Goal: Transaction & Acquisition: Subscribe to service/newsletter

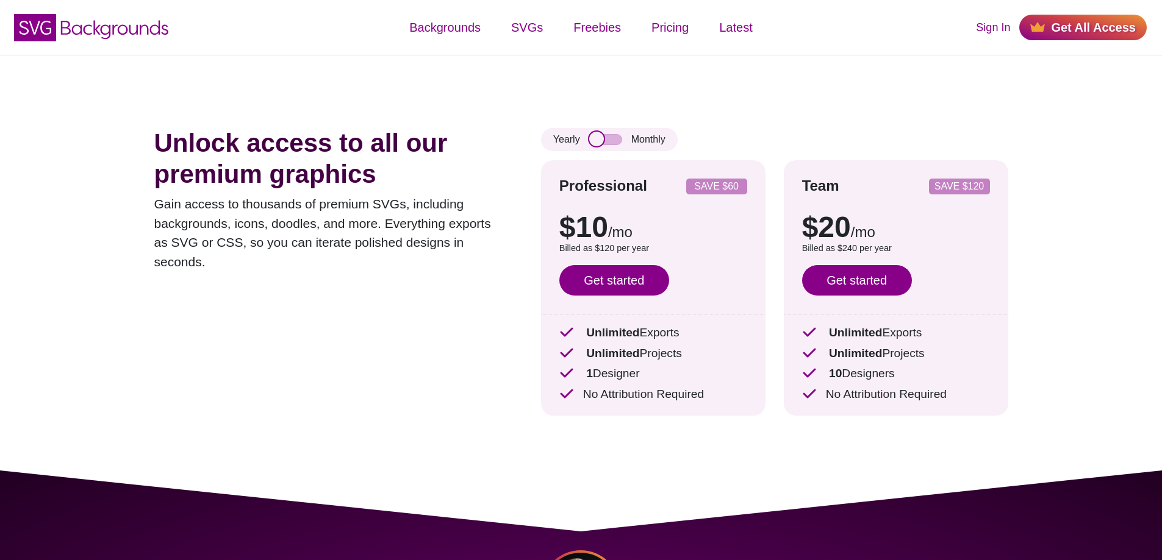
click at [605, 142] on input "checkbox" at bounding box center [605, 139] width 33 height 11
checkbox input "true"
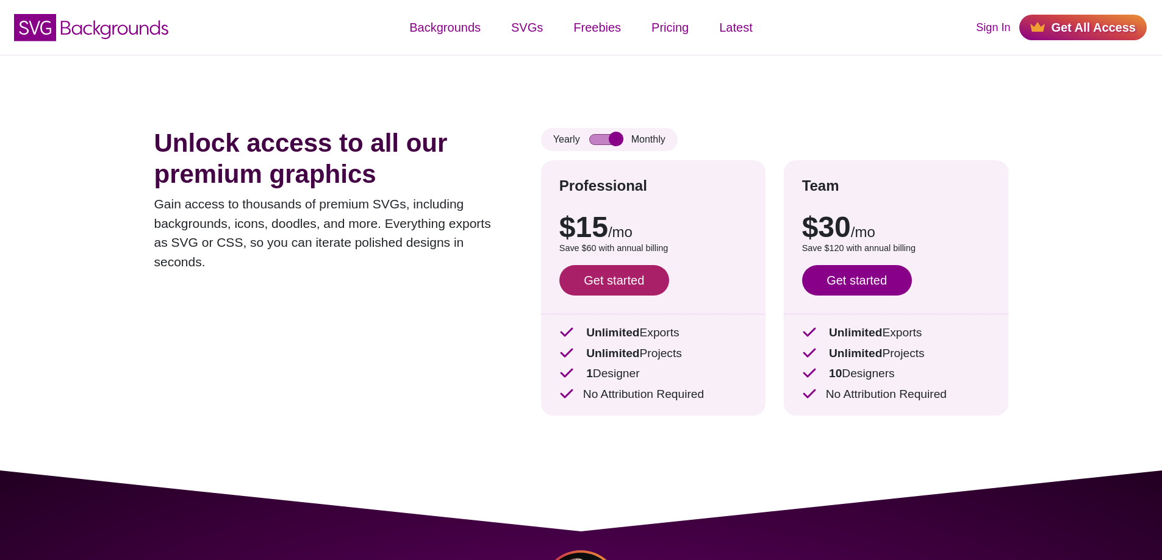
click at [645, 268] on link "Get started" at bounding box center [614, 280] width 110 height 30
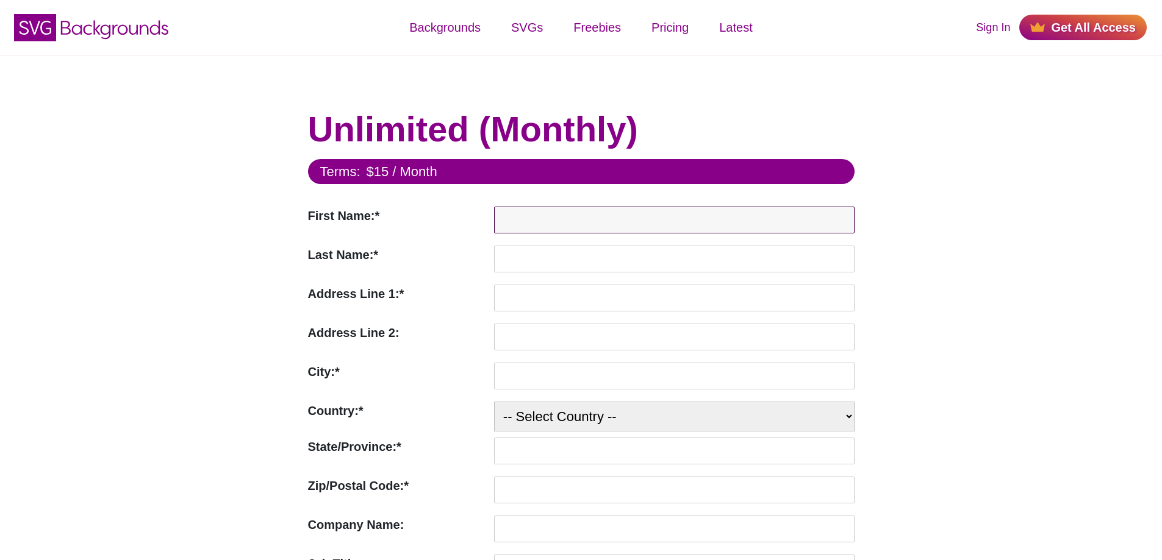
click at [610, 218] on input "First Name:*" at bounding box center [674, 220] width 360 height 27
type input "brendan"
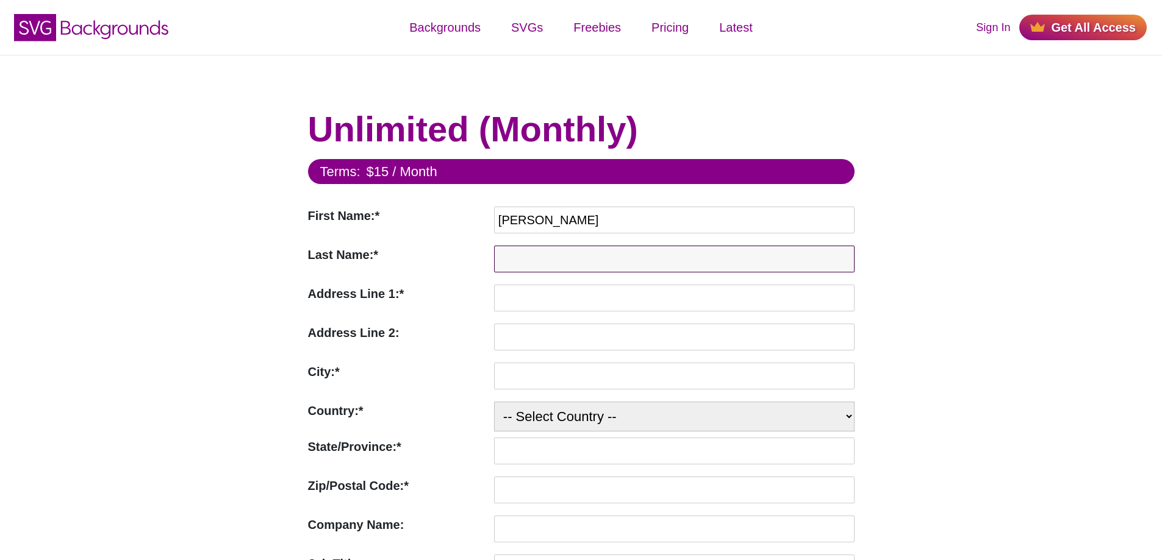
click at [554, 257] on input "Last Name:*" at bounding box center [674, 259] width 360 height 27
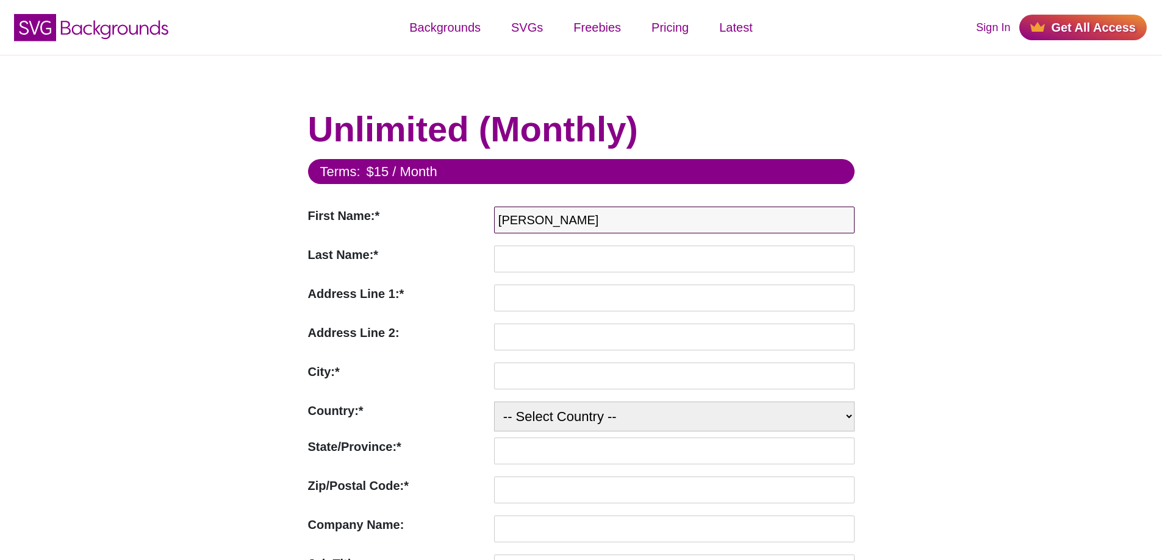
drag, startPoint x: 595, startPoint y: 221, endPoint x: 598, endPoint y: 227, distance: 6.3
click at [595, 221] on input "brendan" at bounding box center [674, 220] width 360 height 27
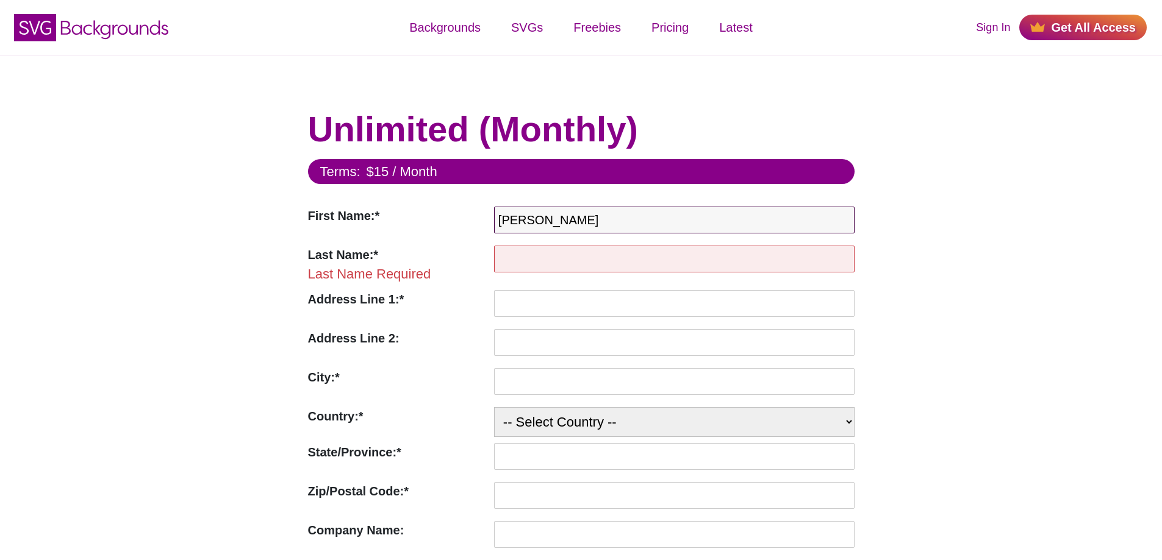
click at [578, 226] on input "brendan" at bounding box center [674, 220] width 360 height 27
click at [577, 223] on input "brendan" at bounding box center [674, 220] width 360 height 27
click at [429, 207] on div "First Name:* First Name Required brendan" at bounding box center [581, 223] width 546 height 33
click at [526, 225] on input "First Name:*" at bounding box center [674, 220] width 360 height 27
type input "Kelly"
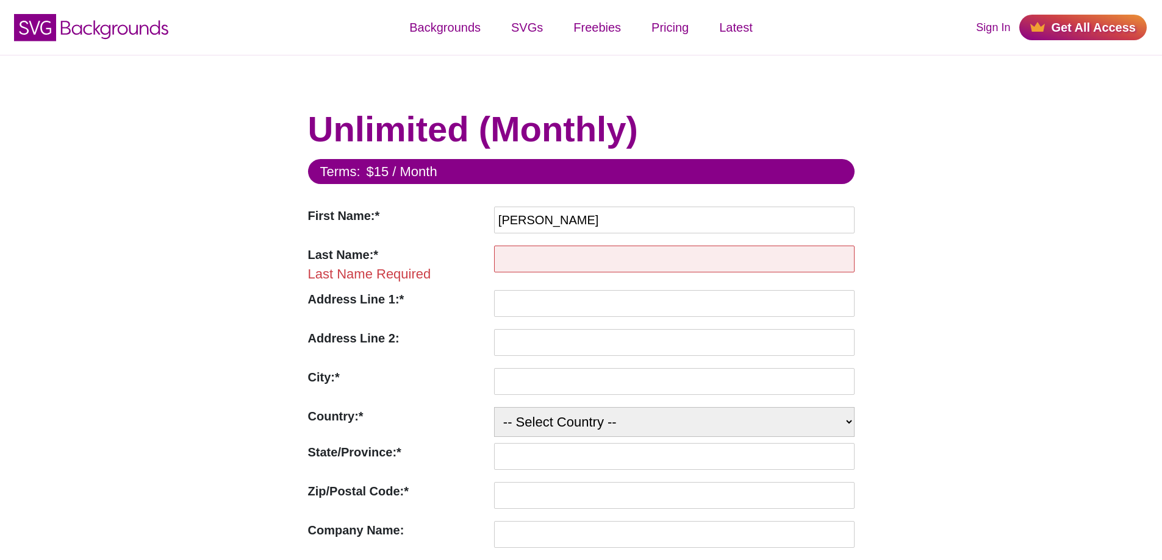
type input "Vaughn"
type input "316 Harvest View Terrace"
type input "Woodstock"
select select "US"
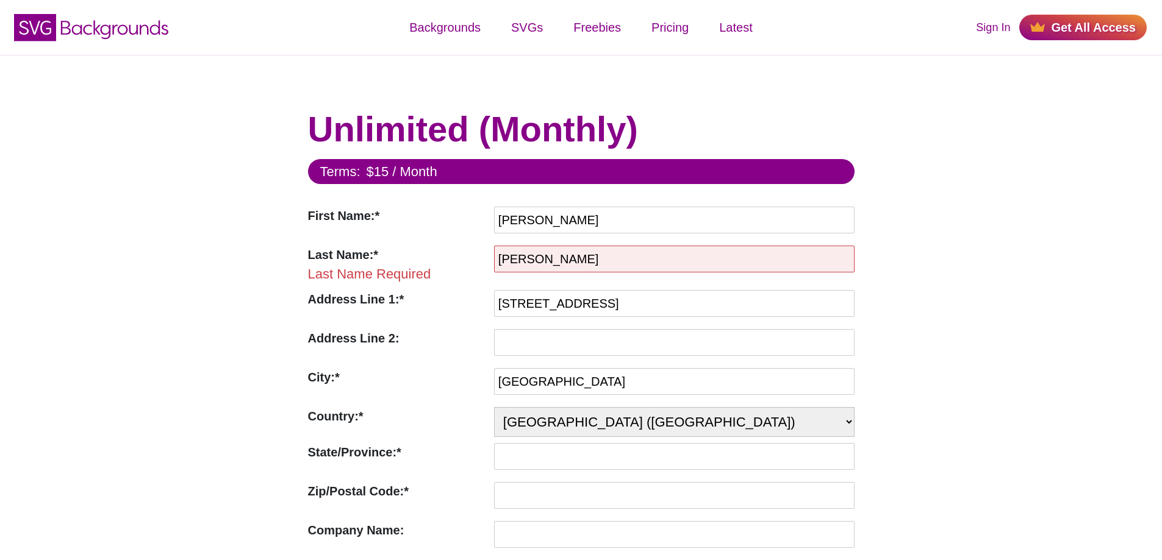
type input "30188"
type input "drkvaughn1stchoice@gmail.com"
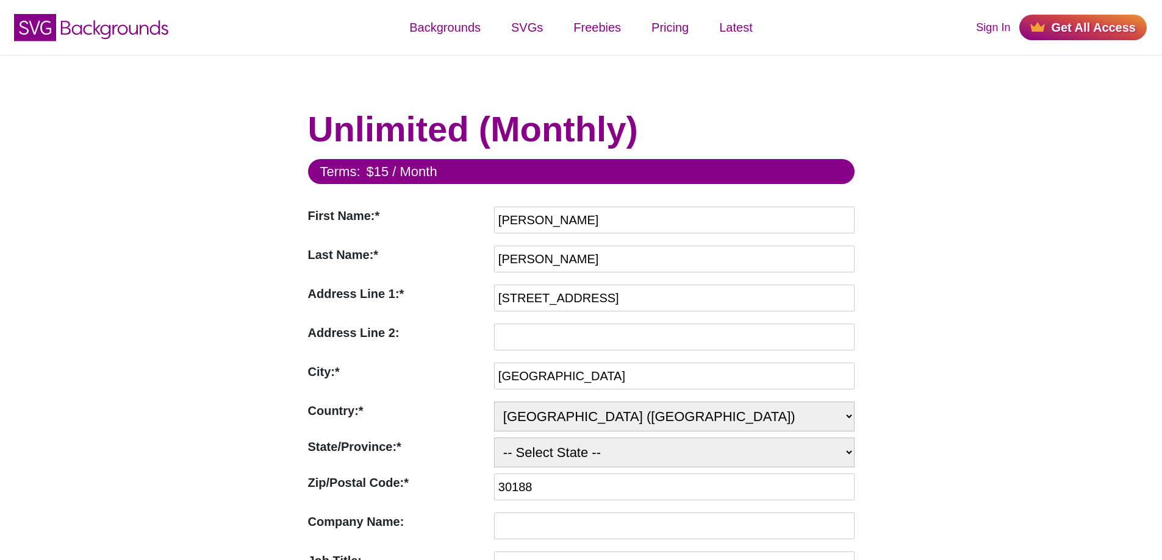
select select "GA"
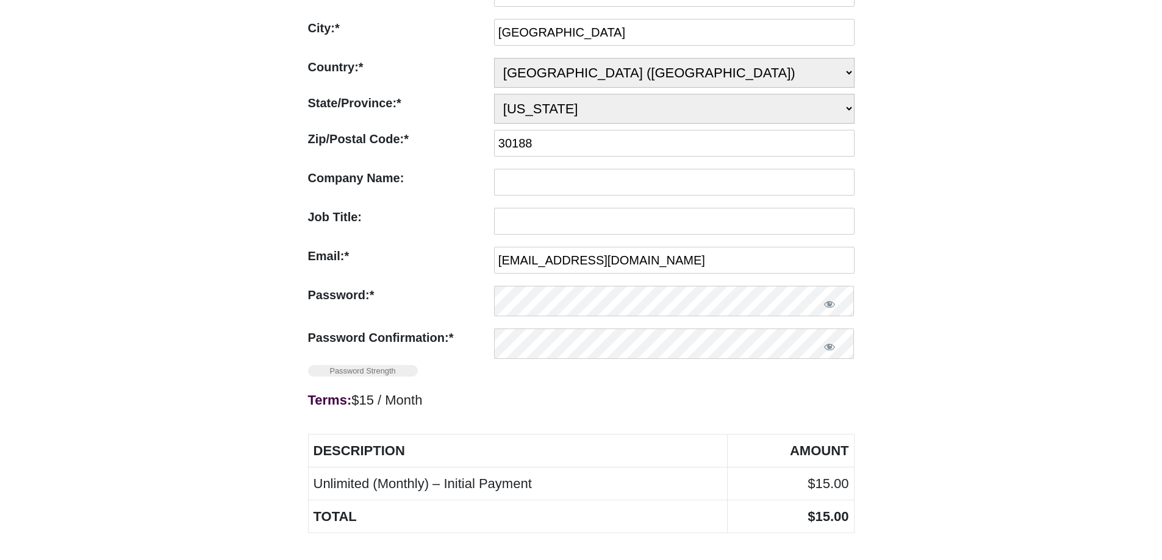
scroll to position [366, 0]
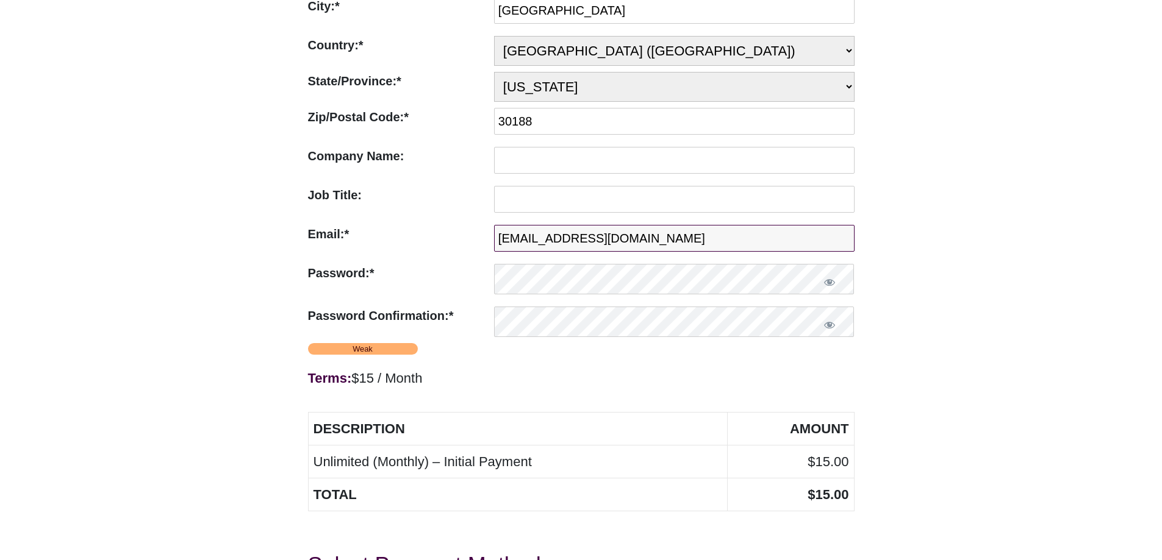
drag, startPoint x: 320, startPoint y: 230, endPoint x: 147, endPoint y: 221, distance: 172.8
click at [175, 221] on div "Unlimited (Monthly) Terms: $15 / Month First Name:* First Name Required Kelly L…" at bounding box center [581, 239] width 1162 height 1101
type input "brendan.dental@gmail.com"
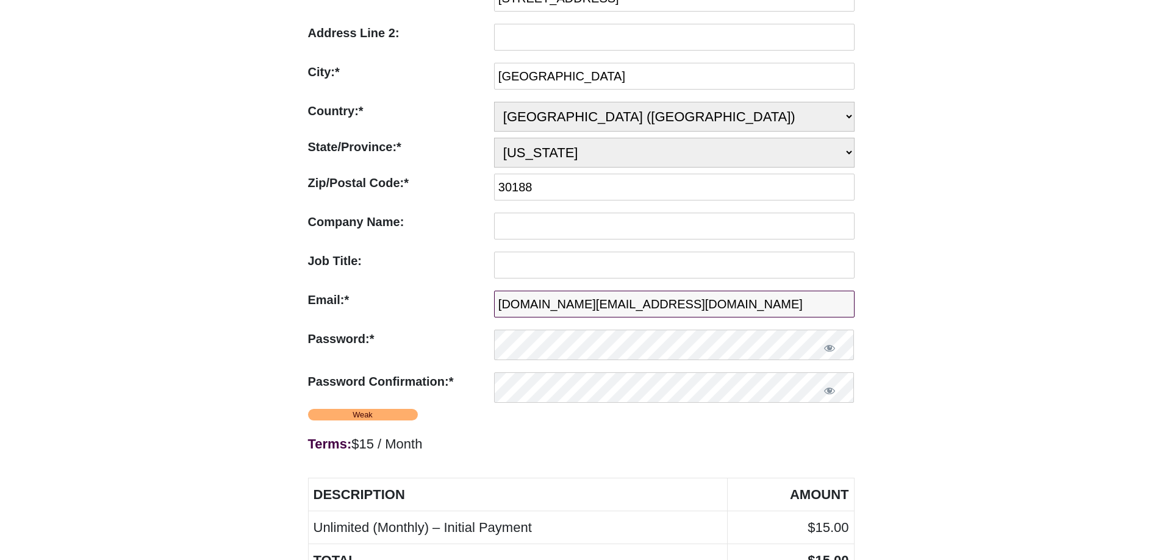
scroll to position [244, 0]
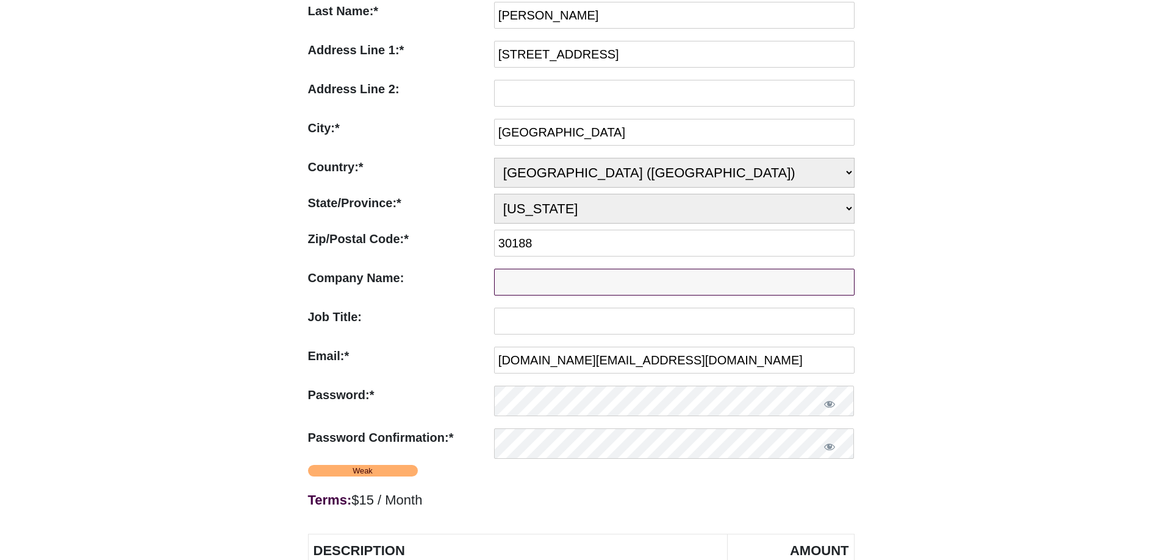
click at [557, 296] on input "Company Name:" at bounding box center [674, 282] width 360 height 27
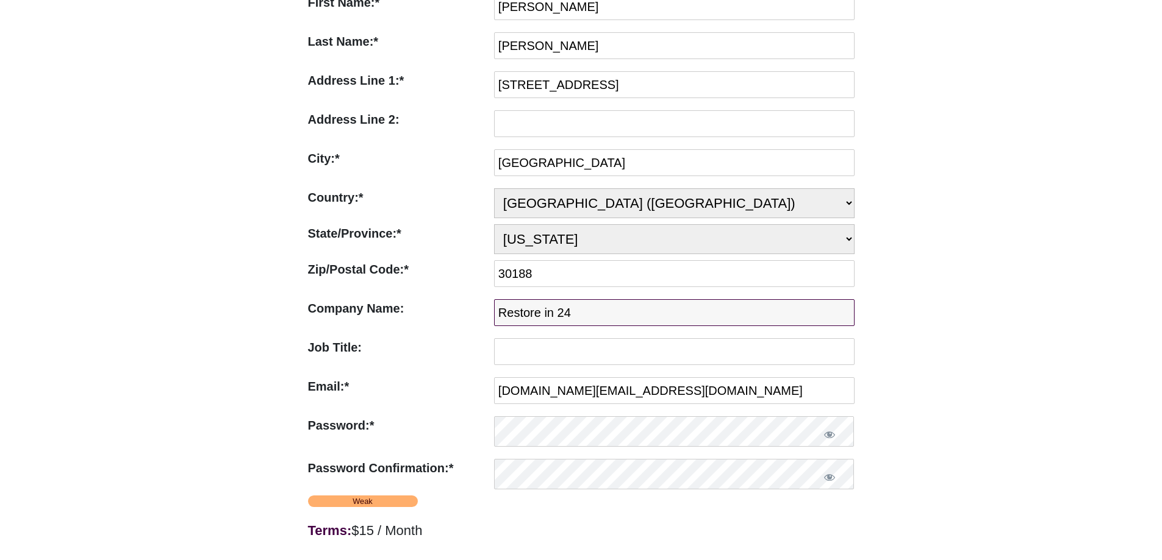
scroll to position [183, 0]
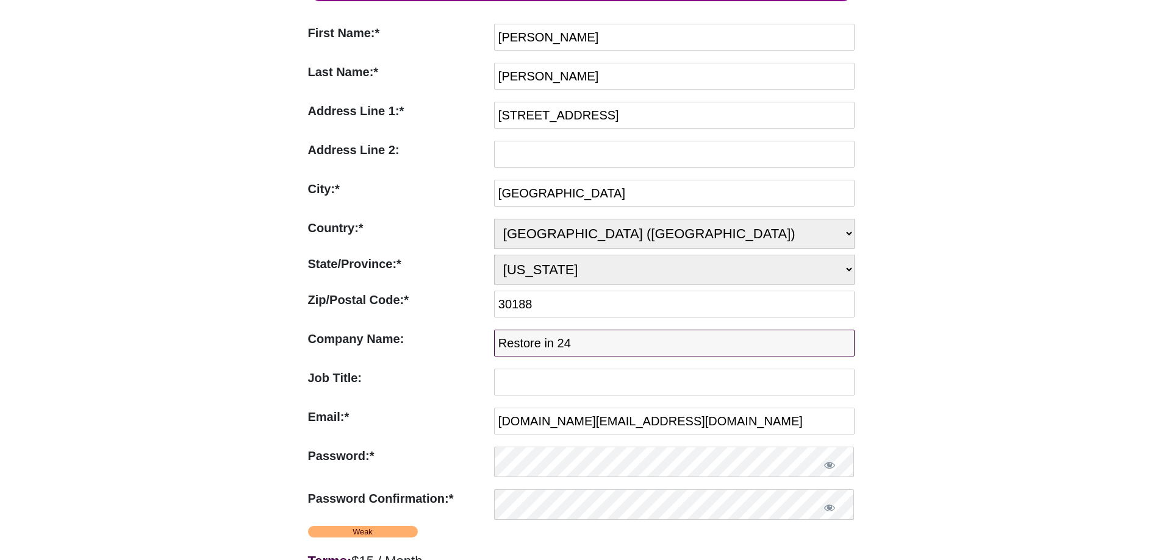
type input "Restore in 24"
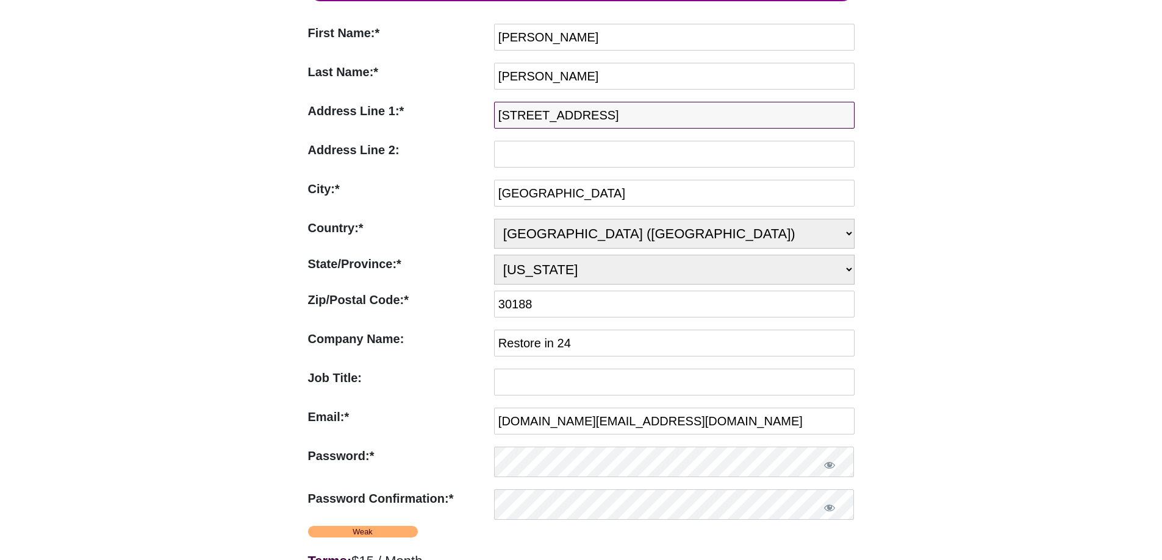
drag, startPoint x: 649, startPoint y: 112, endPoint x: 401, endPoint y: 145, distance: 250.3
click at [404, 143] on form "Terms: $15 / Month First Name:* First Name Required Kelly Last Name:* Last Name…" at bounding box center [581, 448] width 546 height 944
type input "10956 Hwy 92"
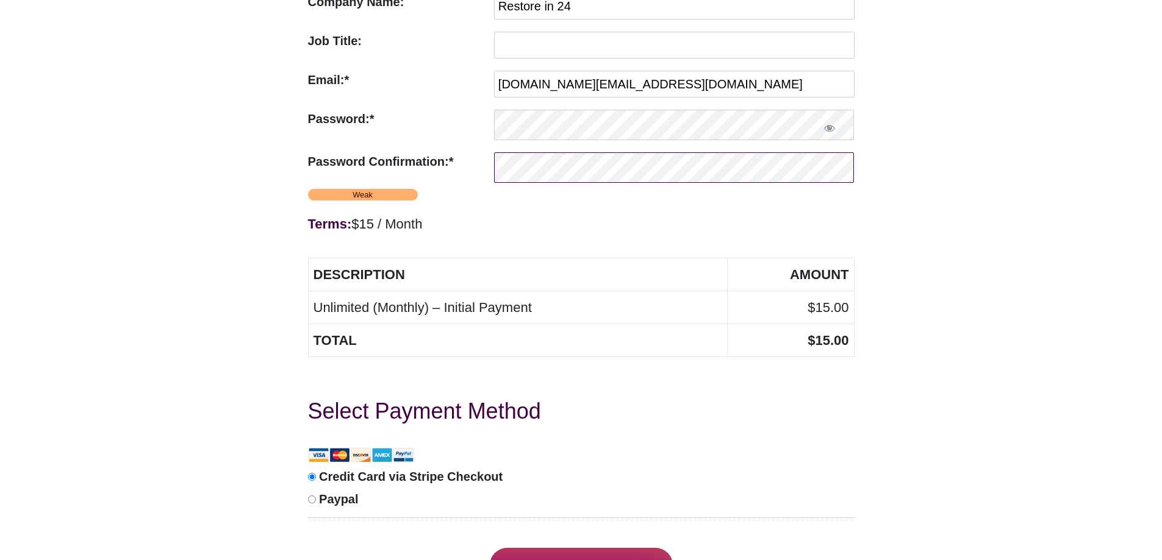
scroll to position [610, 0]
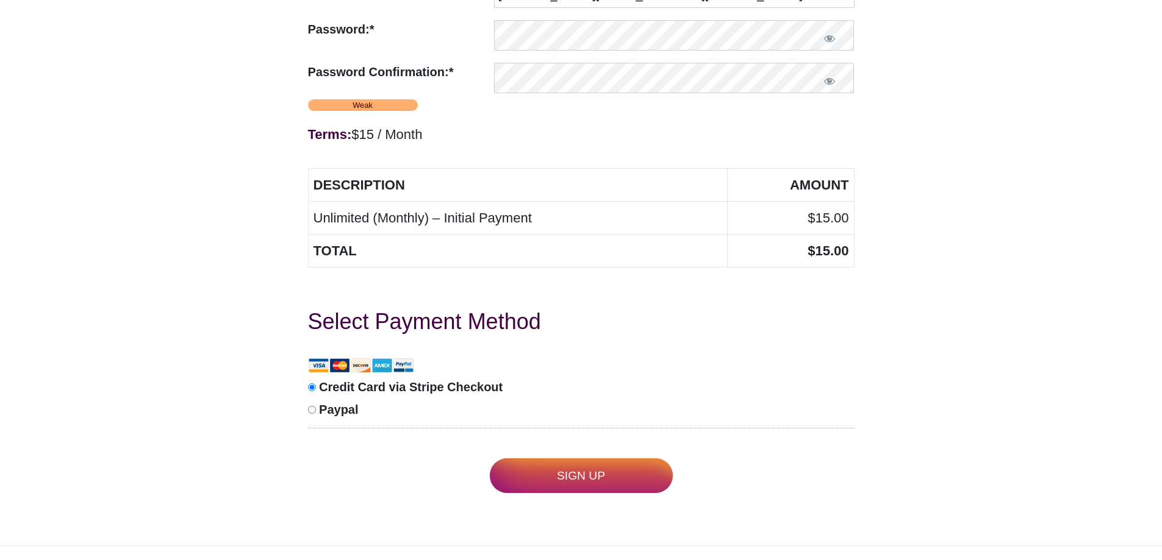
click at [545, 471] on input "Sign Up" at bounding box center [581, 476] width 183 height 35
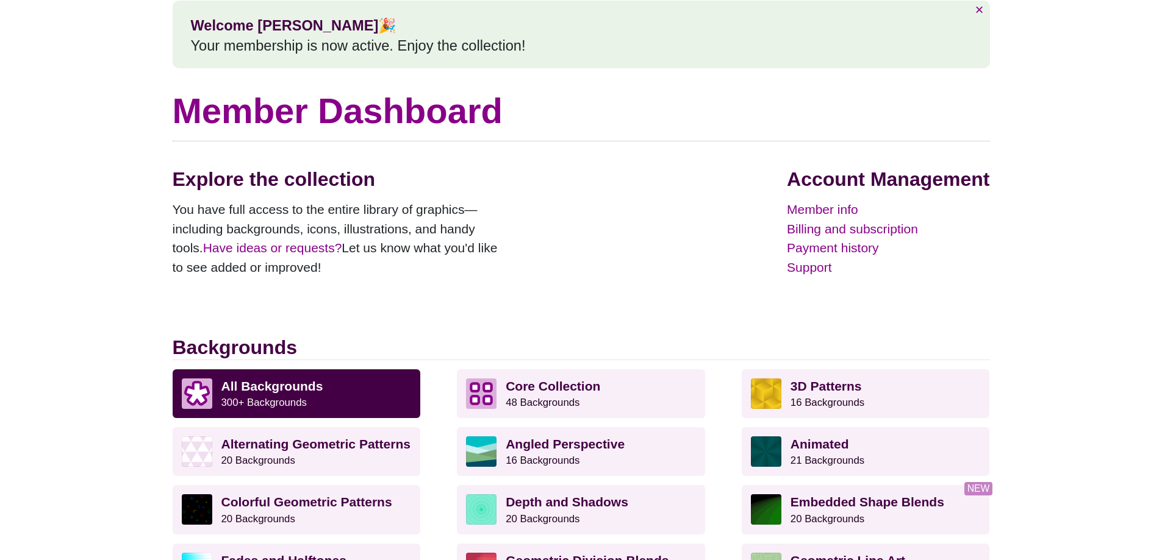
scroll to position [122, 0]
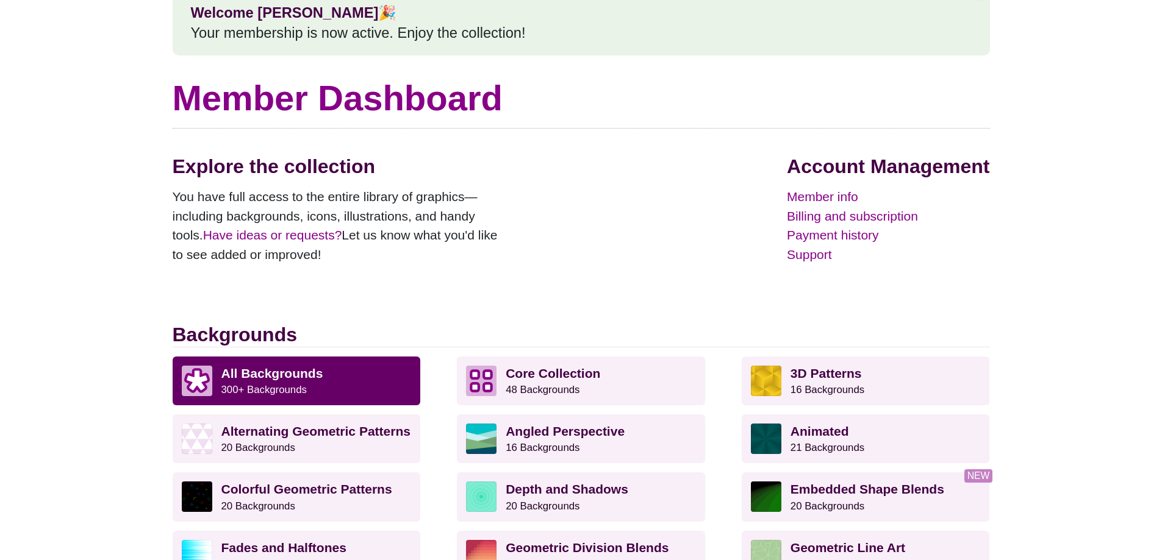
click at [368, 374] on p "All Backgrounds 300+ Backgrounds" at bounding box center [316, 381] width 190 height 30
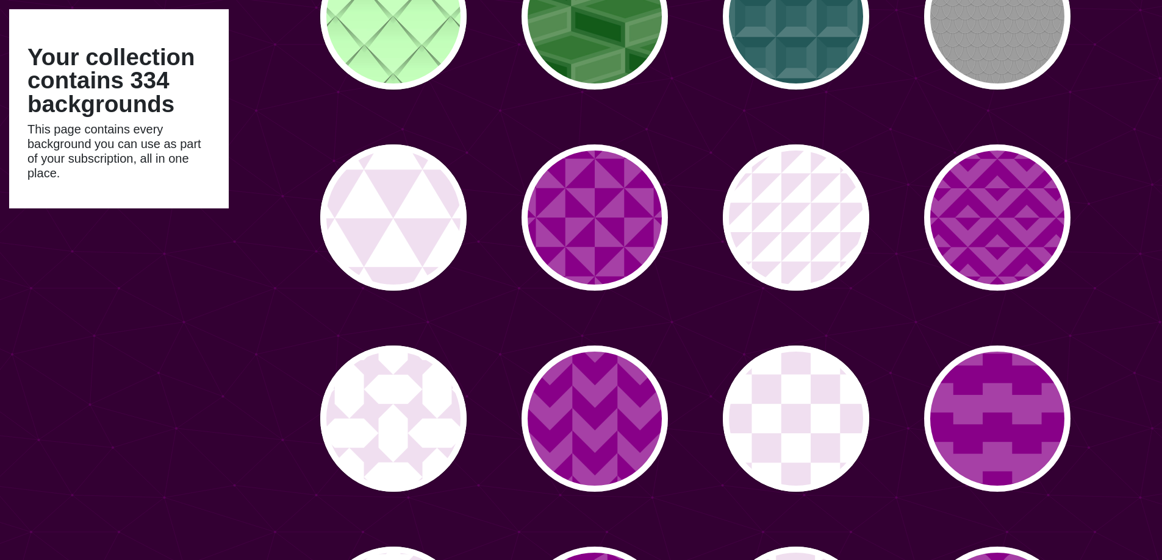
scroll to position [793, 0]
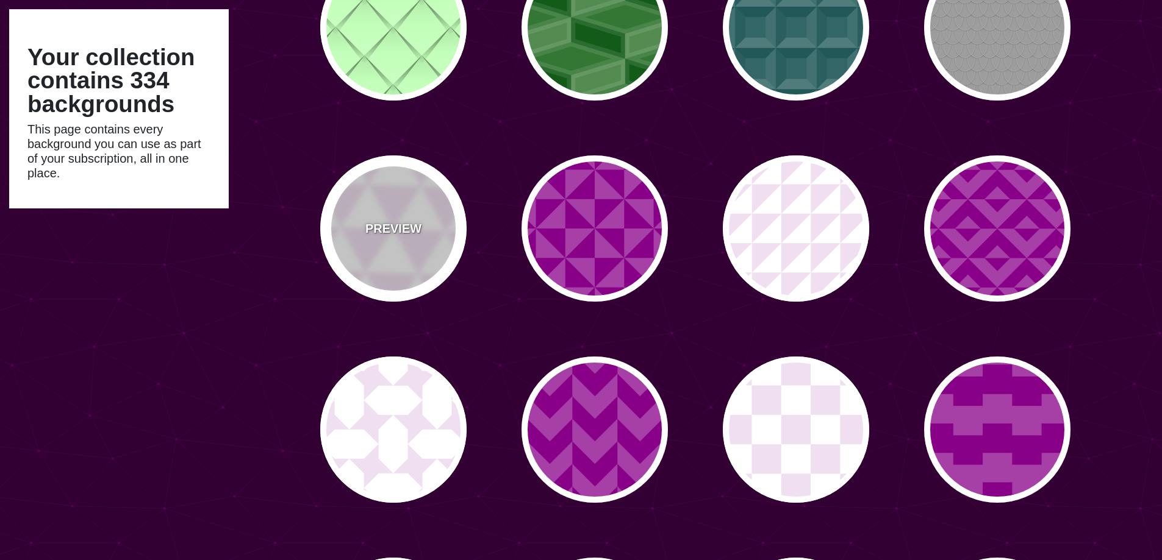
click at [434, 227] on div "PREVIEW" at bounding box center [393, 228] width 146 height 146
type input "#FFFFFF"
type input "#F0DFF0"
type input "#880088"
type input "0"
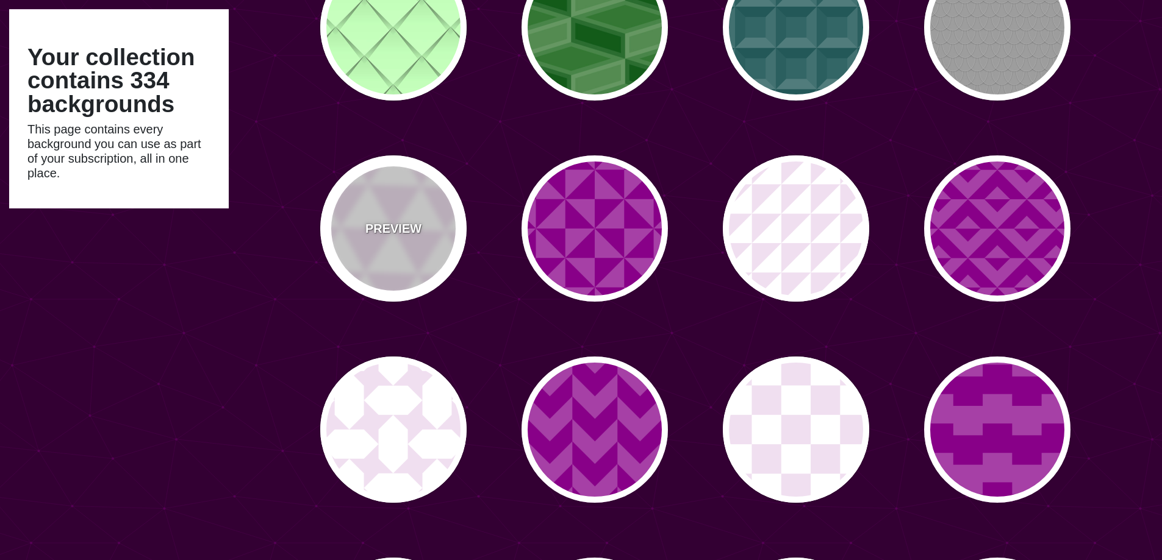
type input "0"
type input "0.2"
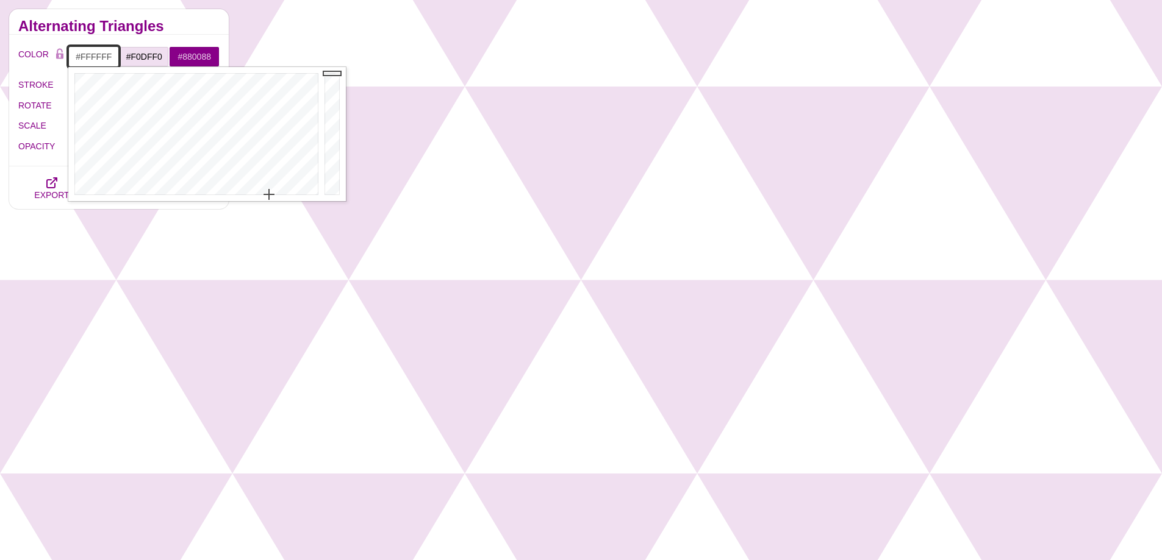
click at [99, 60] on input "#FFFFFF" at bounding box center [93, 56] width 51 height 21
click at [125, 56] on input "#F0DFF0" at bounding box center [144, 56] width 51 height 21
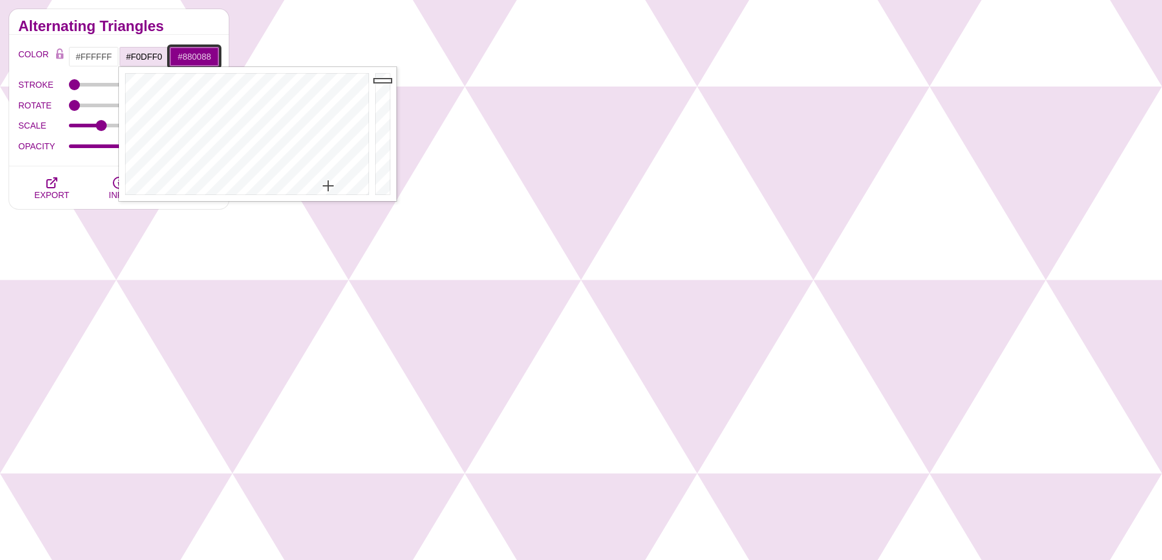
click at [195, 53] on input "#880088" at bounding box center [194, 56] width 51 height 21
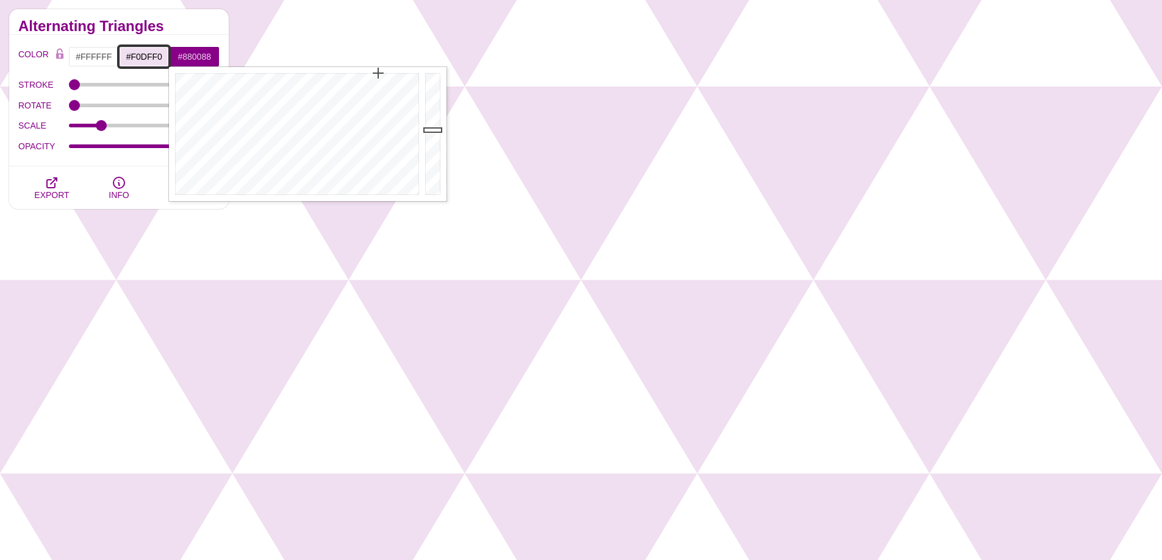
click at [143, 62] on input "#F0DFF0" at bounding box center [144, 56] width 51 height 21
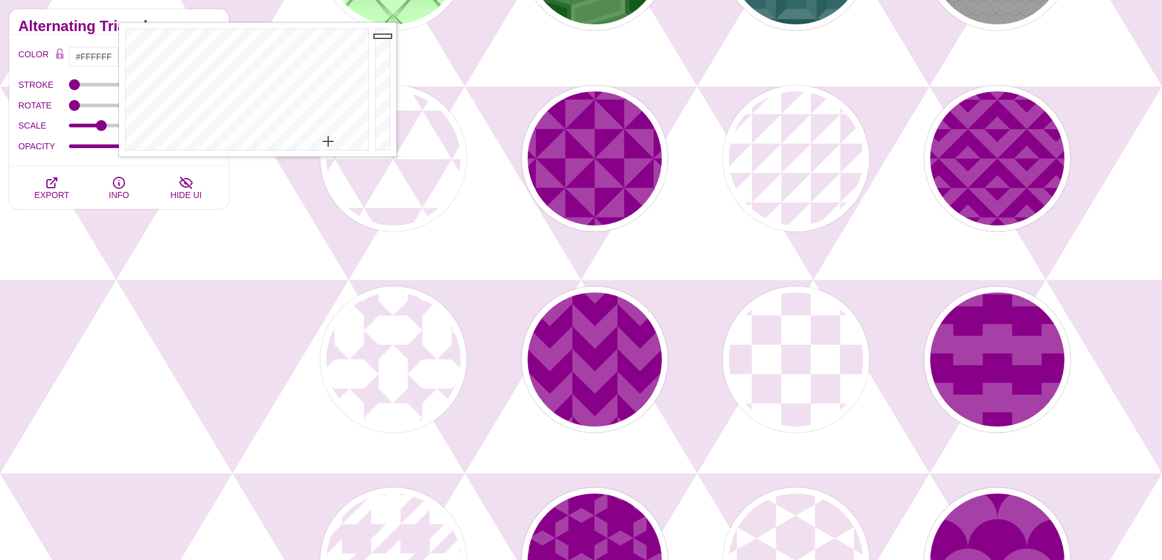
scroll to position [549, 0]
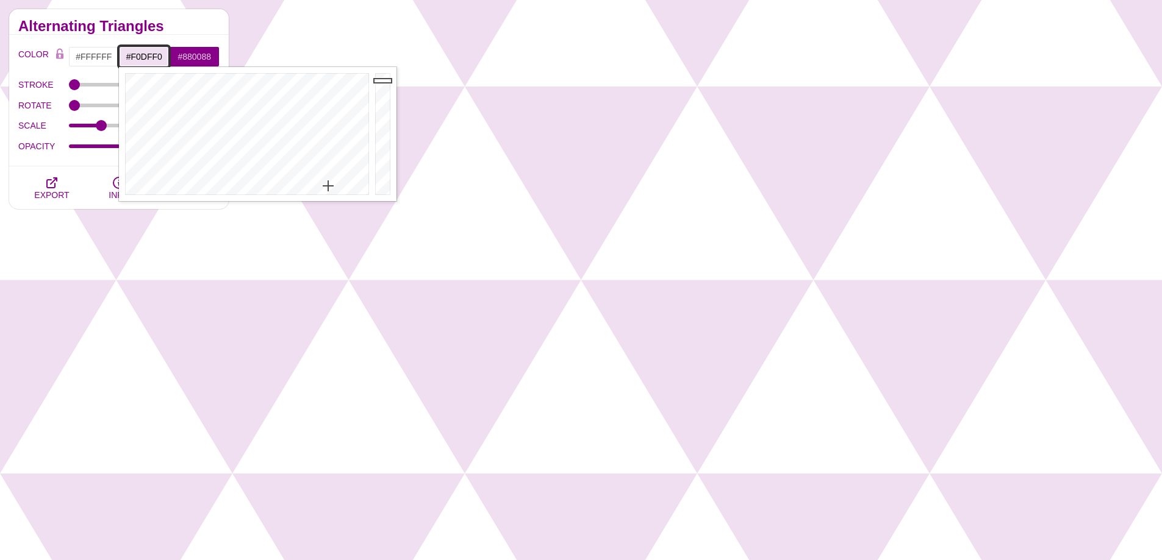
click at [140, 66] on input "#F0DFF0" at bounding box center [144, 56] width 51 height 21
click at [140, 55] on input "#F0DFF0" at bounding box center [144, 56] width 51 height 21
paste input "#46b0e8"
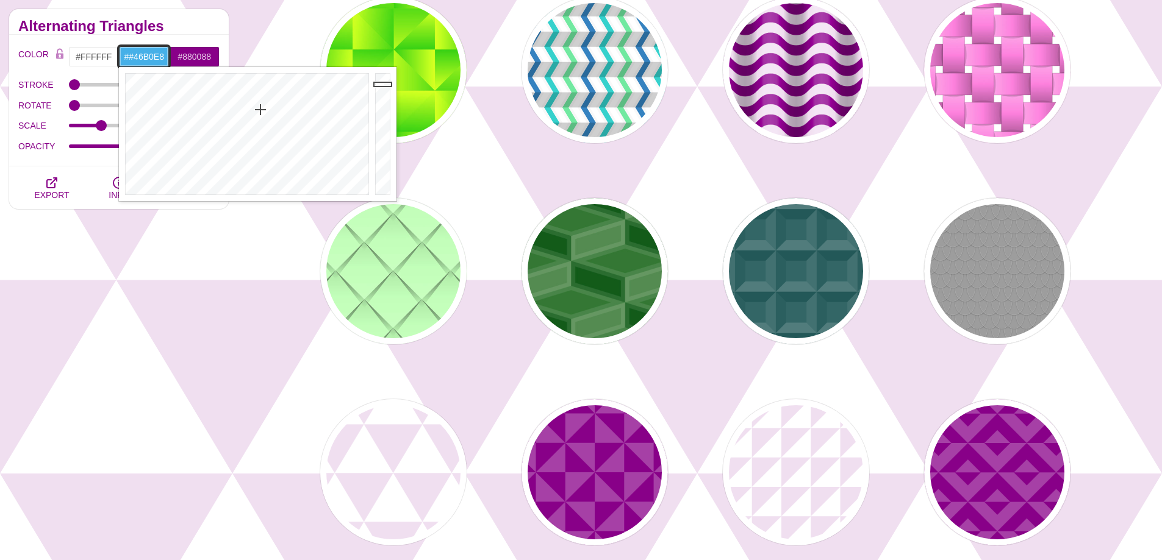
type input "#46B0E8"
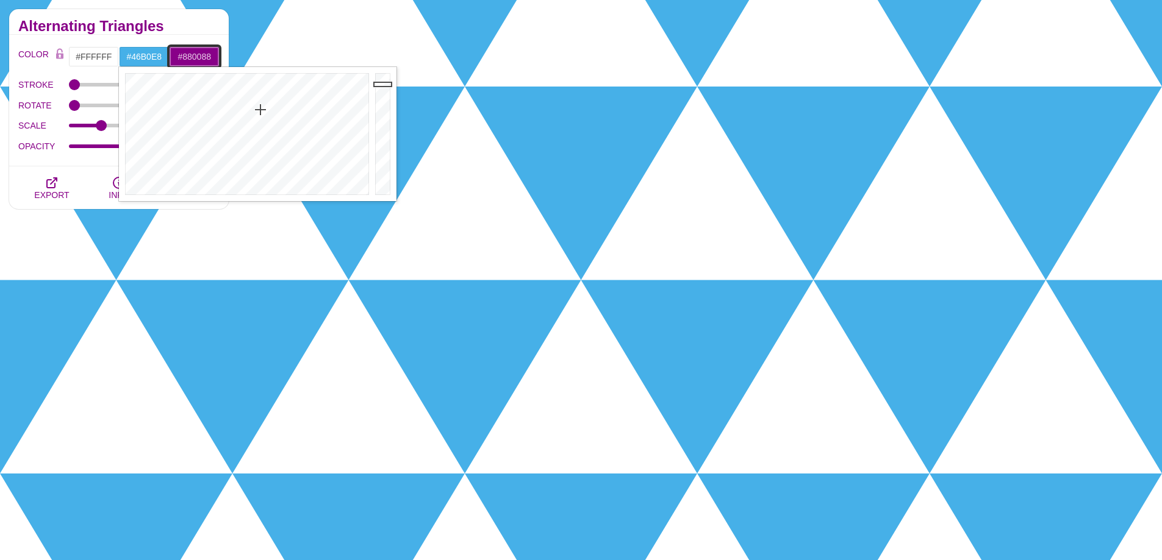
click at [205, 54] on input "#880088" at bounding box center [194, 56] width 51 height 21
paste input "#0d6bba"
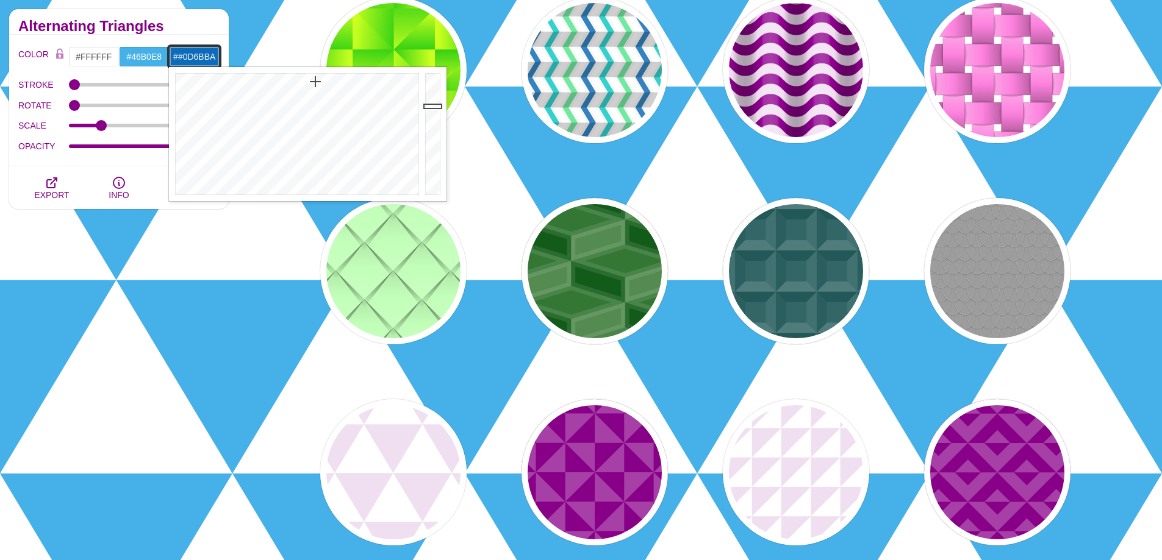
type input "#0D6BBA"
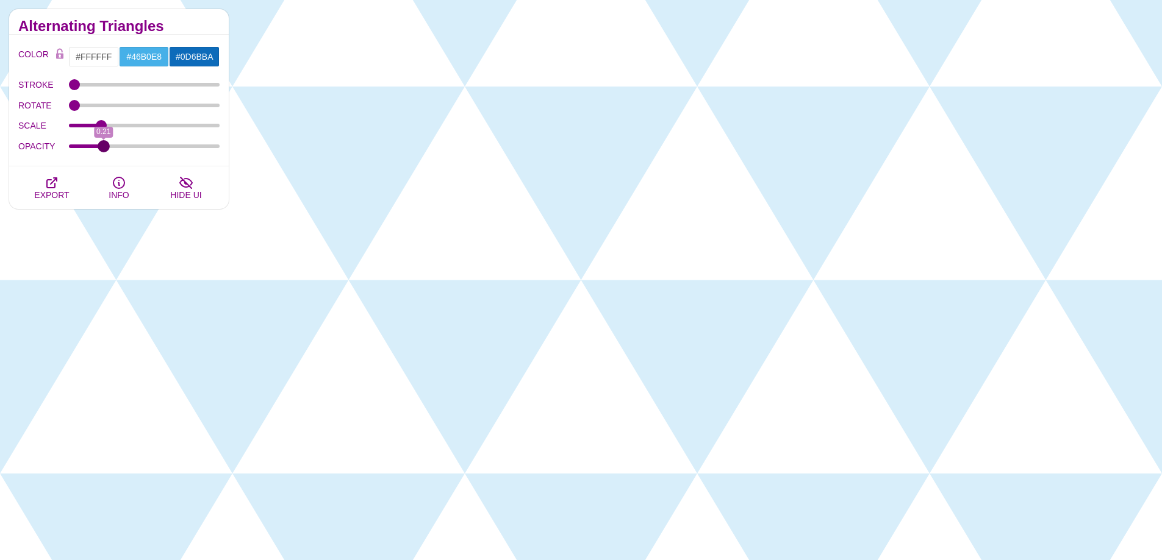
drag, startPoint x: 210, startPoint y: 149, endPoint x: 104, endPoint y: 147, distance: 106.7
type input "0.21"
click at [104, 147] on input "OPACITY" at bounding box center [144, 146] width 151 height 5
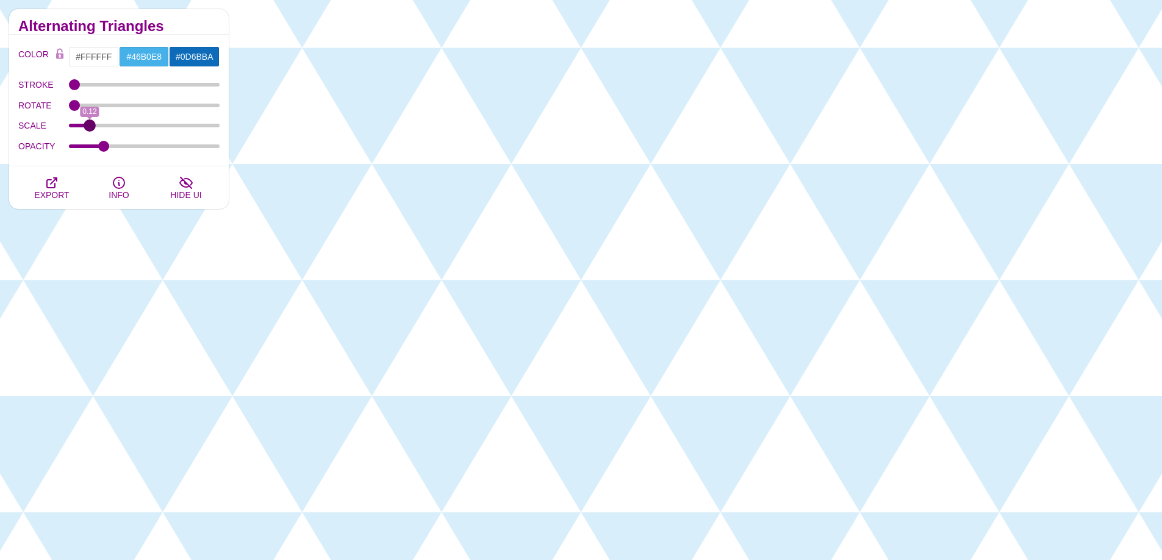
drag, startPoint x: 99, startPoint y: 124, endPoint x: 89, endPoint y: 133, distance: 13.0
type input "0.12"
click at [89, 128] on input "SCALE" at bounding box center [144, 125] width 151 height 5
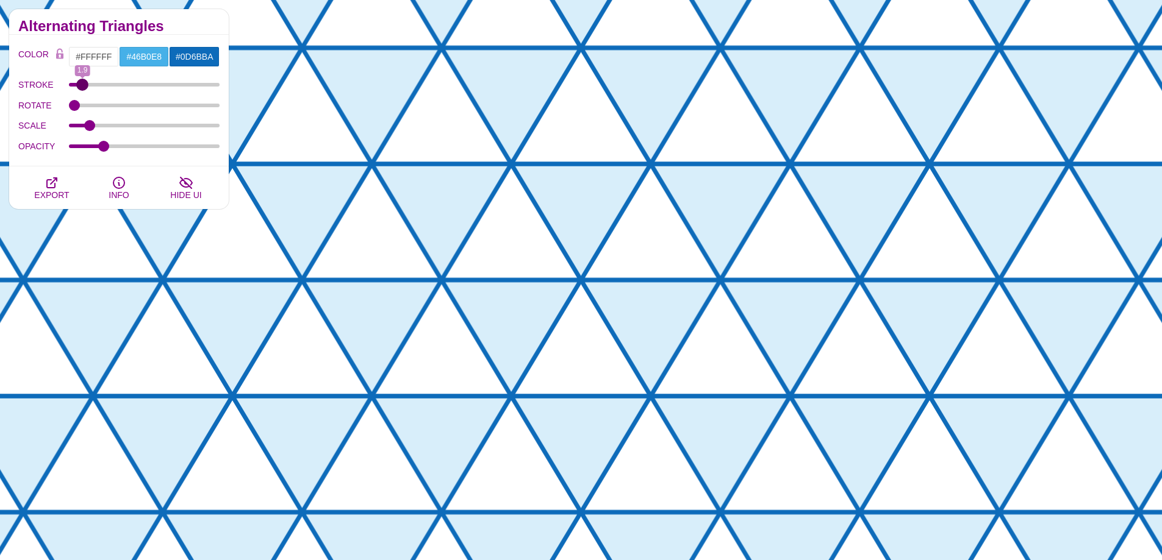
type input "1.9"
click at [82, 85] on input "STROKE" at bounding box center [144, 84] width 151 height 5
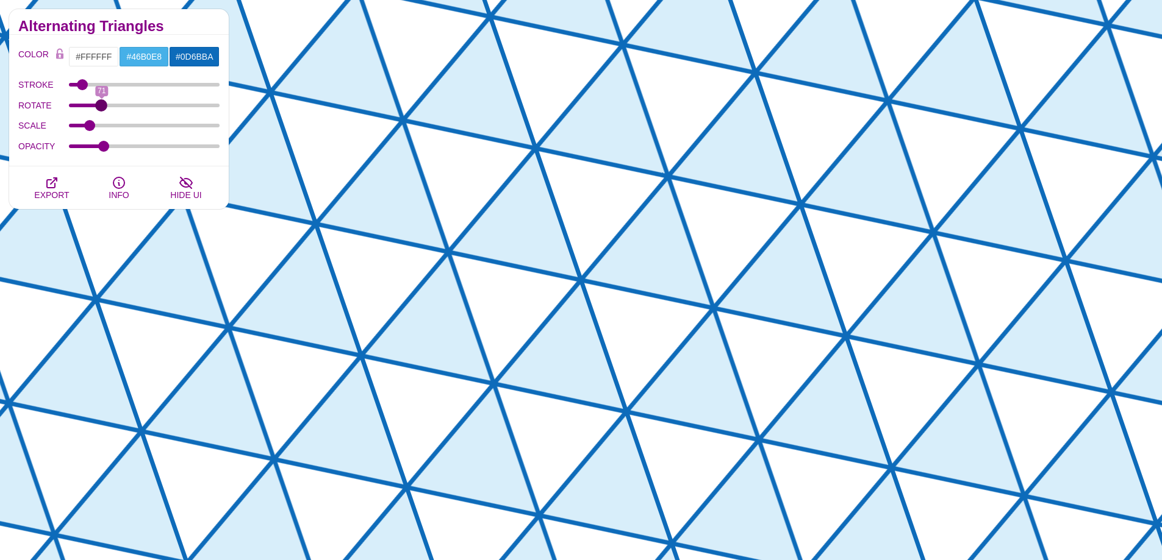
drag, startPoint x: 77, startPoint y: 105, endPoint x: 101, endPoint y: 109, distance: 24.7
type input "70"
click at [101, 108] on input "ROTATE" at bounding box center [144, 105] width 151 height 5
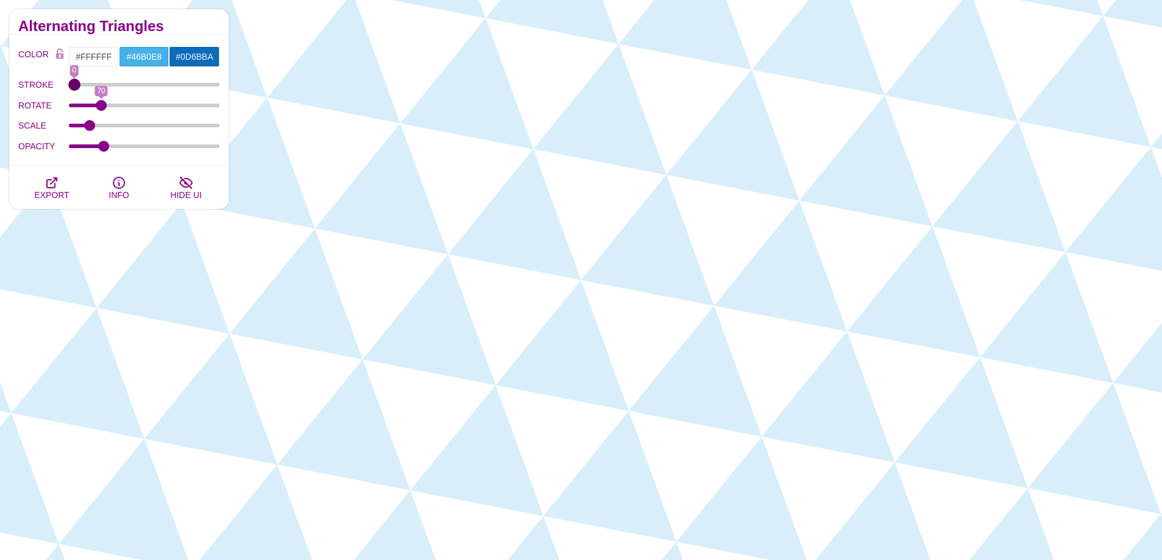
drag, startPoint x: 80, startPoint y: 87, endPoint x: 59, endPoint y: 87, distance: 20.7
type input "0"
click at [69, 87] on input "STROKE" at bounding box center [144, 84] width 151 height 5
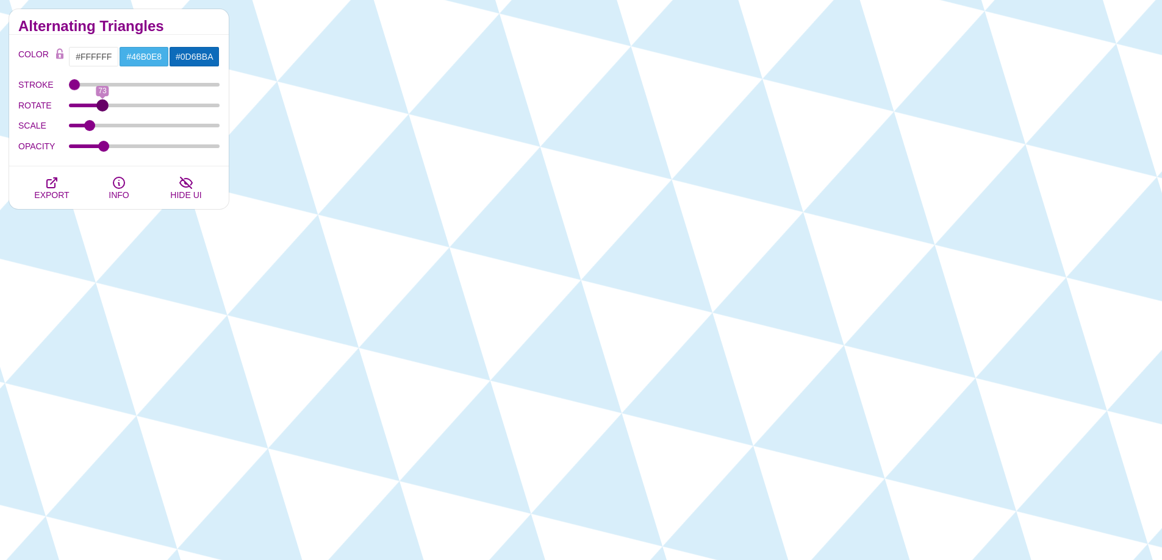
type input "73"
click at [102, 106] on input "ROTATE" at bounding box center [144, 105] width 151 height 5
drag, startPoint x: 105, startPoint y: 146, endPoint x: 99, endPoint y: 145, distance: 6.2
type input "0.18"
click at [99, 145] on input "OPACITY" at bounding box center [144, 146] width 151 height 5
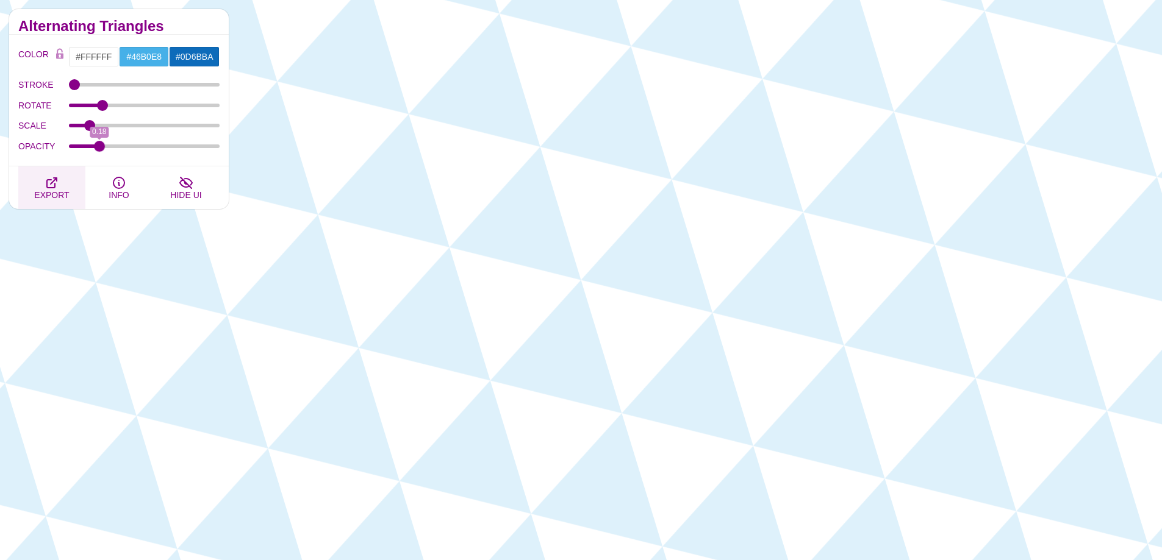
click at [71, 184] on button "EXPORT" at bounding box center [51, 187] width 67 height 43
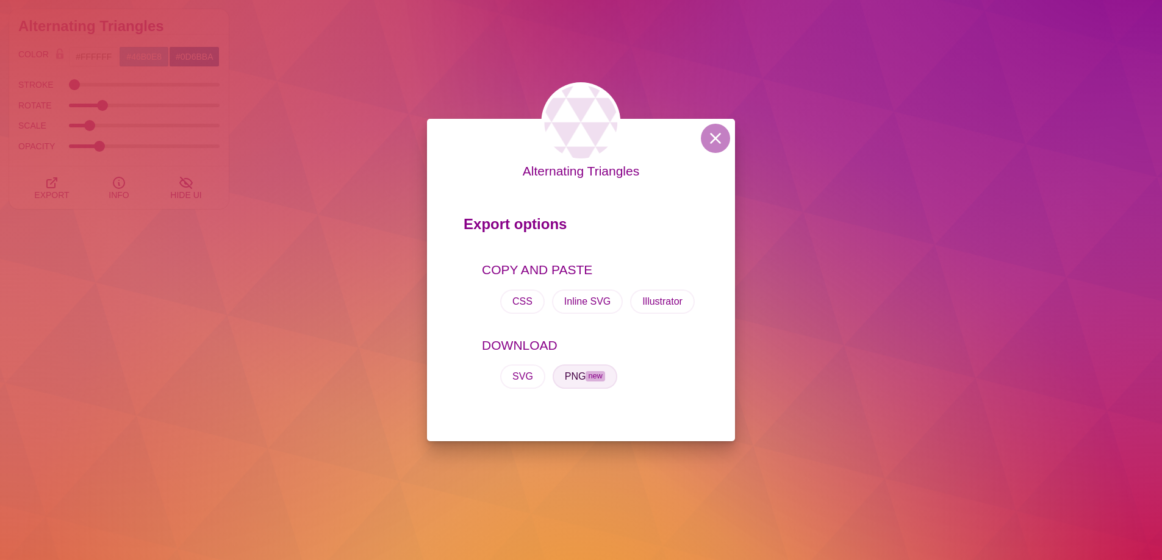
click at [567, 375] on button "PNG new" at bounding box center [584, 377] width 65 height 24
click at [384, 134] on div "Alternating Triangles Export options COPY AND PASTE CSS Inline SVG Illustrator …" at bounding box center [581, 280] width 1162 height 560
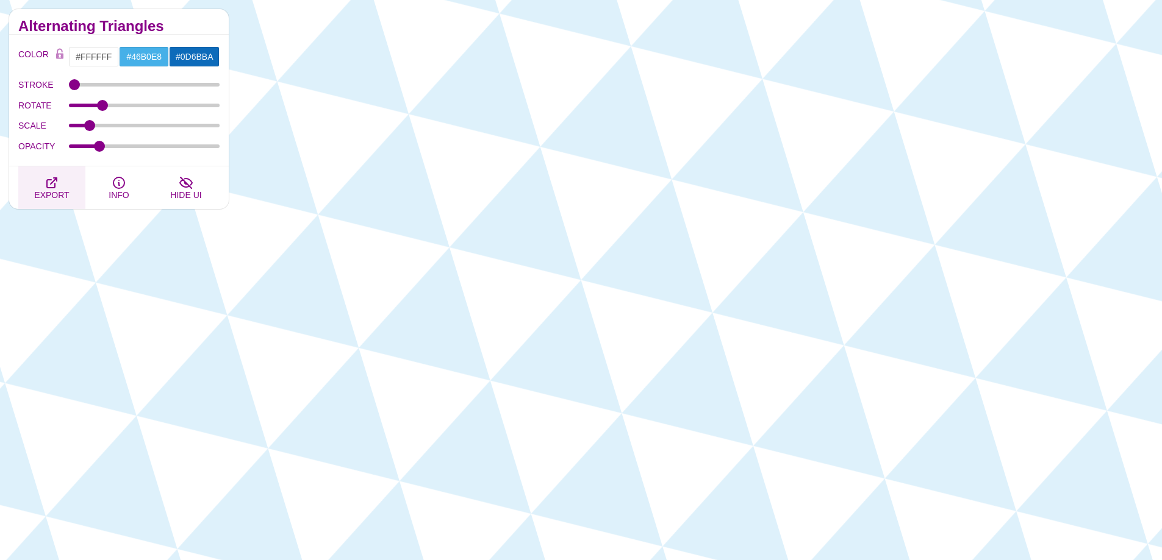
click at [56, 191] on span "EXPORT" at bounding box center [51, 195] width 35 height 10
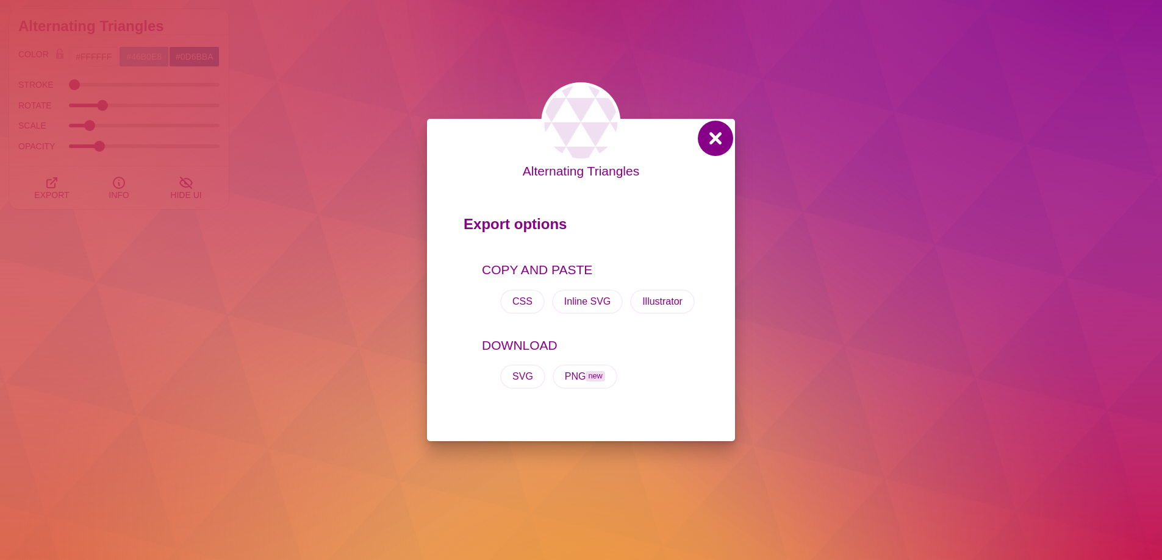
click at [716, 135] on button at bounding box center [715, 138] width 29 height 29
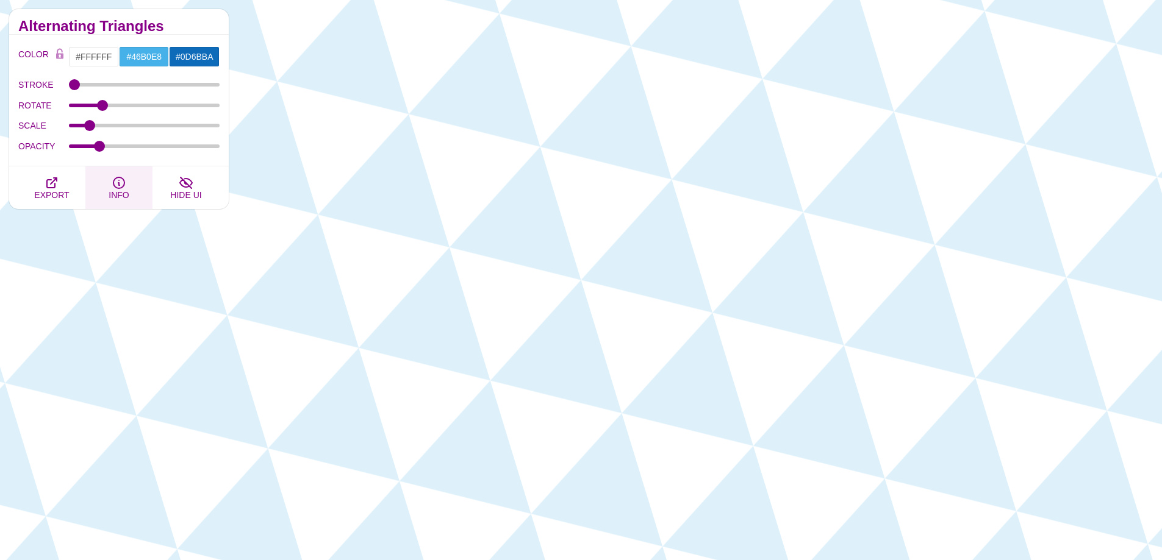
click at [122, 184] on icon "button" at bounding box center [119, 183] width 15 height 15
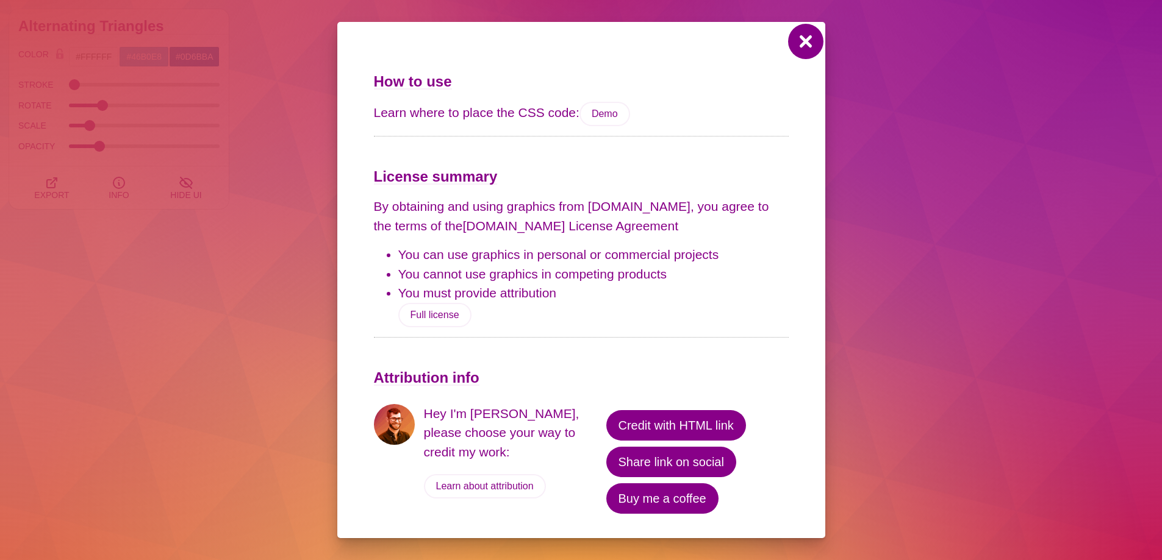
click at [793, 49] on button at bounding box center [805, 41] width 29 height 29
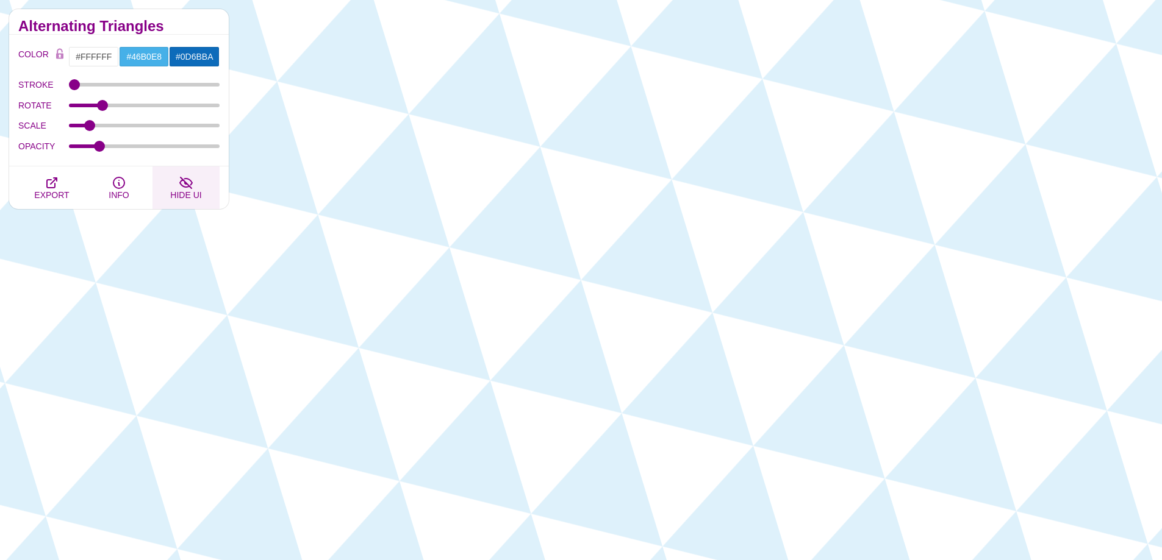
click at [194, 195] on span "HIDE UI" at bounding box center [185, 195] width 31 height 10
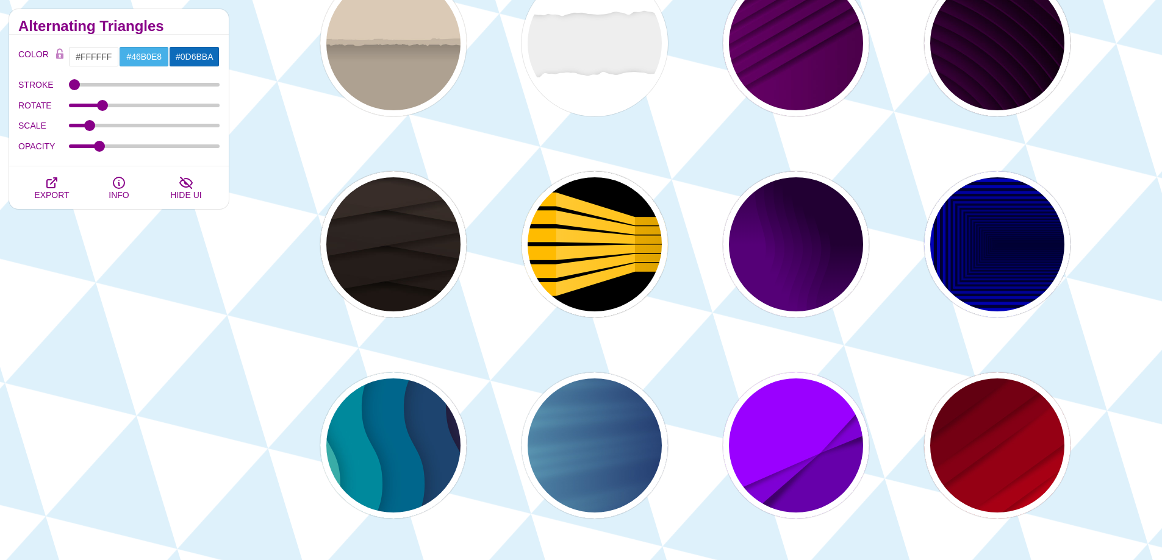
scroll to position [5183, 0]
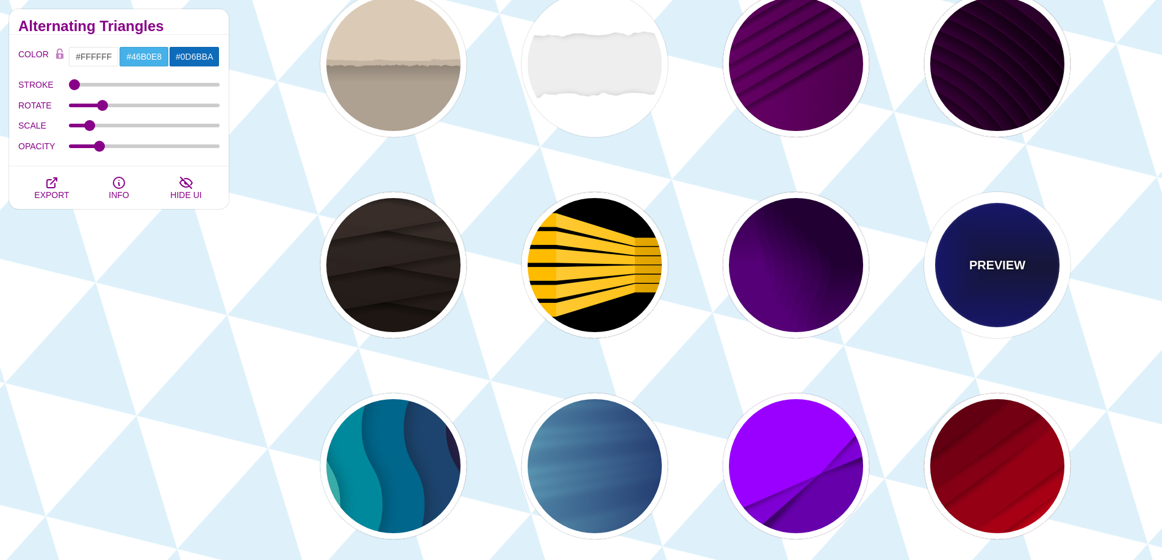
click at [1001, 258] on p "PREVIEW" at bounding box center [997, 265] width 56 height 18
type input "#000033"
type input "#0000CC"
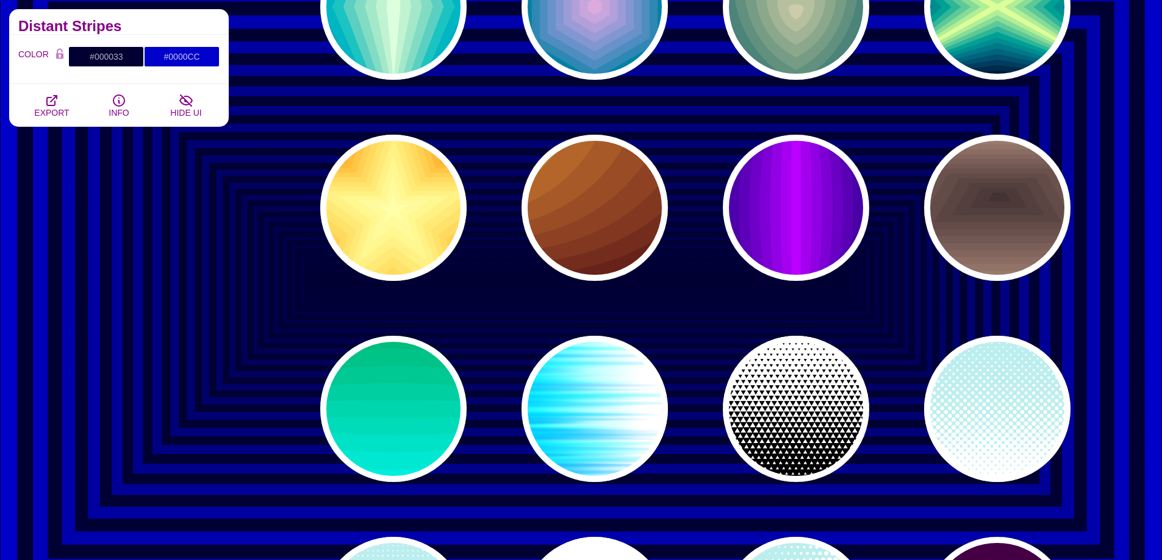
scroll to position [6463, 0]
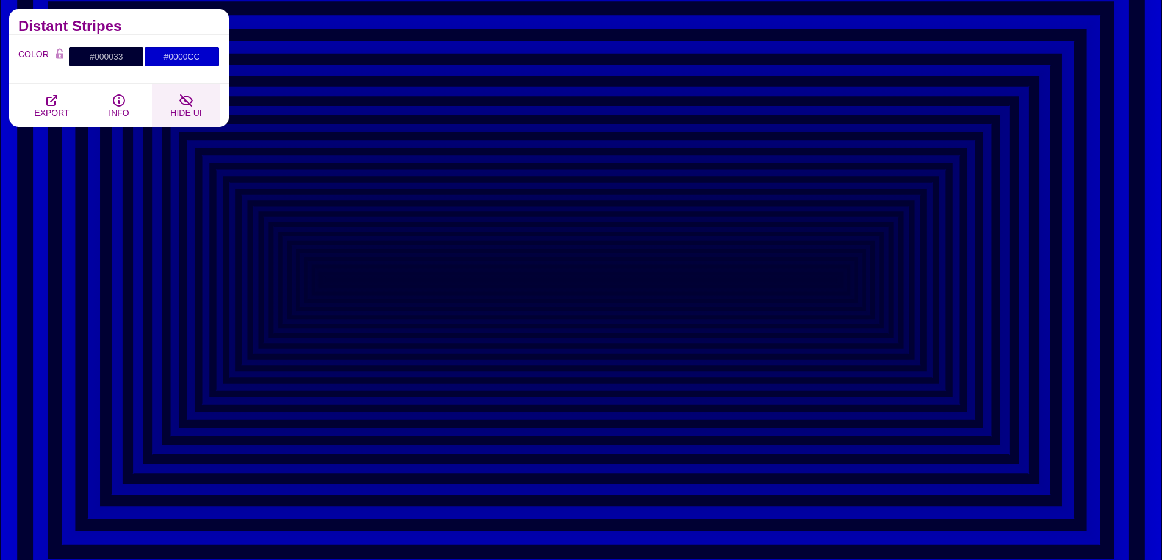
click at [188, 112] on span "HIDE UI" at bounding box center [185, 113] width 31 height 10
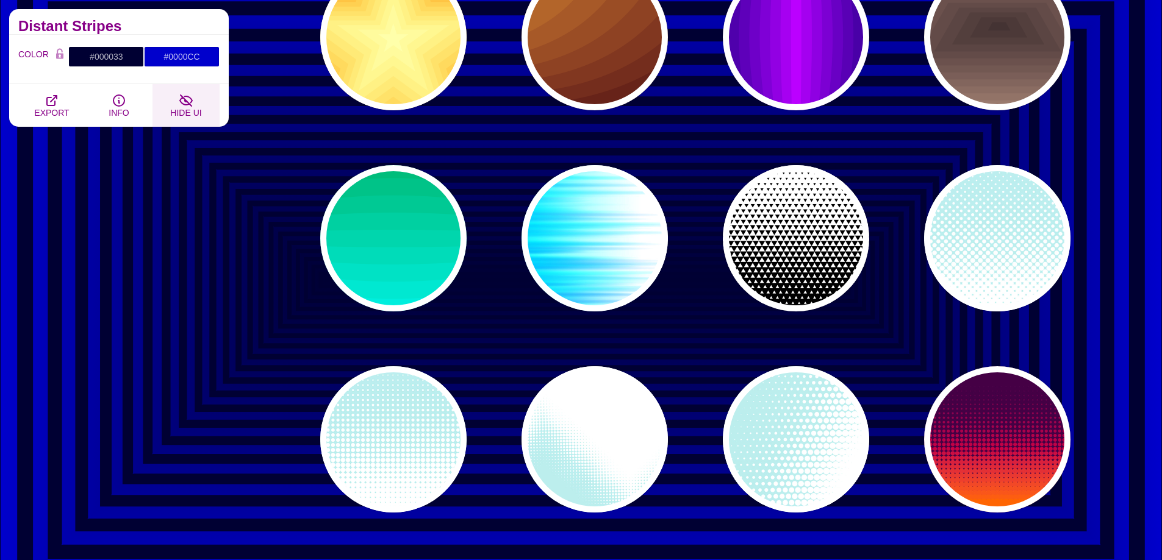
scroll to position [6585, 0]
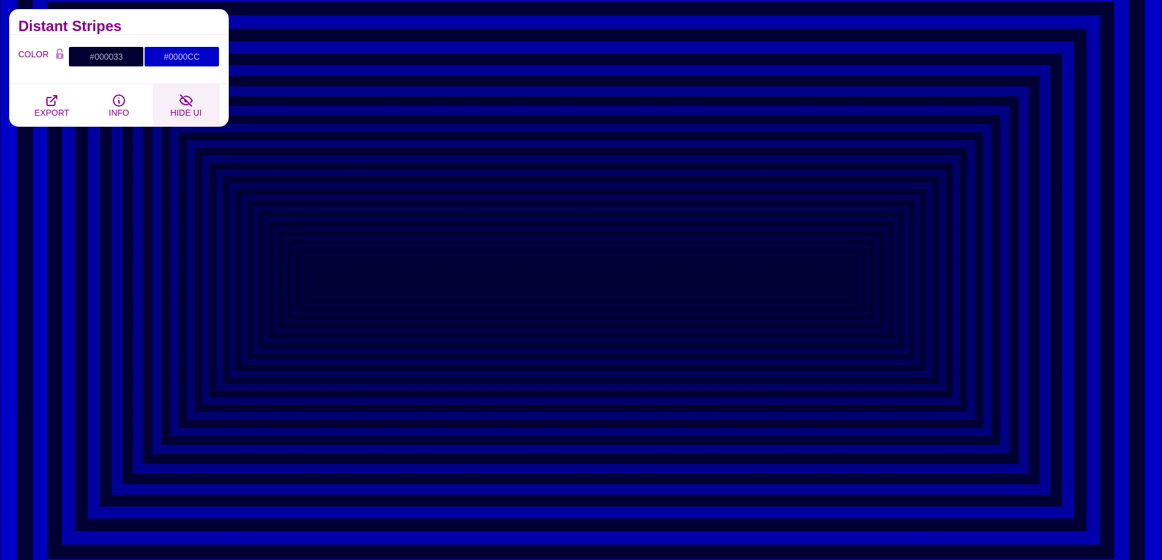
click at [207, 108] on button "HIDE UI" at bounding box center [185, 105] width 67 height 43
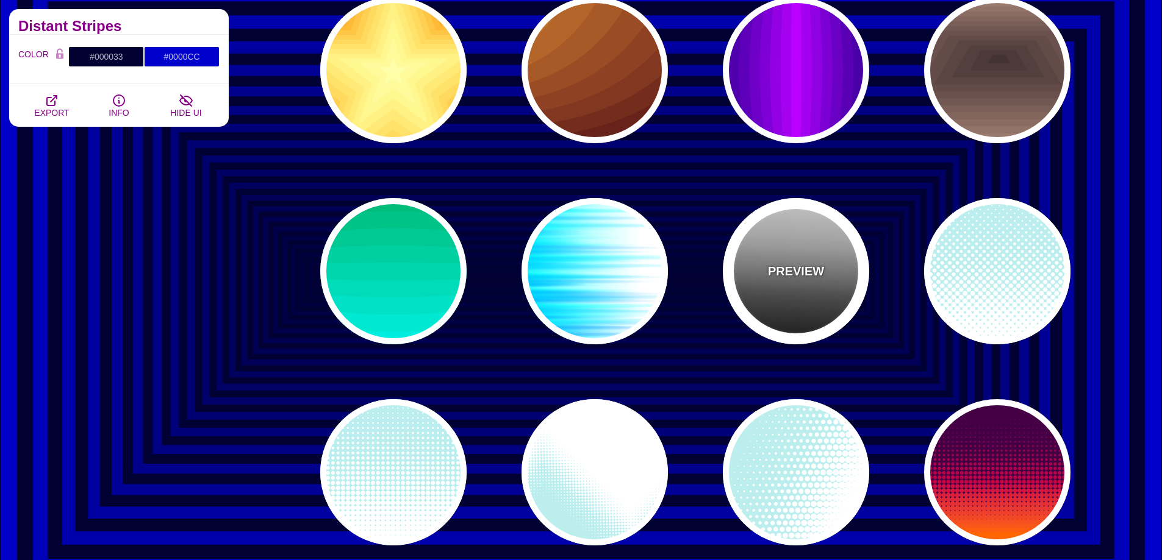
click at [821, 273] on p "PREVIEW" at bounding box center [796, 271] width 56 height 18
type input "#FFFFFF"
type input "#000000"
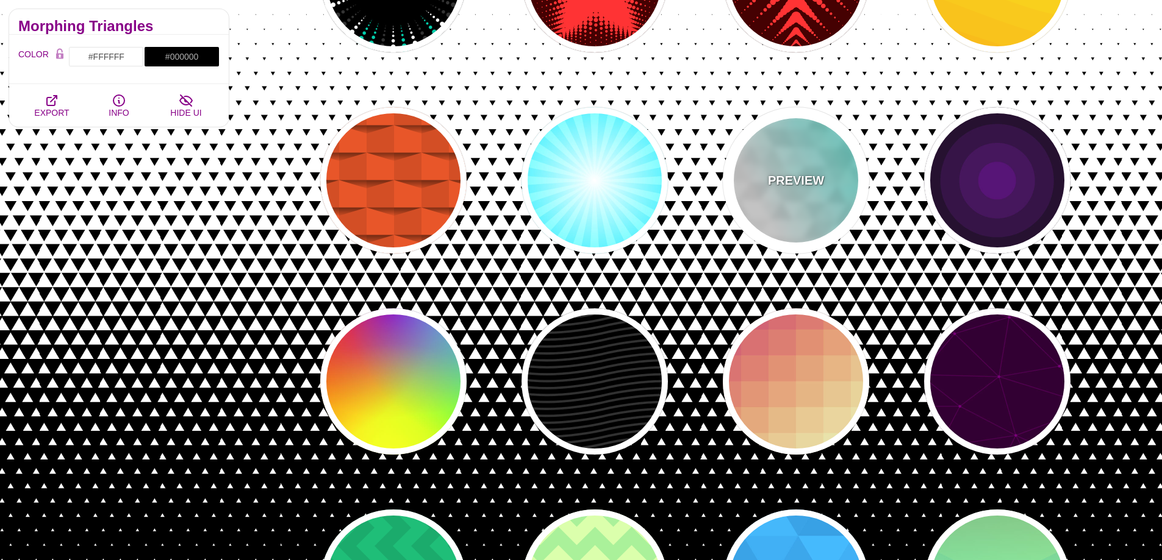
scroll to position [7500, 0]
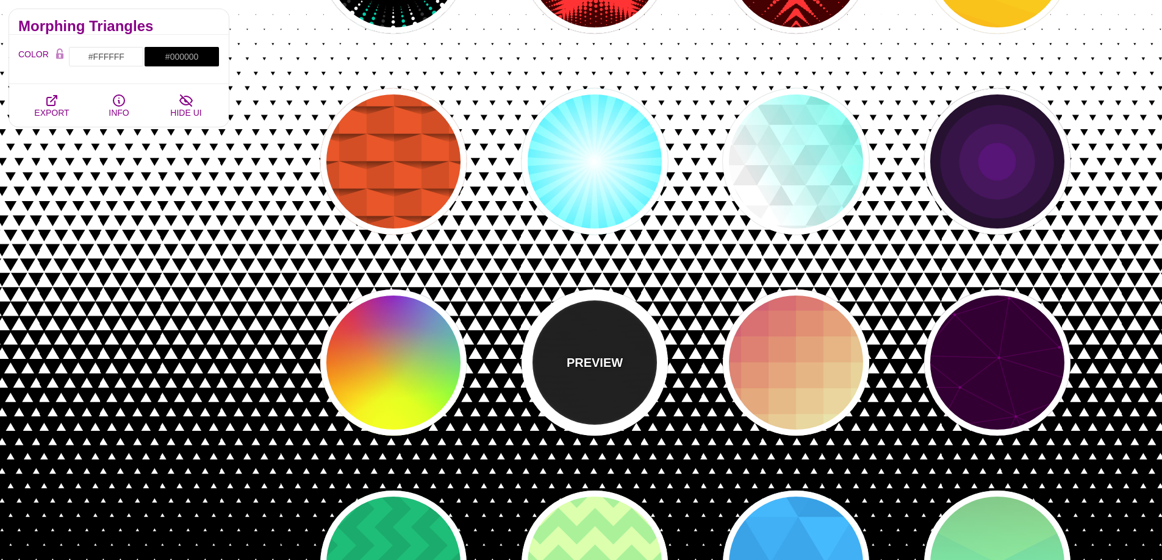
click at [627, 355] on div "PREVIEW" at bounding box center [594, 363] width 146 height 146
type input "#000000"
type input "#222222"
type input "250"
type input "10"
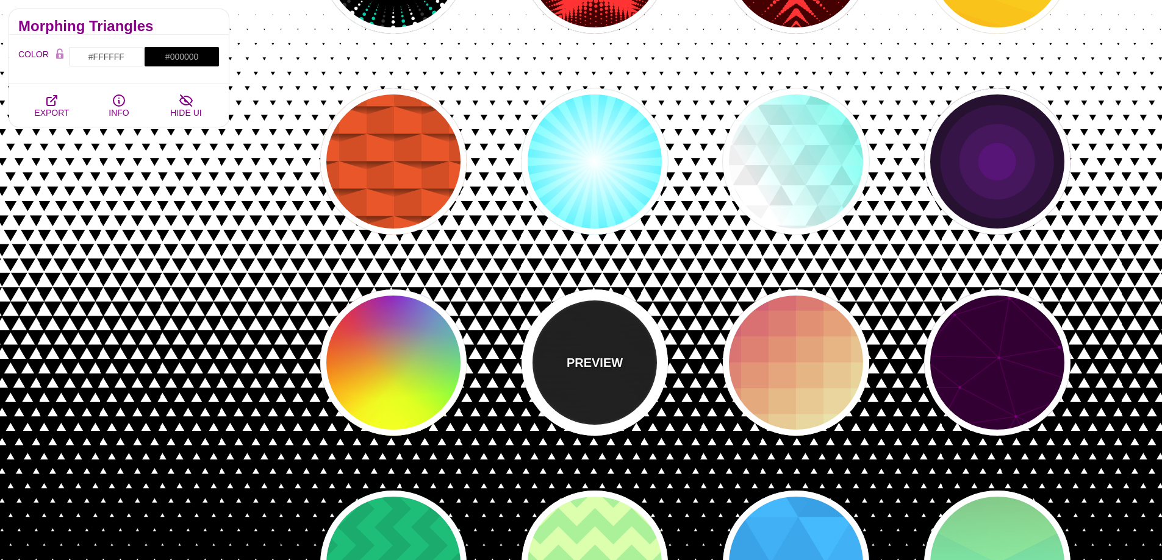
type input "1"
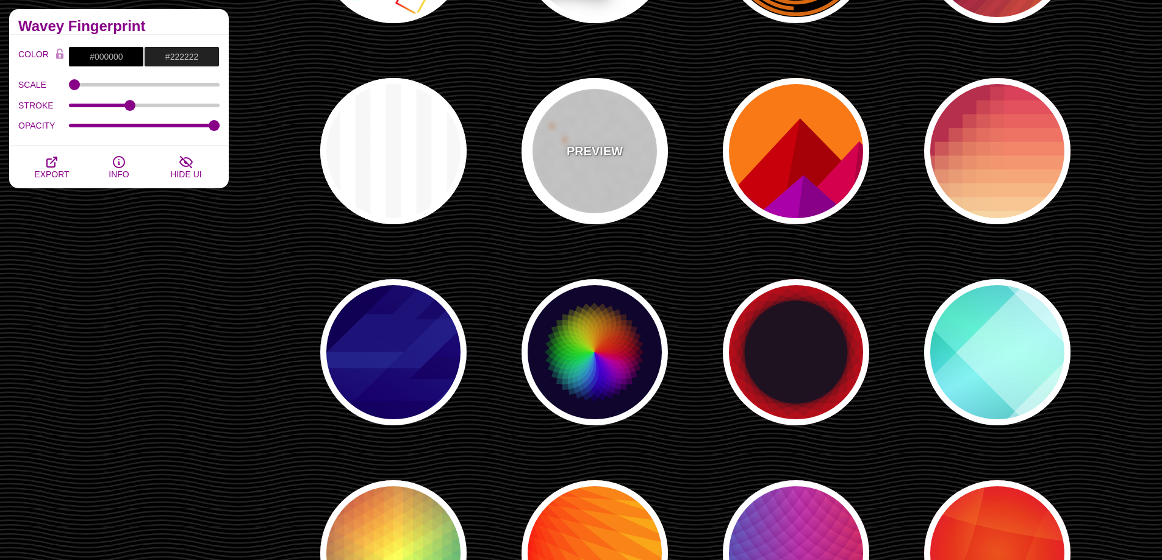
scroll to position [9695, 0]
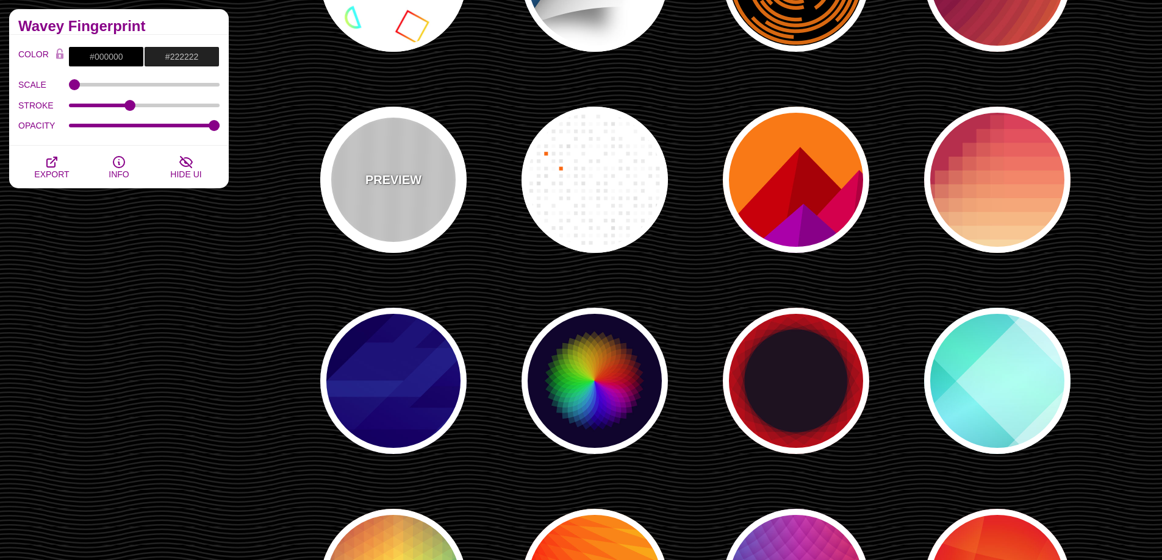
click at [429, 180] on div "PREVIEW" at bounding box center [393, 180] width 146 height 146
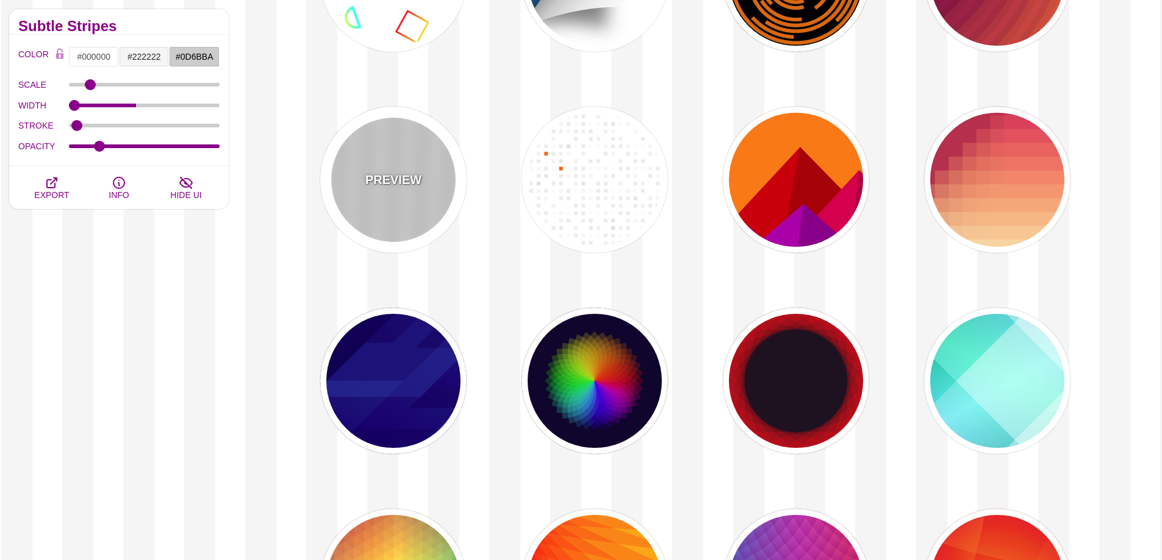
type input "#FFFFFF"
type input "#F5F5F5"
type input "#CCCCCC"
type input "20"
type input "100"
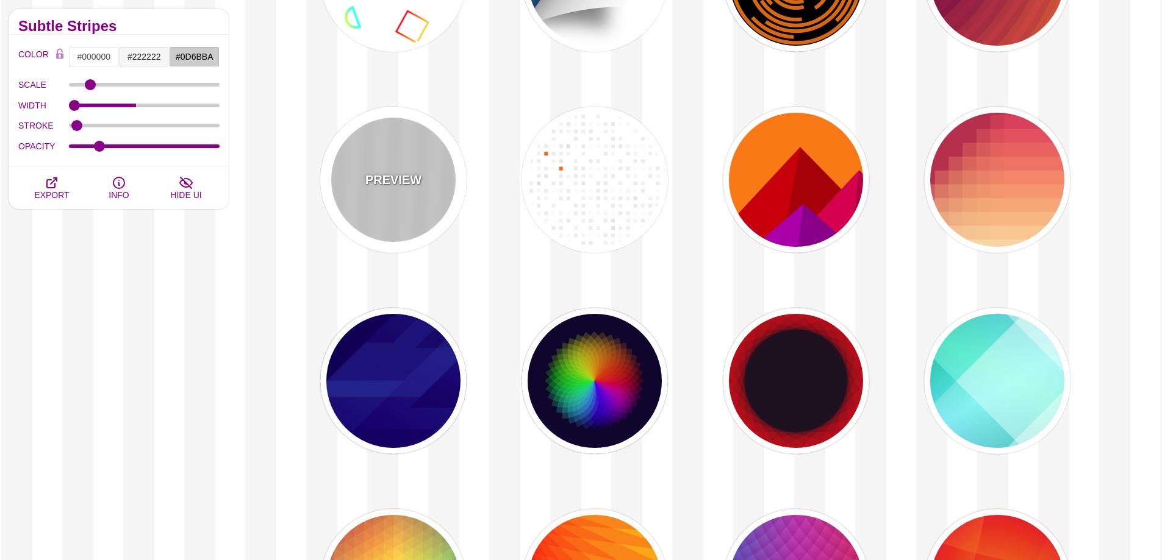
type input "0"
type input "1"
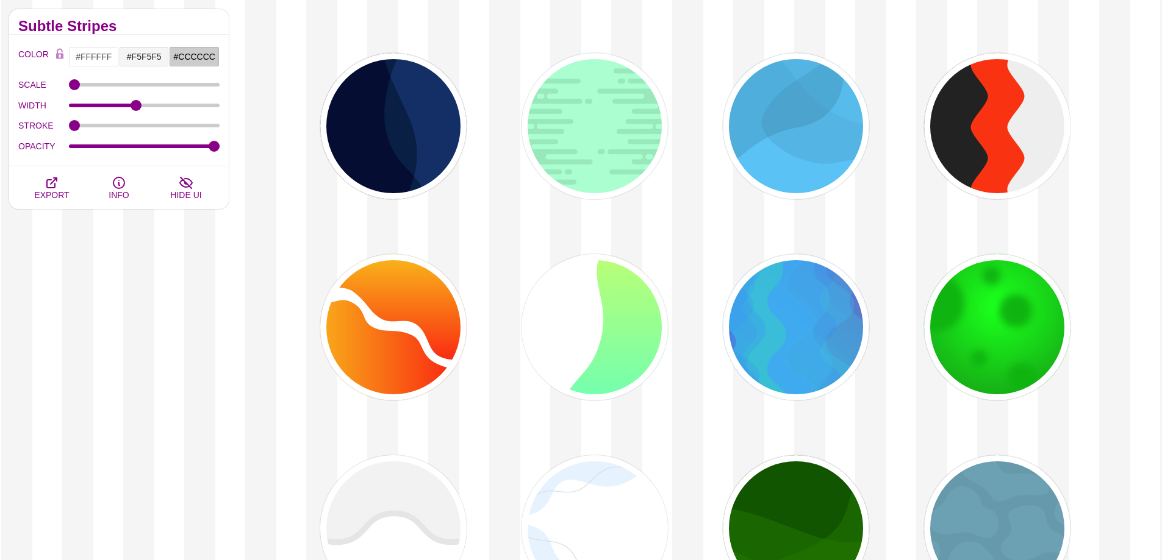
scroll to position [16158, 0]
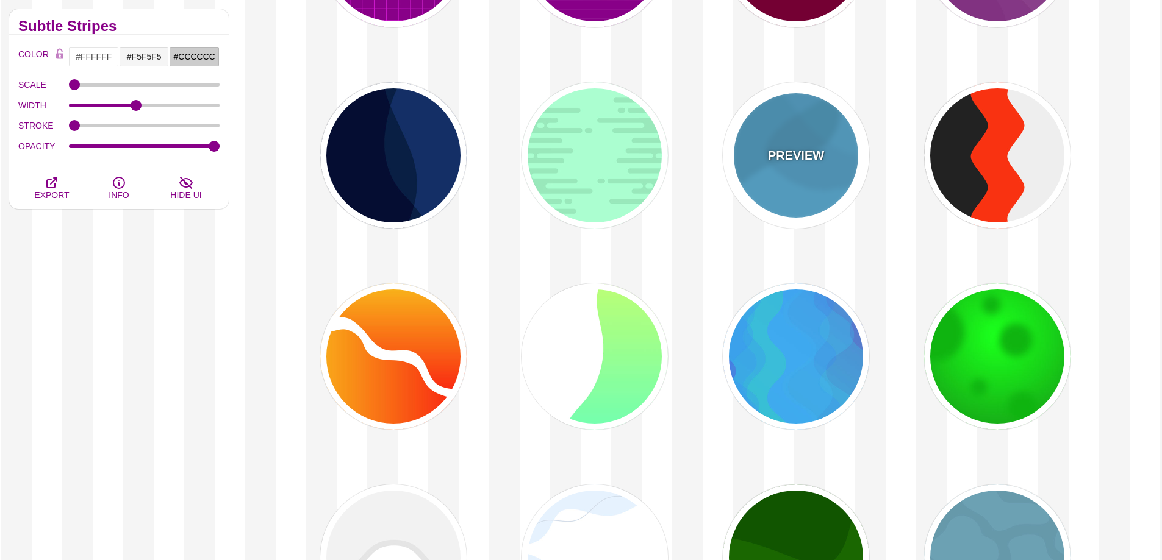
click at [796, 140] on div "PREVIEW" at bounding box center [796, 155] width 146 height 146
type input "#44CCFF"
type input "#000000"
type input "0"
type input "0.1"
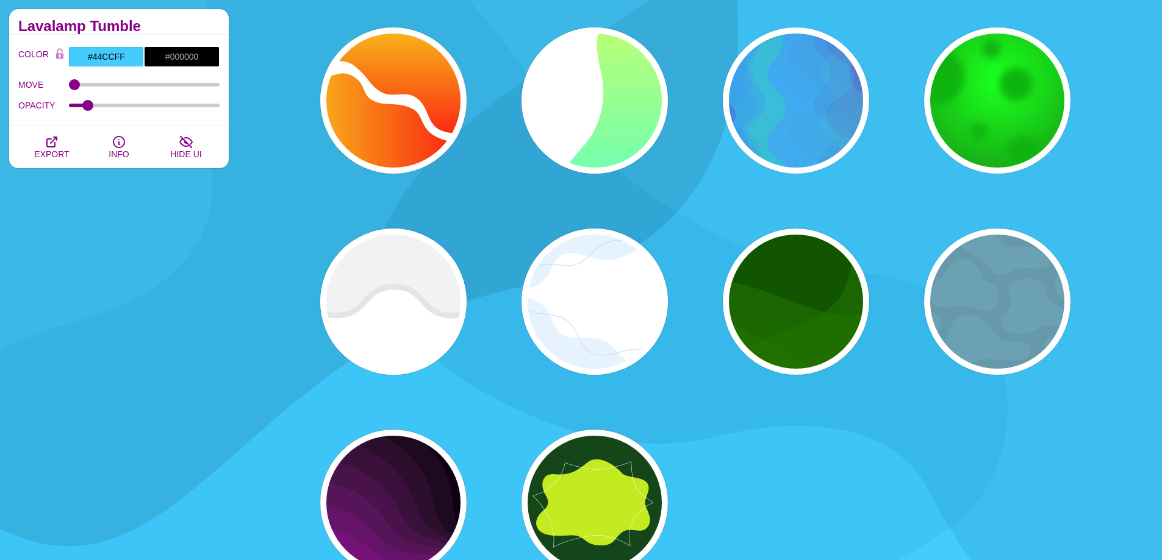
scroll to position [16402, 0]
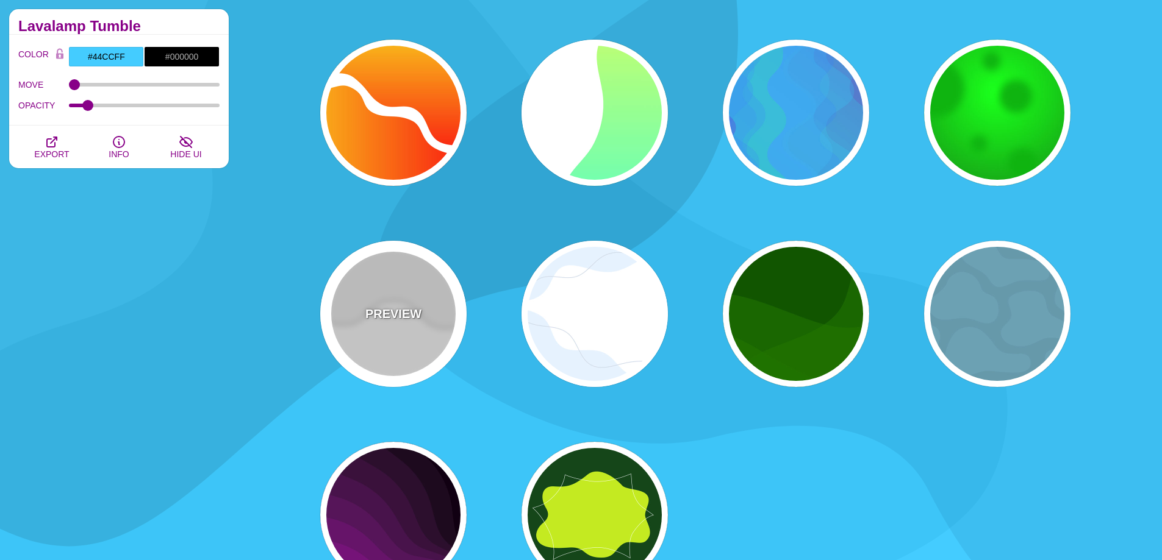
click at [347, 306] on div "PREVIEW" at bounding box center [393, 314] width 146 height 146
type input "#FFFFFF"
type input "#EEEEEE"
type input "#DDDDDD"
type input "400"
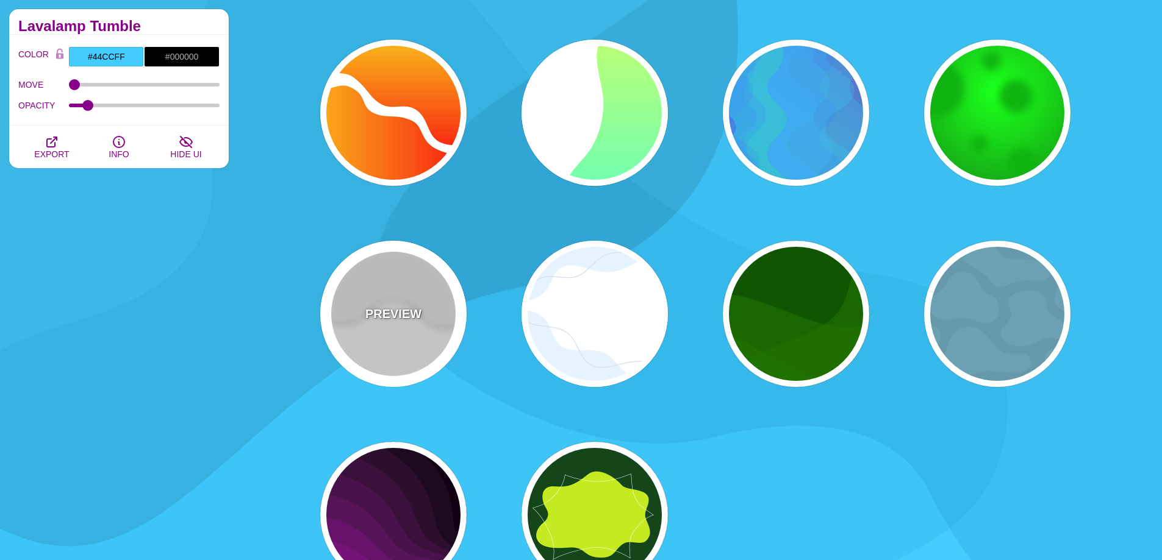
type input "10"
type input "1"
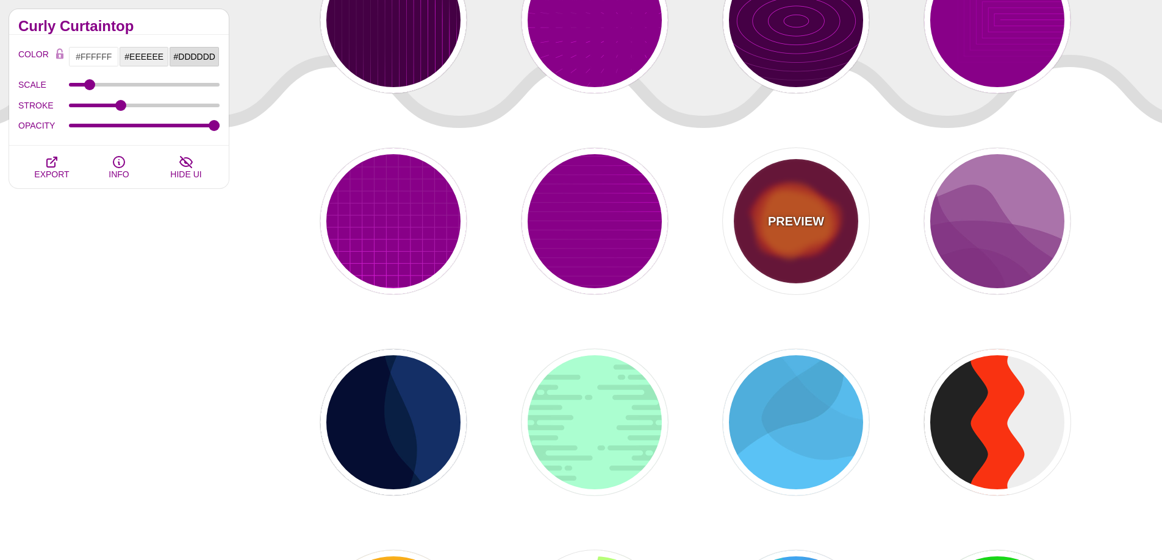
scroll to position [15854, 0]
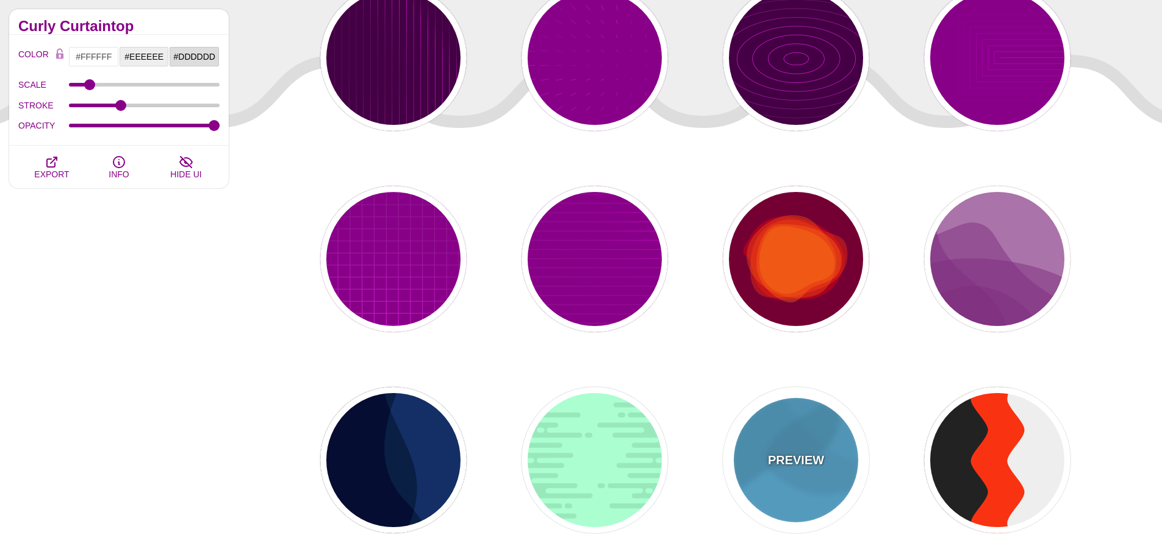
drag, startPoint x: 791, startPoint y: 471, endPoint x: 786, endPoint y: 467, distance: 6.6
click at [793, 471] on div "PREVIEW" at bounding box center [796, 460] width 146 height 146
type input "#44CCFF"
type input "#000000"
type input "0"
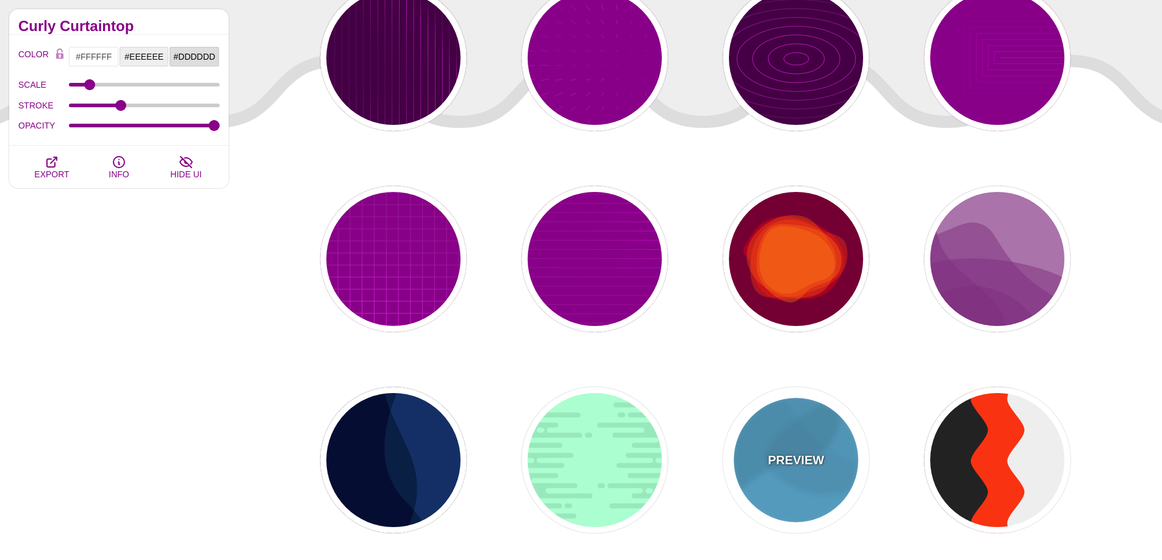
type input "0.1"
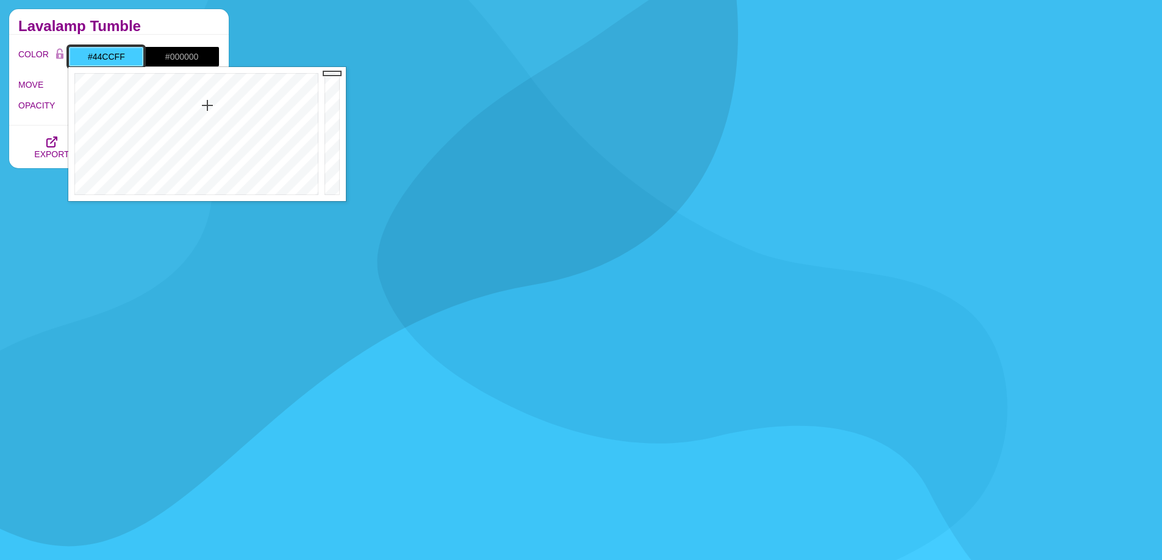
click at [132, 52] on input "#44CCFF" at bounding box center [106, 56] width 76 height 21
type input "#FFFFFF"
drag, startPoint x: 209, startPoint y: 170, endPoint x: 117, endPoint y: 220, distance: 104.2
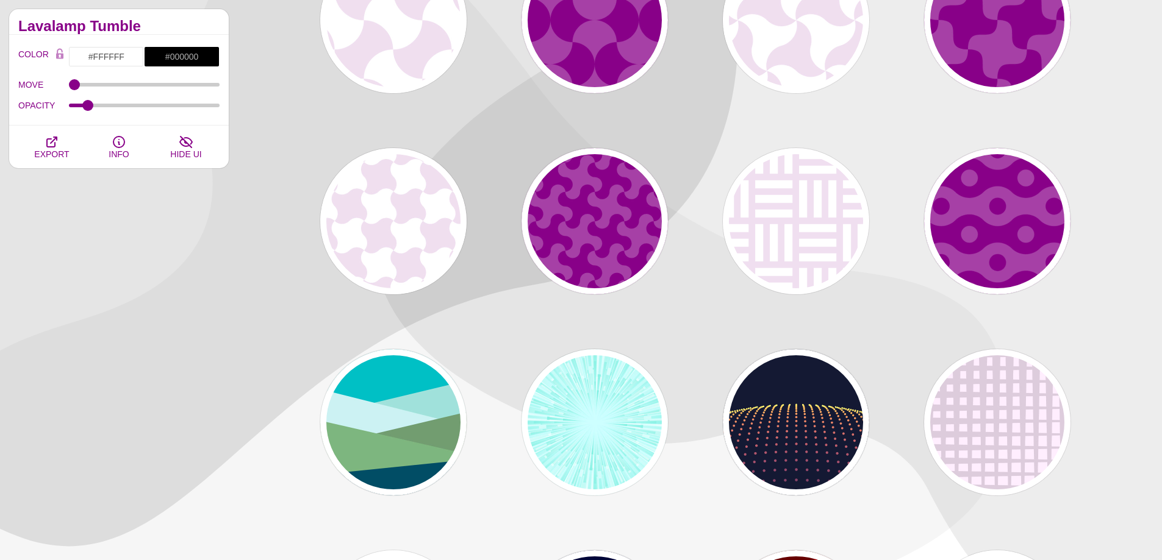
scroll to position [0, 0]
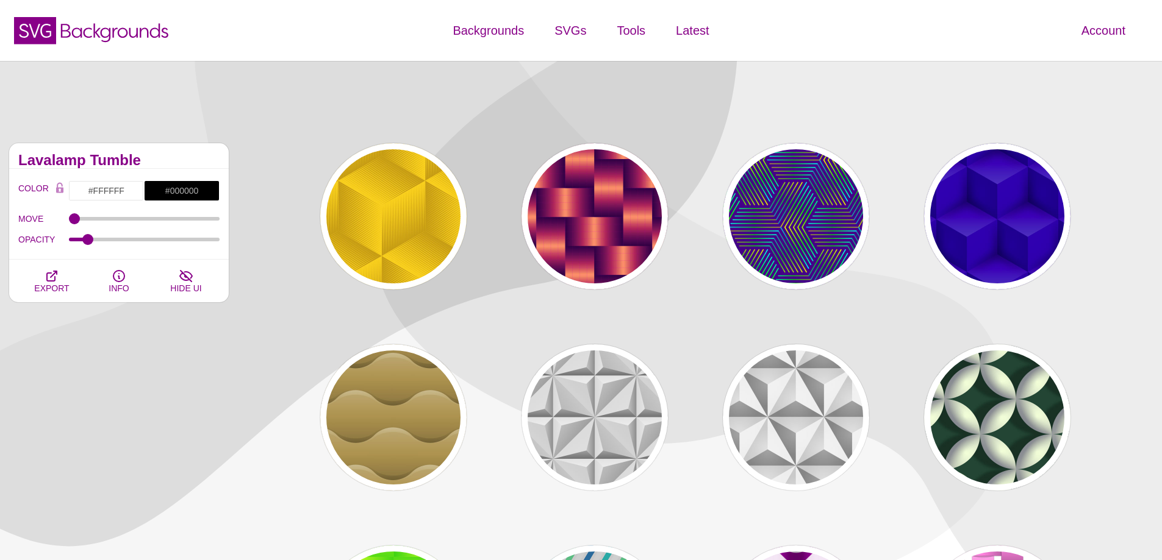
drag, startPoint x: 1098, startPoint y: 198, endPoint x: 1020, endPoint y: -27, distance: 237.4
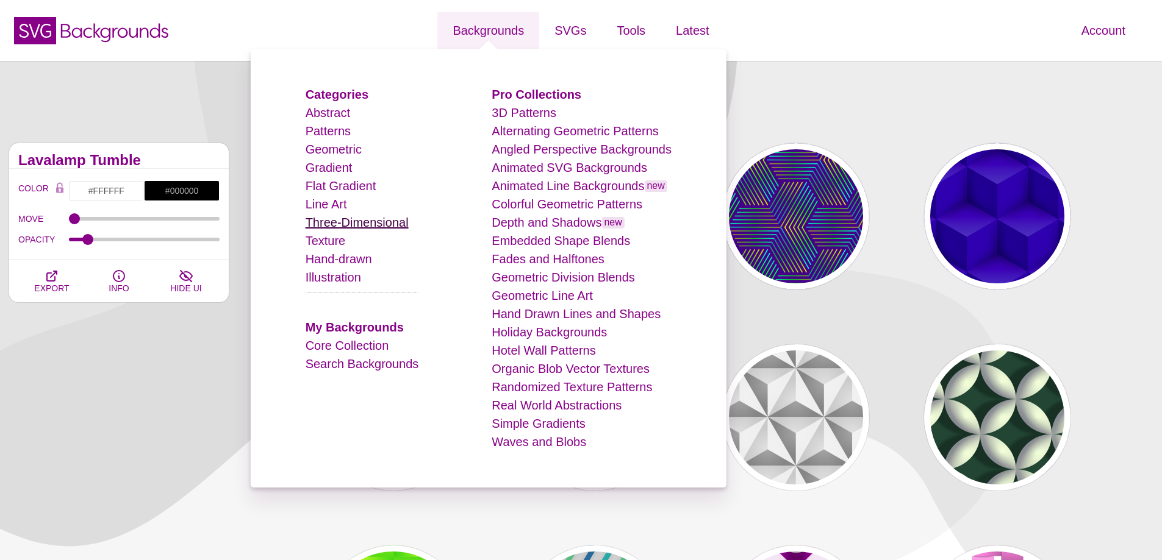
click at [350, 221] on link "Three-Dimensional" at bounding box center [356, 222] width 103 height 13
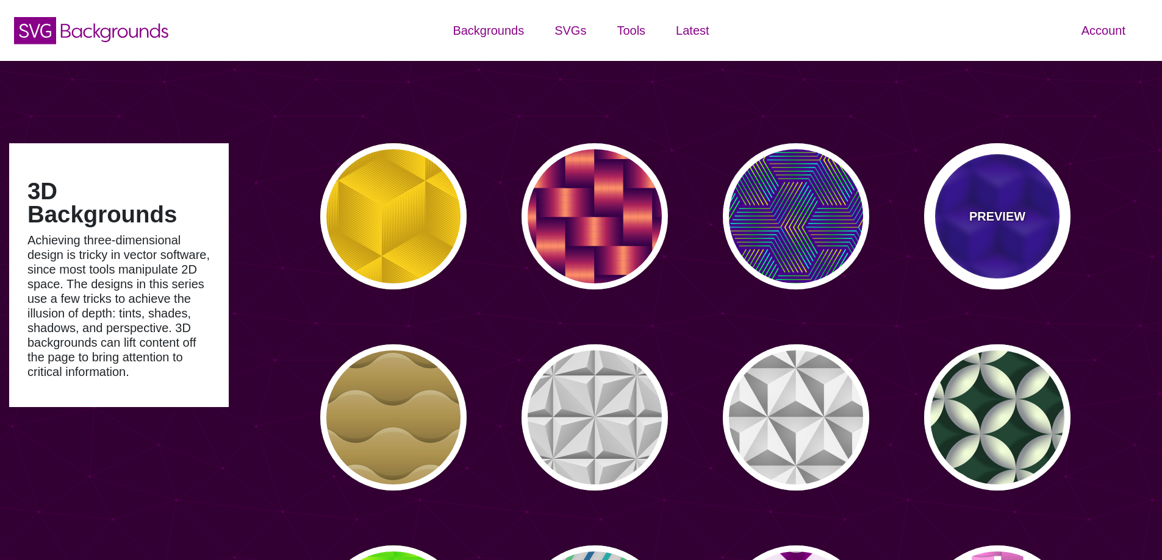
click at [988, 183] on div "PREVIEW" at bounding box center [997, 216] width 146 height 146
type input "#0000AA"
type input "345"
type input "0.4"
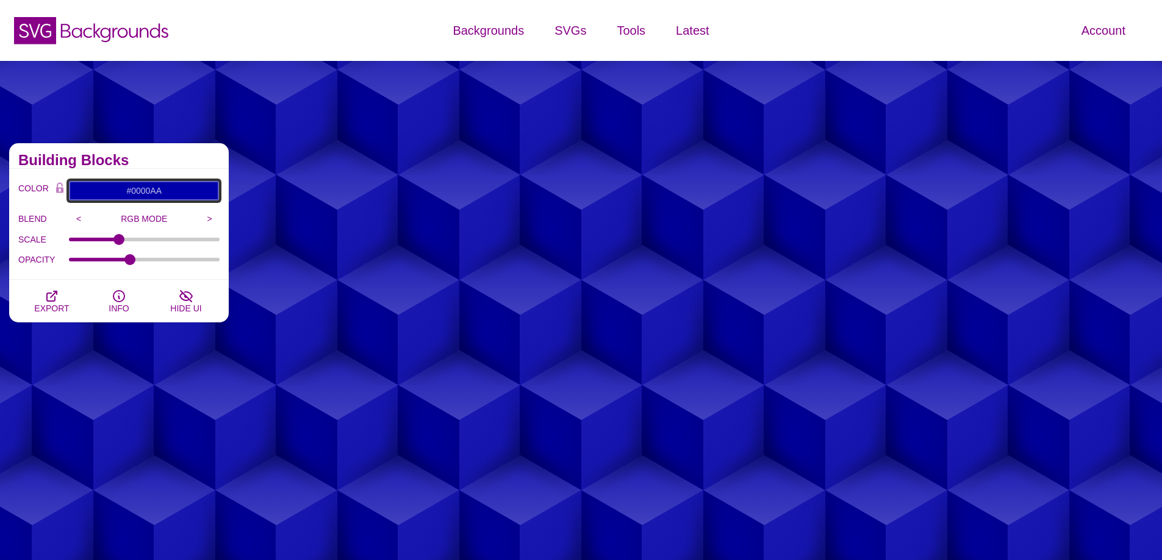
click at [104, 191] on input "#0000AA" at bounding box center [143, 190] width 151 height 21
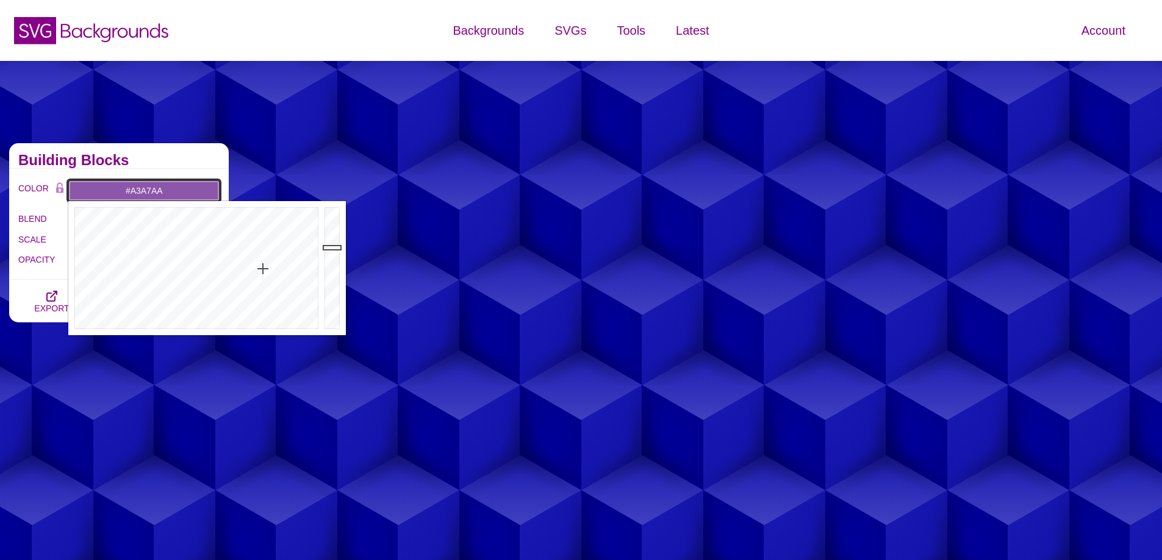
type input "#AAAAAA"
drag, startPoint x: 263, startPoint y: 269, endPoint x: 183, endPoint y: 358, distance: 119.6
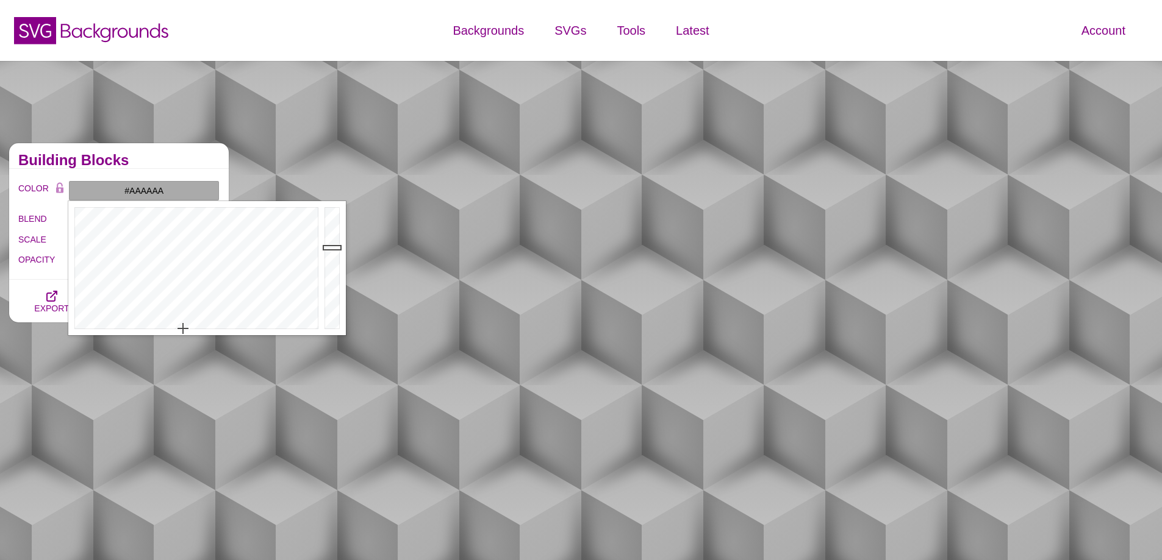
click at [204, 145] on div "Building Blocks" at bounding box center [119, 156] width 220 height 26
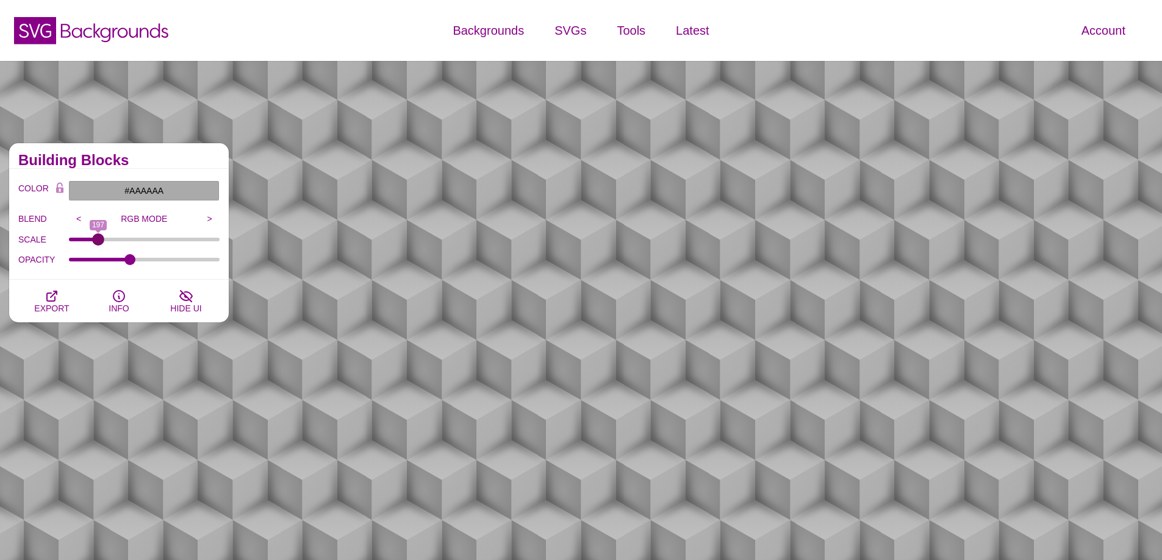
drag, startPoint x: 114, startPoint y: 238, endPoint x: 98, endPoint y: 237, distance: 15.9
type input "197"
click at [98, 237] on input "SCALE" at bounding box center [144, 239] width 151 height 5
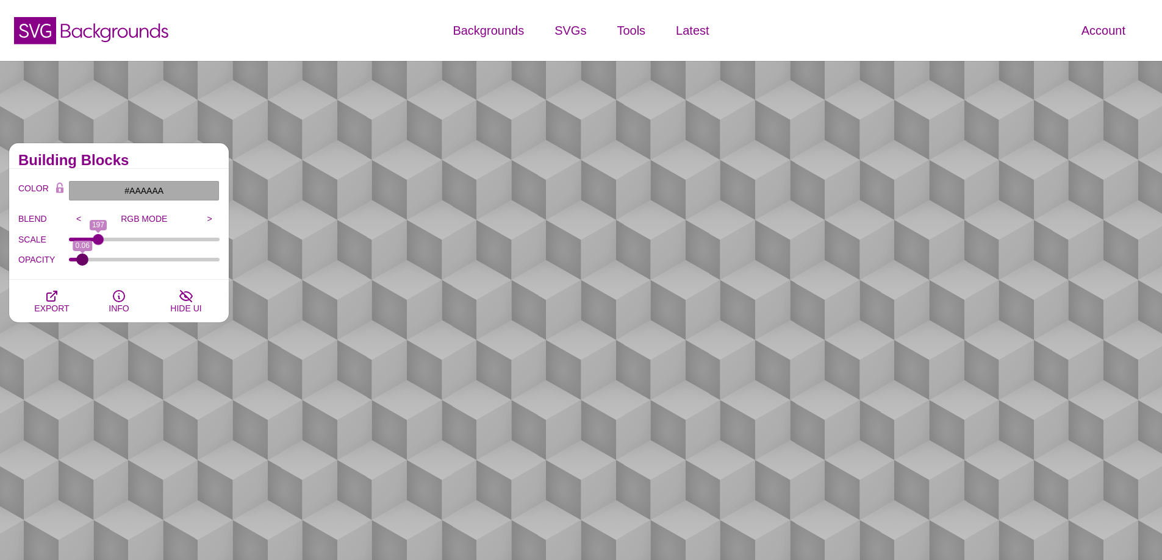
drag, startPoint x: 126, startPoint y: 259, endPoint x: 83, endPoint y: 259, distance: 43.3
type input "0.06"
click at [83, 259] on input "OPACITY" at bounding box center [144, 259] width 151 height 5
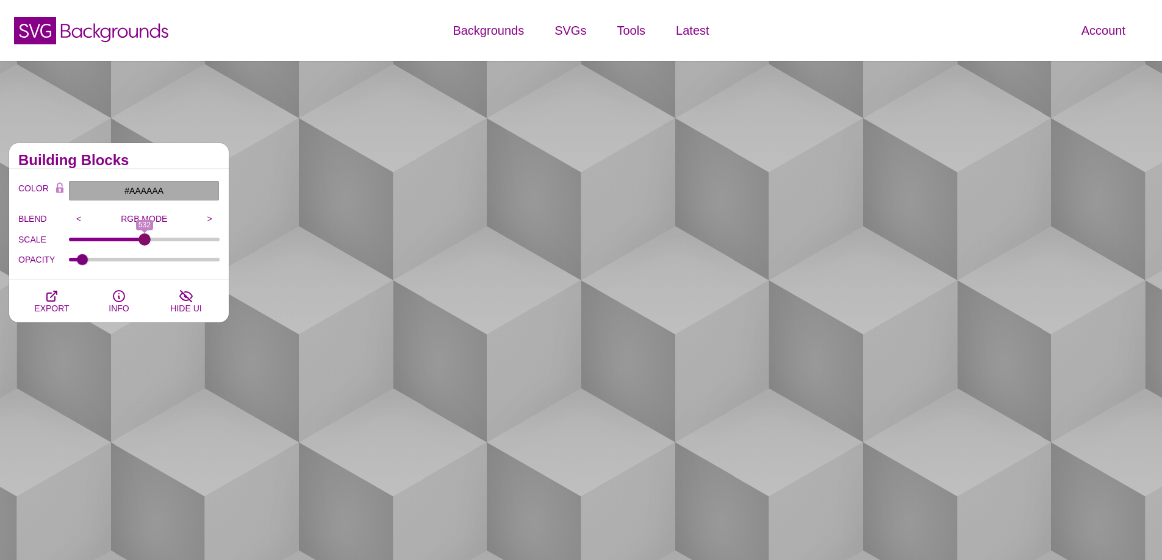
drag, startPoint x: 95, startPoint y: 236, endPoint x: 145, endPoint y: 245, distance: 50.1
type input "532"
click at [145, 242] on input "SCALE" at bounding box center [144, 239] width 151 height 5
drag, startPoint x: 81, startPoint y: 261, endPoint x: 16, endPoint y: 259, distance: 65.3
type input "0"
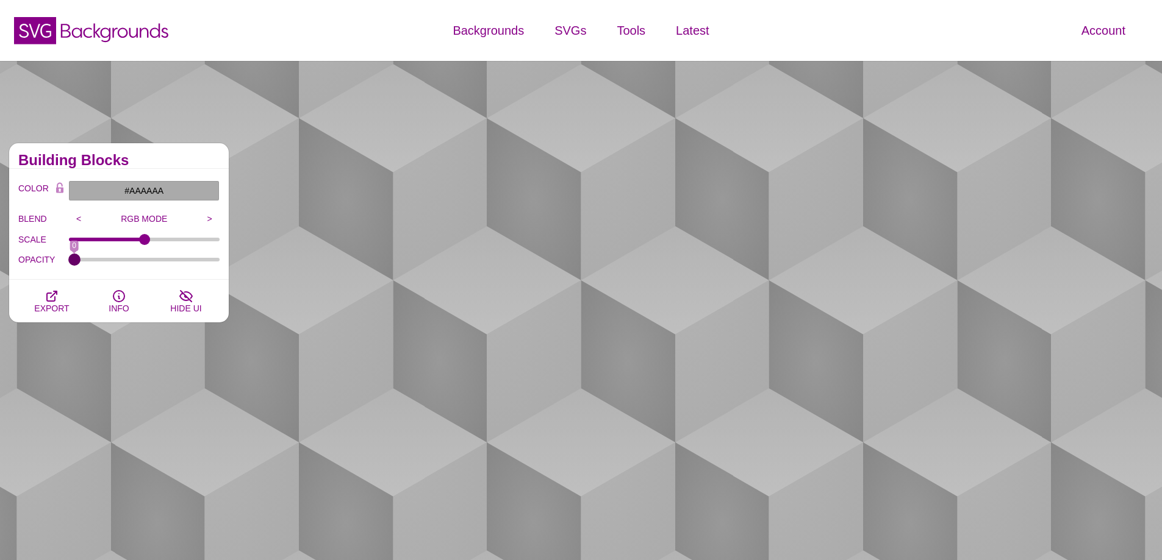
click at [69, 259] on input "OPACITY" at bounding box center [144, 259] width 151 height 5
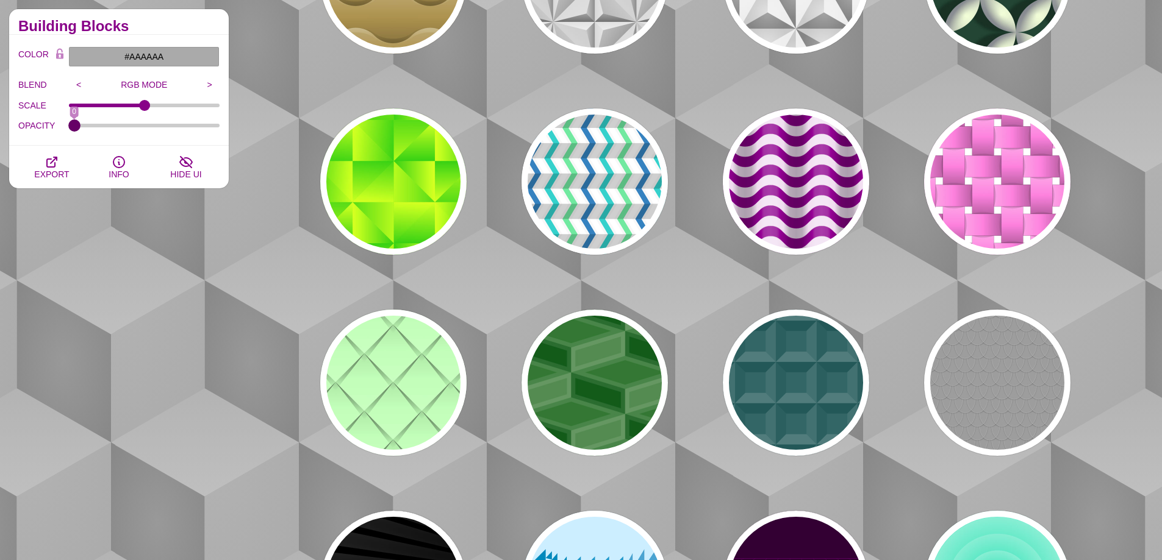
scroll to position [488, 0]
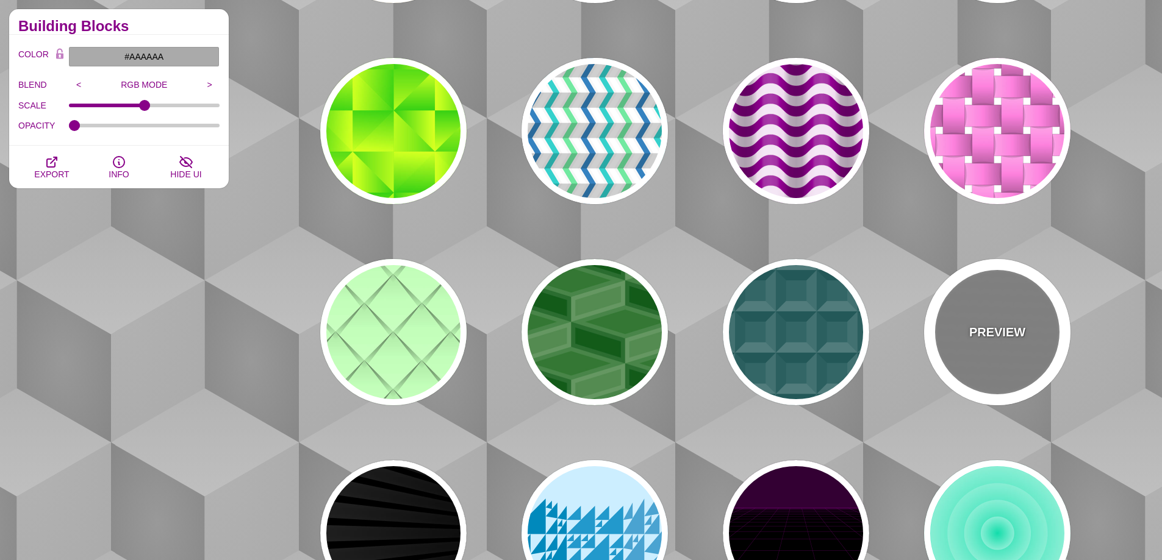
click at [995, 345] on div "PREVIEW" at bounding box center [997, 332] width 146 height 146
type input "#888888"
type input "#999999"
type input "30"
type input "7"
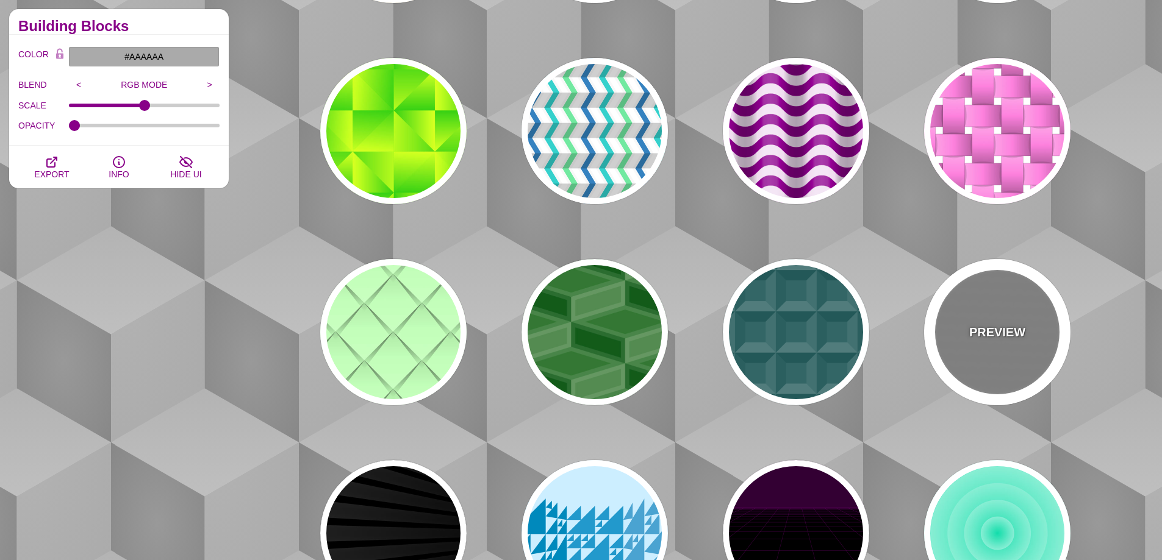
type input "0.5"
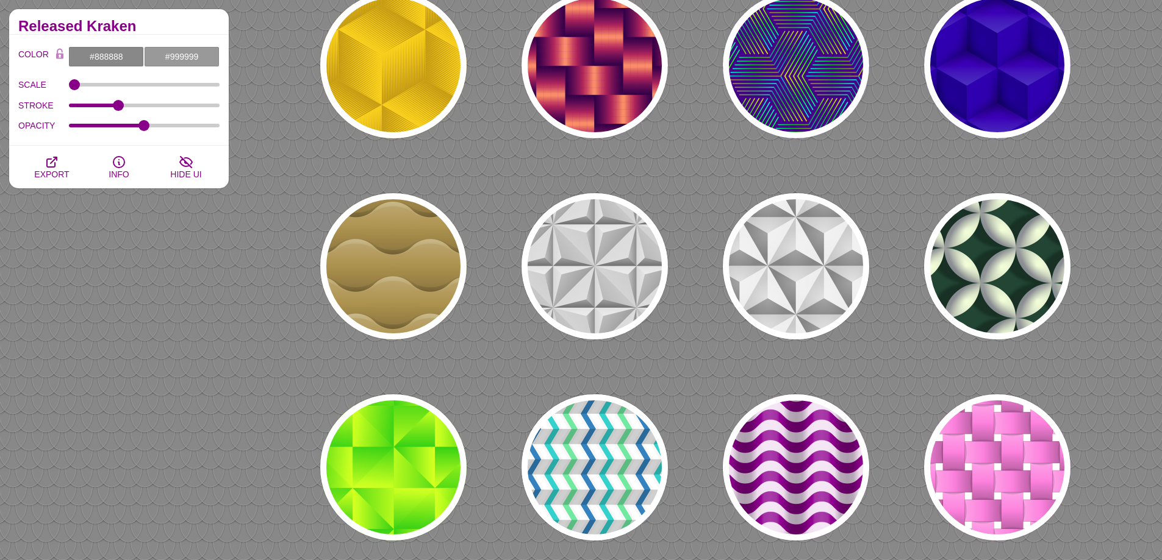
scroll to position [122, 0]
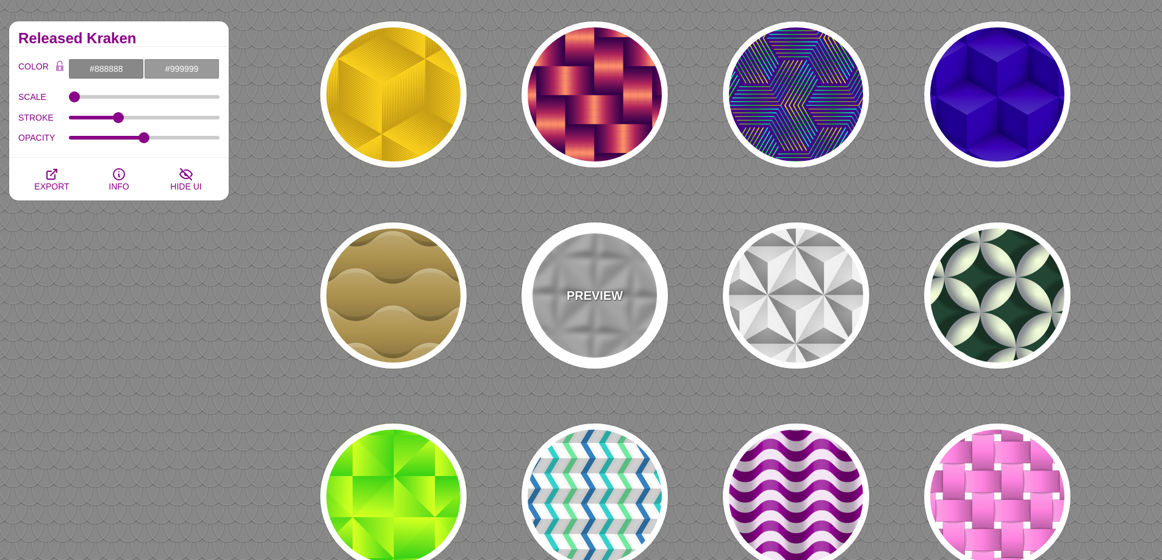
click at [614, 271] on div "PREVIEW" at bounding box center [594, 296] width 146 height 146
type input "#C7C7C7"
type input "0"
type input "0.5"
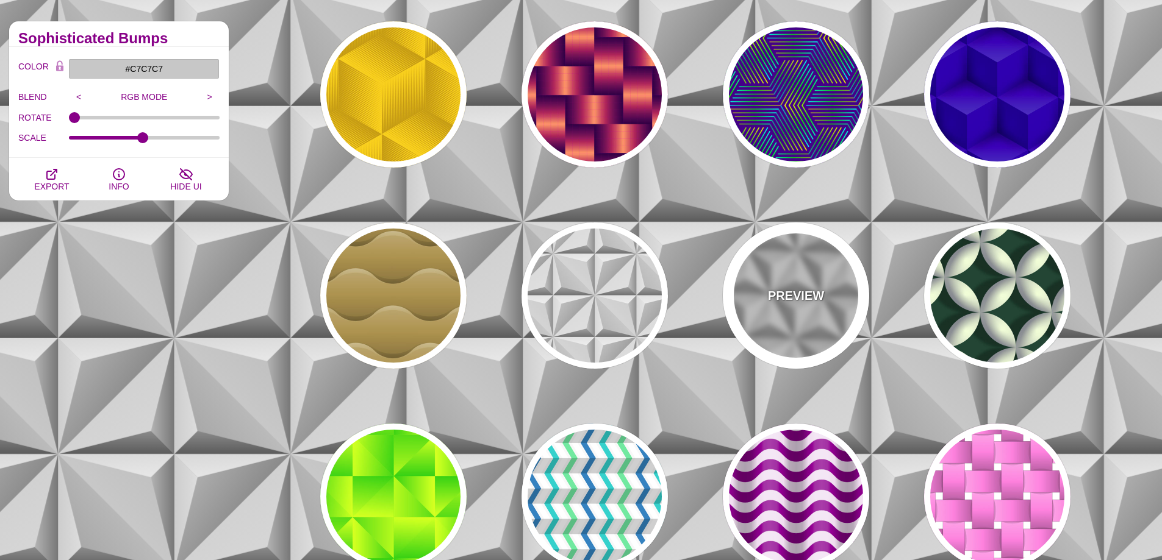
click at [812, 295] on p "PREVIEW" at bounding box center [796, 296] width 56 height 18
type input "#DDDDDD"
type input "1"
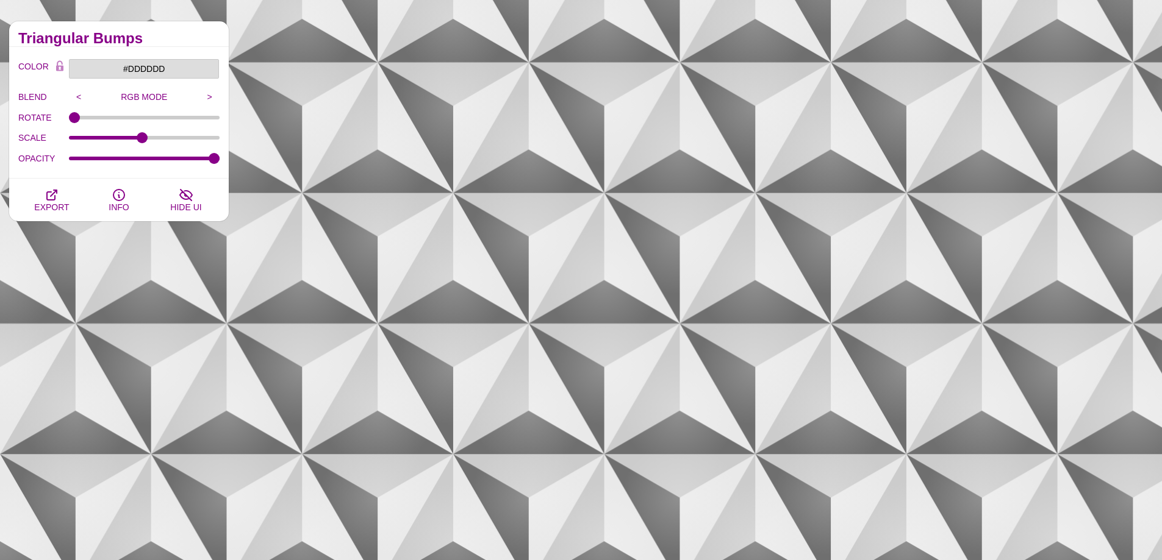
drag, startPoint x: 180, startPoint y: 163, endPoint x: 151, endPoint y: 161, distance: 29.3
click at [152, 162] on div "OPACITY" at bounding box center [118, 158] width 201 height 21
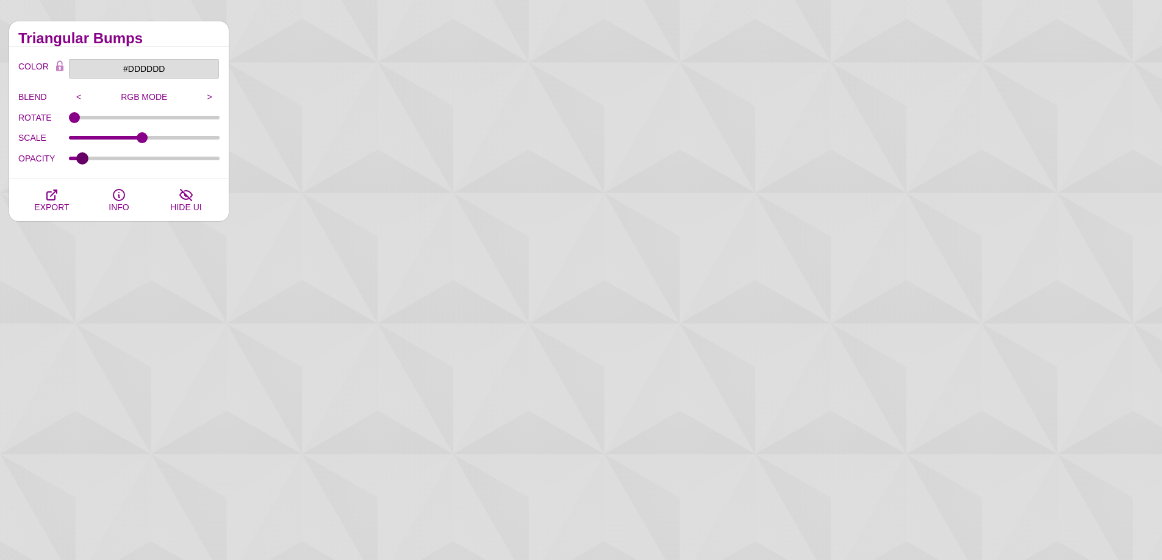
drag, startPoint x: 149, startPoint y: 158, endPoint x: 83, endPoint y: 167, distance: 66.5
click at [83, 161] on input "OPACITY" at bounding box center [144, 158] width 151 height 5
click at [65, 197] on button "EXPORT" at bounding box center [51, 200] width 67 height 43
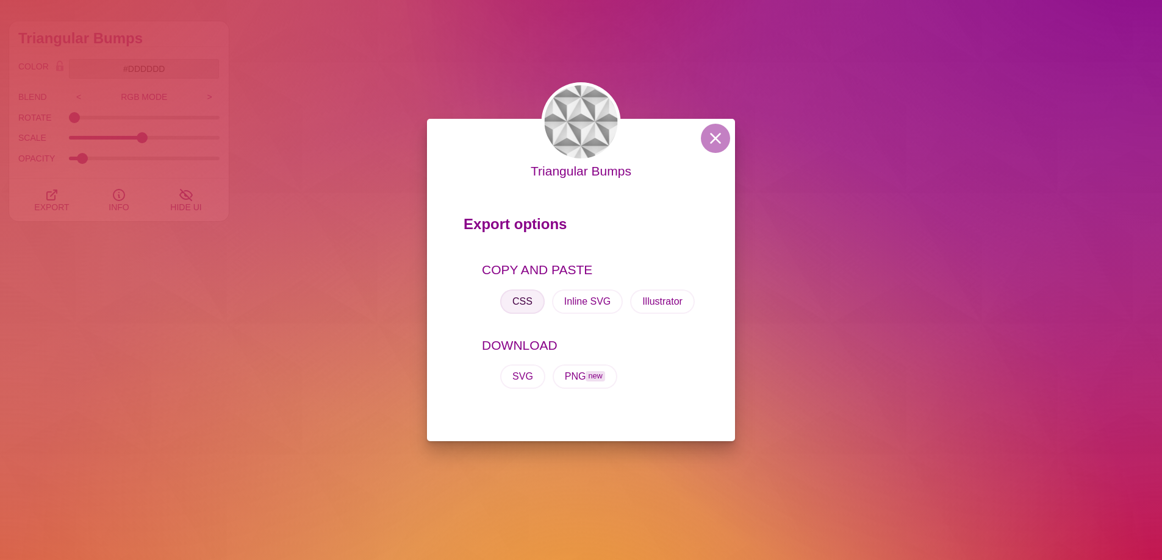
click at [520, 304] on button "CSS" at bounding box center [522, 302] width 45 height 24
click at [524, 373] on button "SVG" at bounding box center [522, 377] width 45 height 24
click at [592, 377] on span "new" at bounding box center [594, 376] width 19 height 10
click at [709, 139] on button at bounding box center [715, 138] width 29 height 29
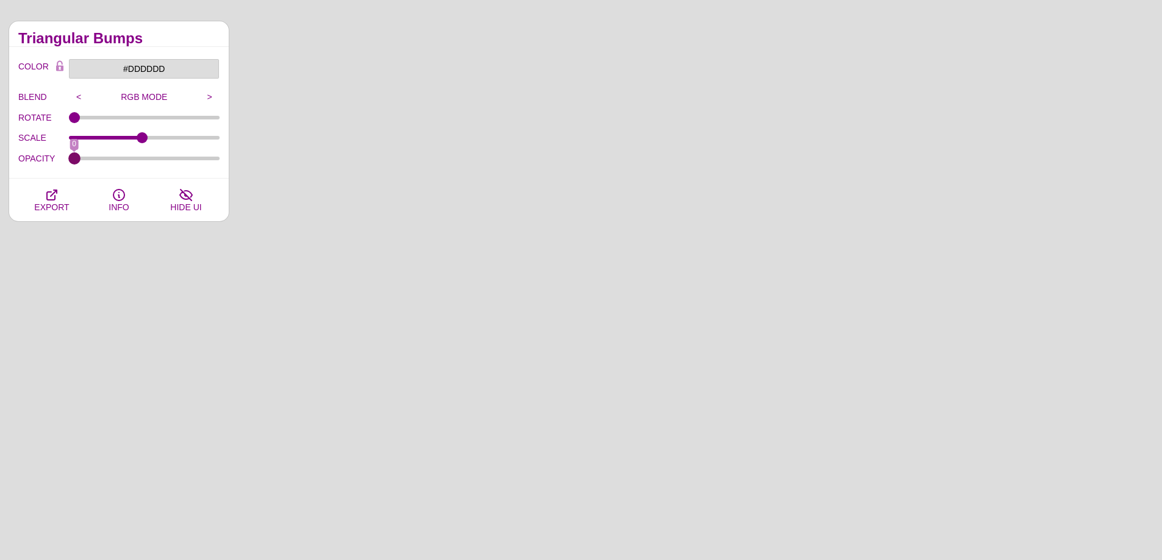
drag, startPoint x: 80, startPoint y: 159, endPoint x: 17, endPoint y: 162, distance: 62.9
click at [69, 161] on input "OPACITY" at bounding box center [144, 158] width 151 height 5
drag, startPoint x: 74, startPoint y: 162, endPoint x: 181, endPoint y: 54, distance: 152.2
type input "0.04"
click at [80, 161] on input "OPACITY" at bounding box center [144, 158] width 151 height 5
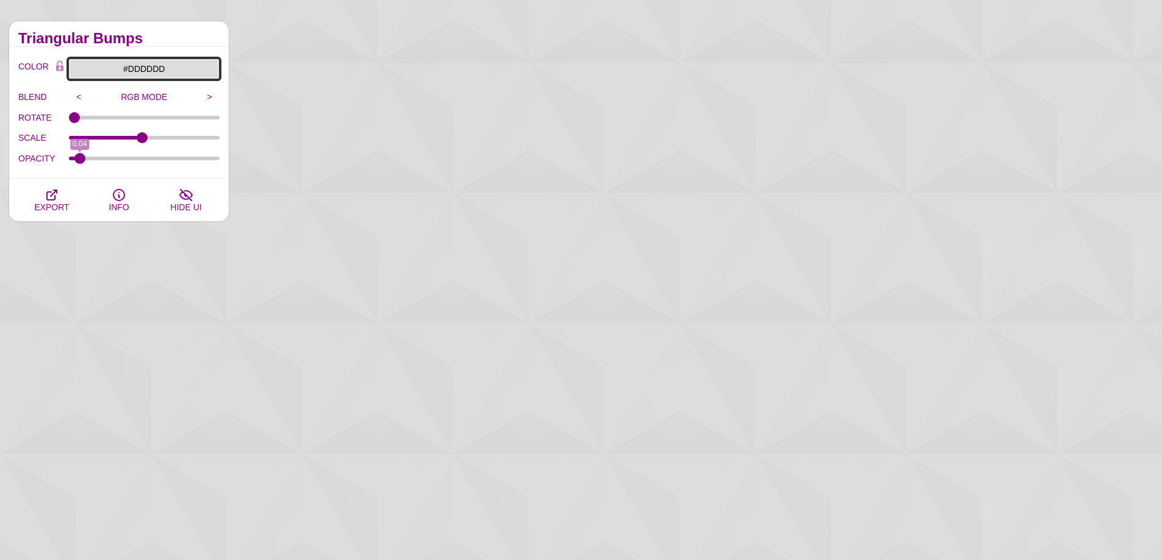
click at [161, 65] on input "#DDDDDD" at bounding box center [143, 69] width 151 height 21
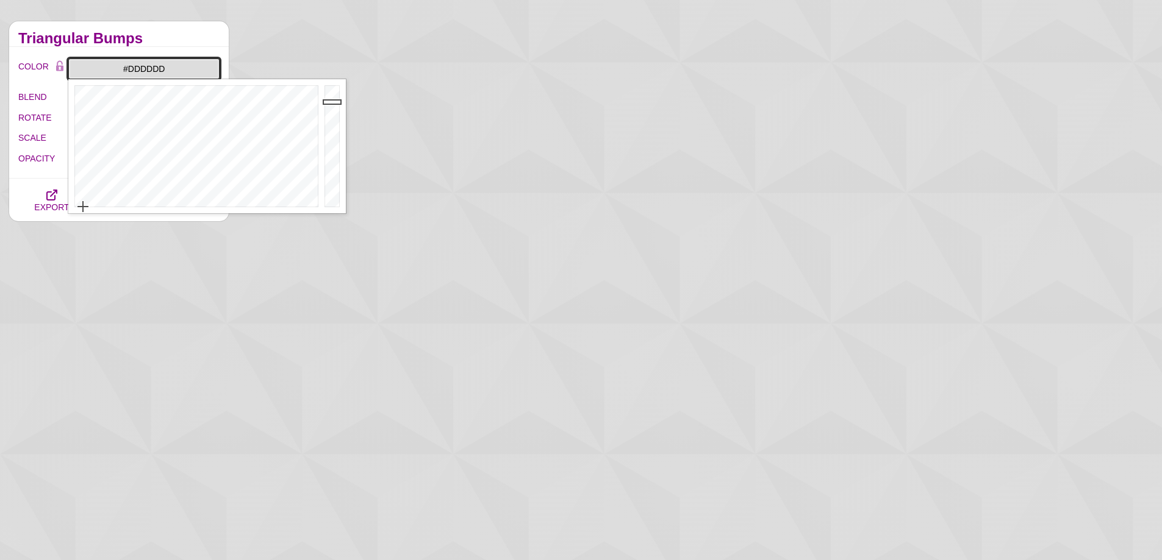
drag, startPoint x: 214, startPoint y: 162, endPoint x: 76, endPoint y: 224, distance: 151.2
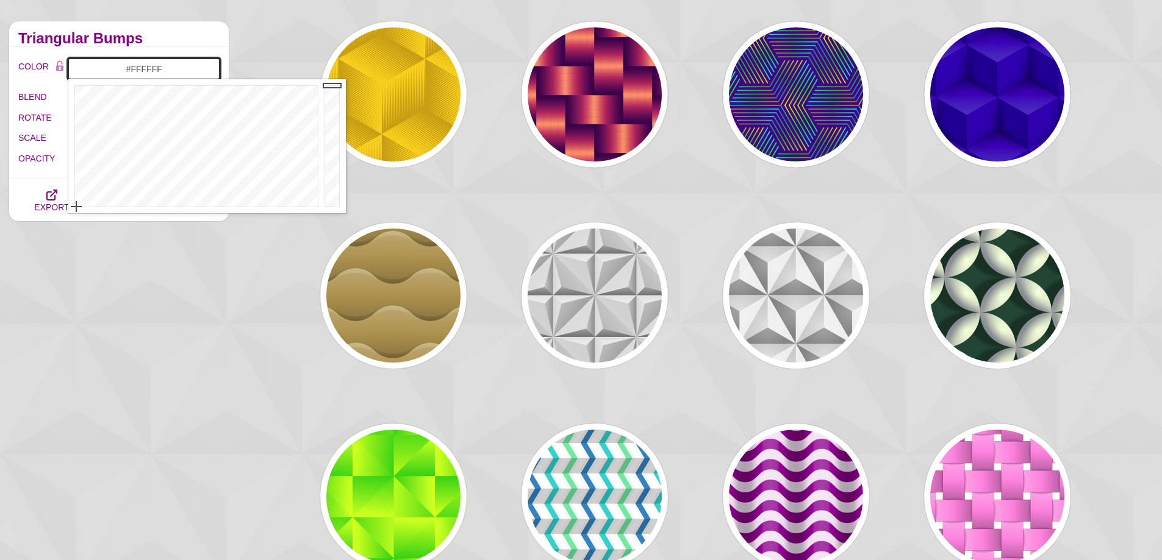
drag, startPoint x: 337, startPoint y: 99, endPoint x: 335, endPoint y: 81, distance: 18.3
click at [335, 81] on div at bounding box center [333, 146] width 24 height 134
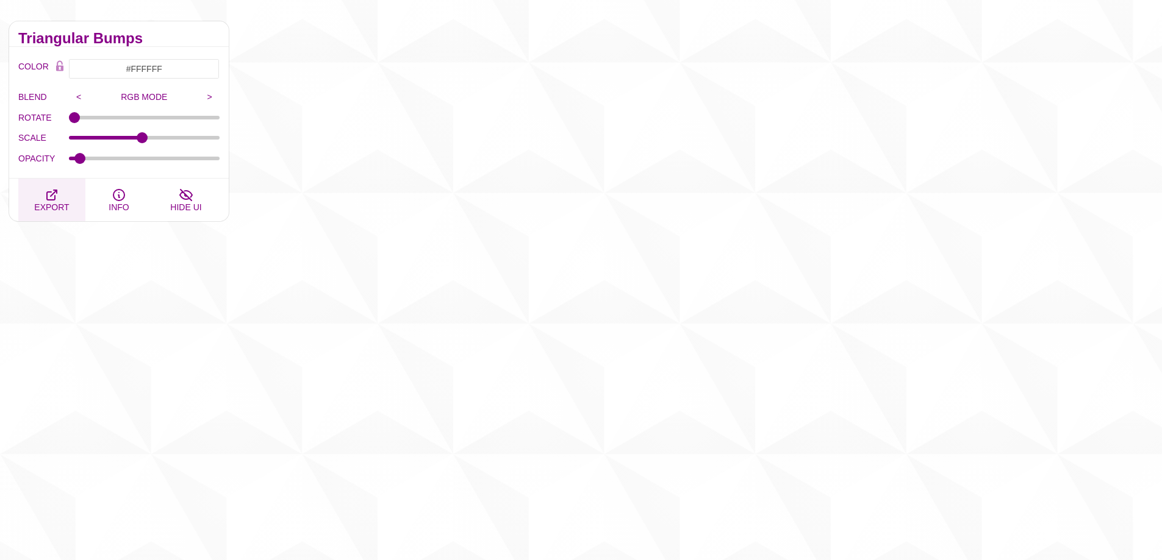
click at [39, 199] on button "EXPORT" at bounding box center [51, 200] width 67 height 43
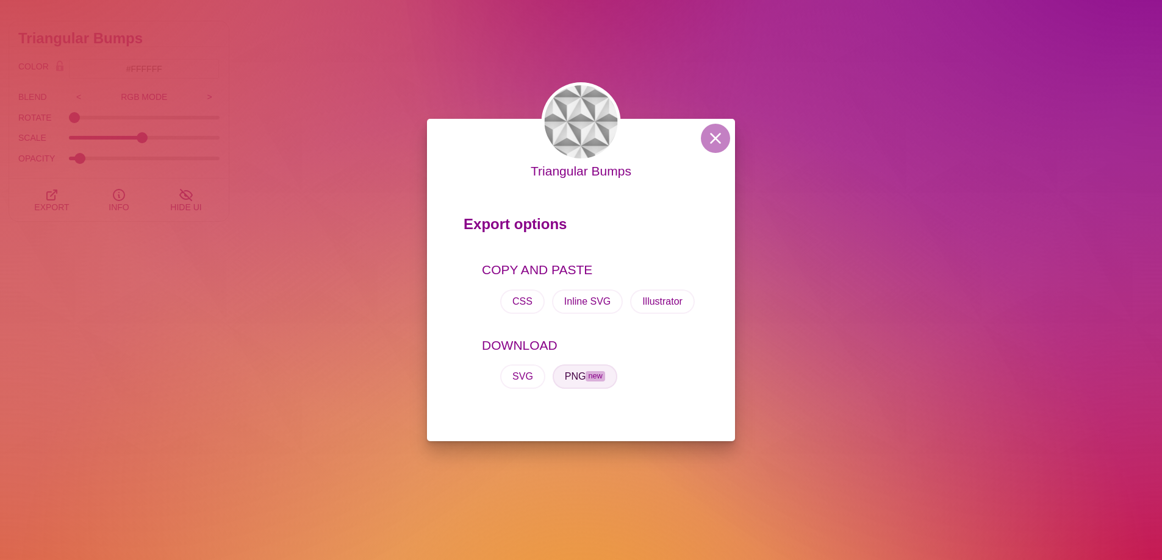
click at [587, 380] on span "new" at bounding box center [594, 376] width 19 height 10
click at [729, 142] on div "Triangular Bumps Export options COPY AND PASTE CSS Inline SVG Illustrator DOWNL…" at bounding box center [581, 280] width 308 height 323
click at [712, 133] on button at bounding box center [715, 138] width 29 height 29
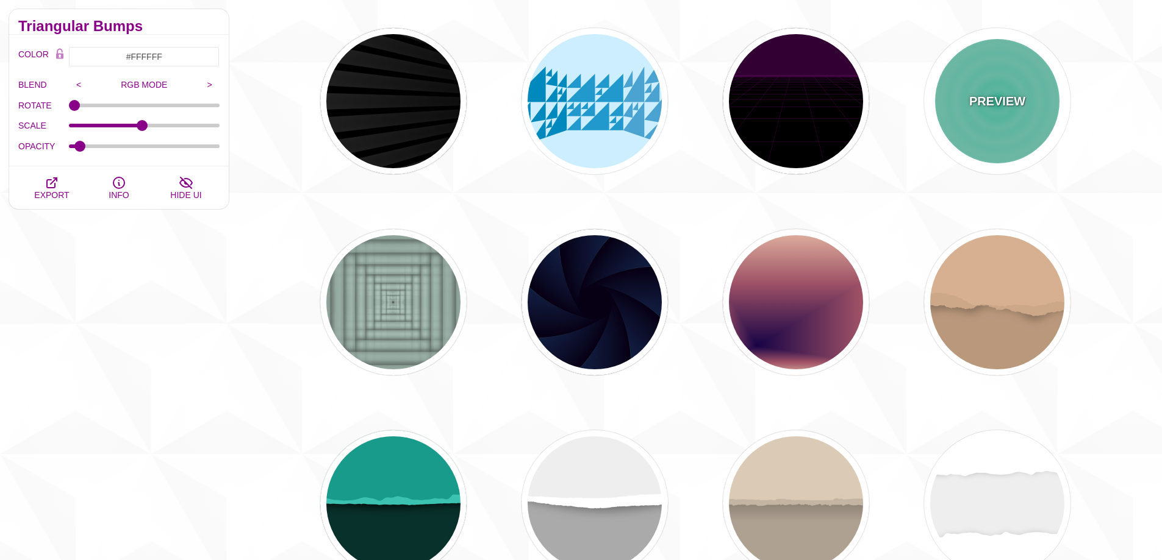
scroll to position [915, 0]
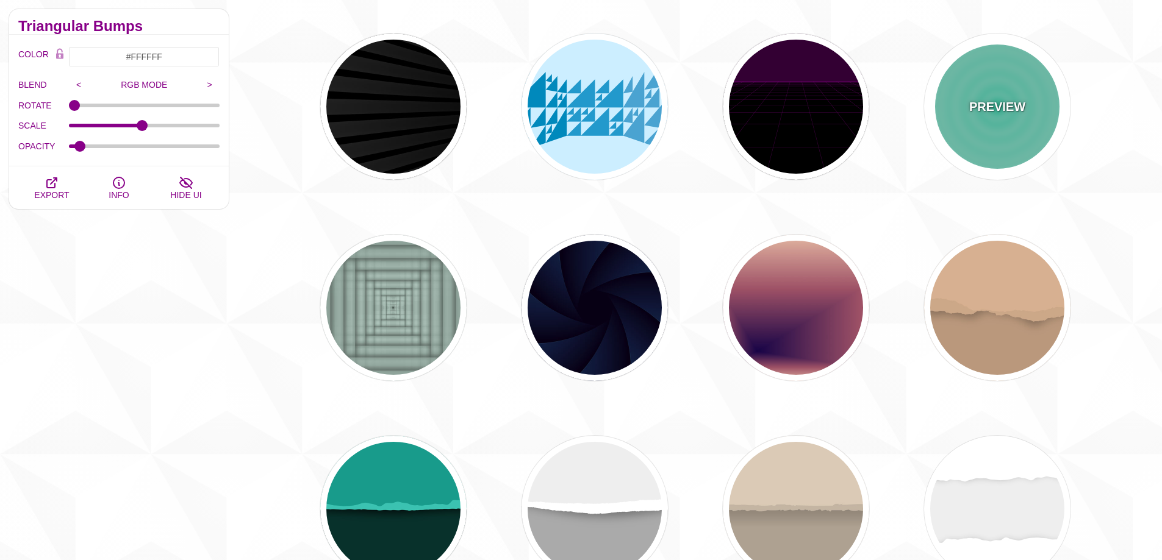
click at [1039, 115] on div "PREVIEW" at bounding box center [997, 107] width 146 height 146
type input "#11DDAA"
type input "#FFFFFF"
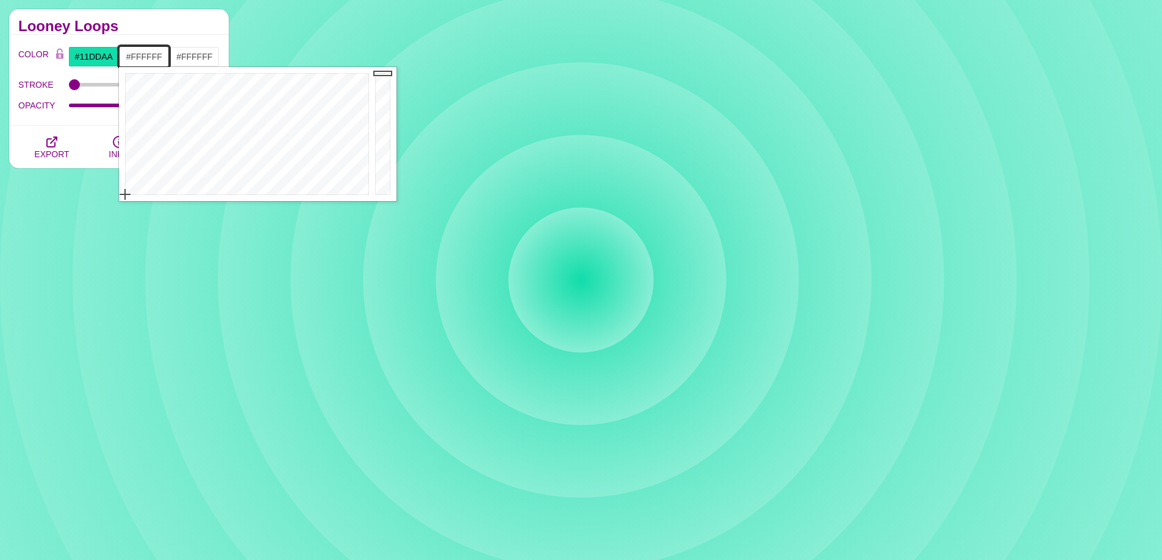
click at [150, 55] on input "#FFFFFF" at bounding box center [144, 56] width 51 height 21
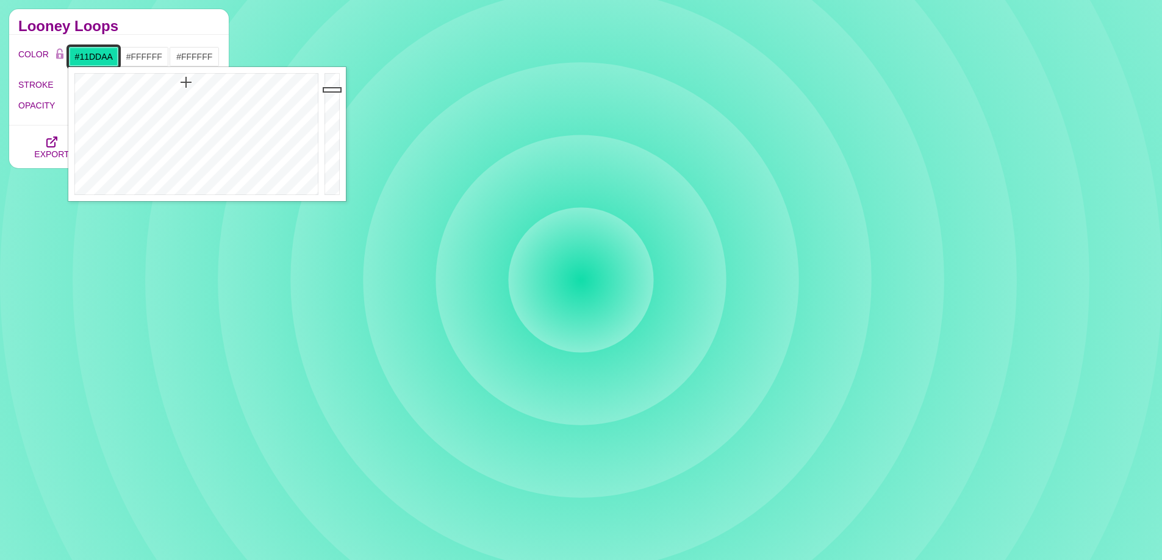
click at [93, 51] on input "#11DDAA" at bounding box center [93, 56] width 51 height 21
click at [111, 60] on input "#11DDAA" at bounding box center [93, 56] width 51 height 21
click at [106, 59] on input "#11DDAA" at bounding box center [93, 56] width 51 height 21
paste input "#0d6bba"
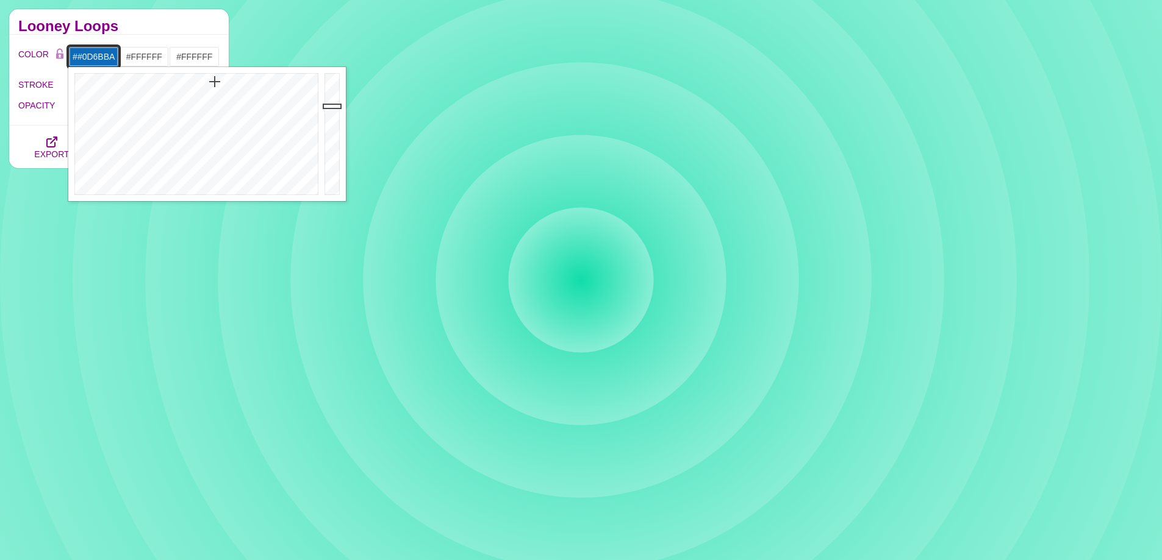
type input "#0D6BBA"
click at [125, 26] on h2 "Looney Loops" at bounding box center [118, 26] width 201 height 10
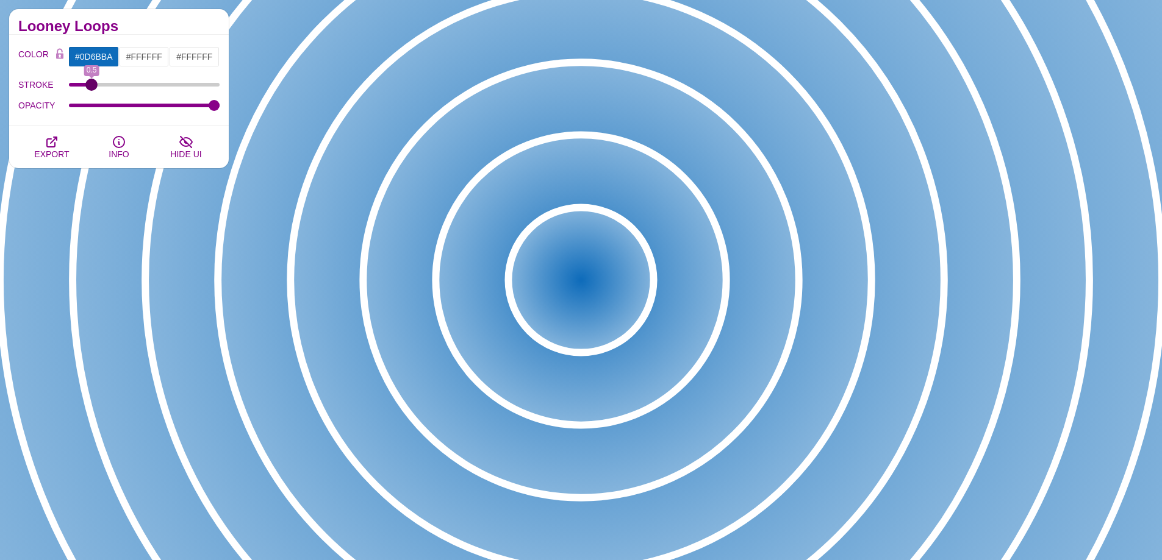
type input "0.5"
click at [90, 83] on input "STROKE" at bounding box center [144, 84] width 151 height 5
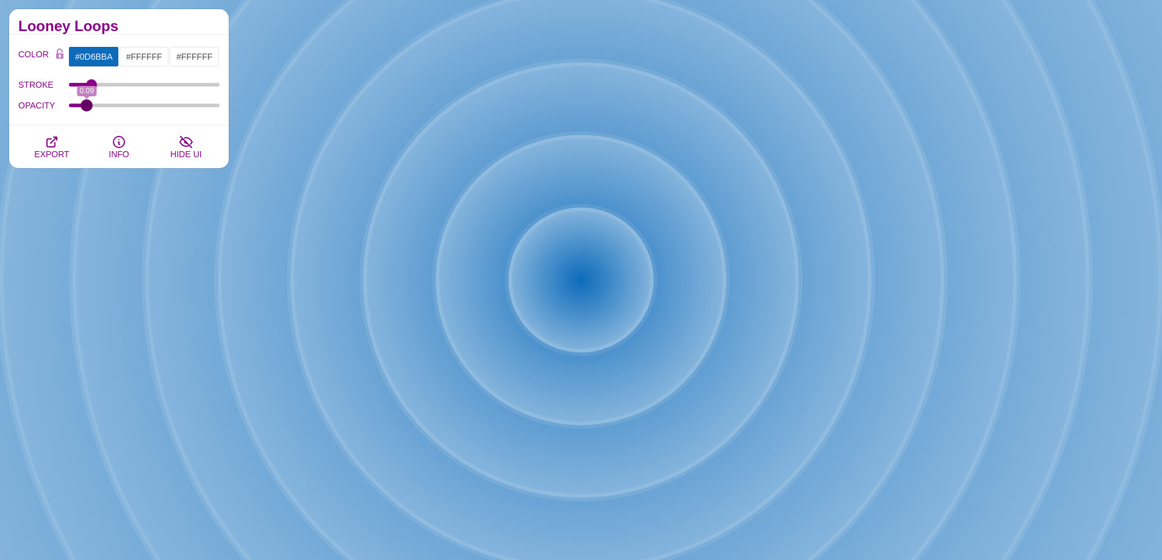
drag, startPoint x: 213, startPoint y: 104, endPoint x: 87, endPoint y: 119, distance: 126.5
type input "0.09"
click at [87, 108] on input "OPACITY" at bounding box center [144, 105] width 151 height 5
drag, startPoint x: 93, startPoint y: 82, endPoint x: 0, endPoint y: 99, distance: 94.2
type input "0"
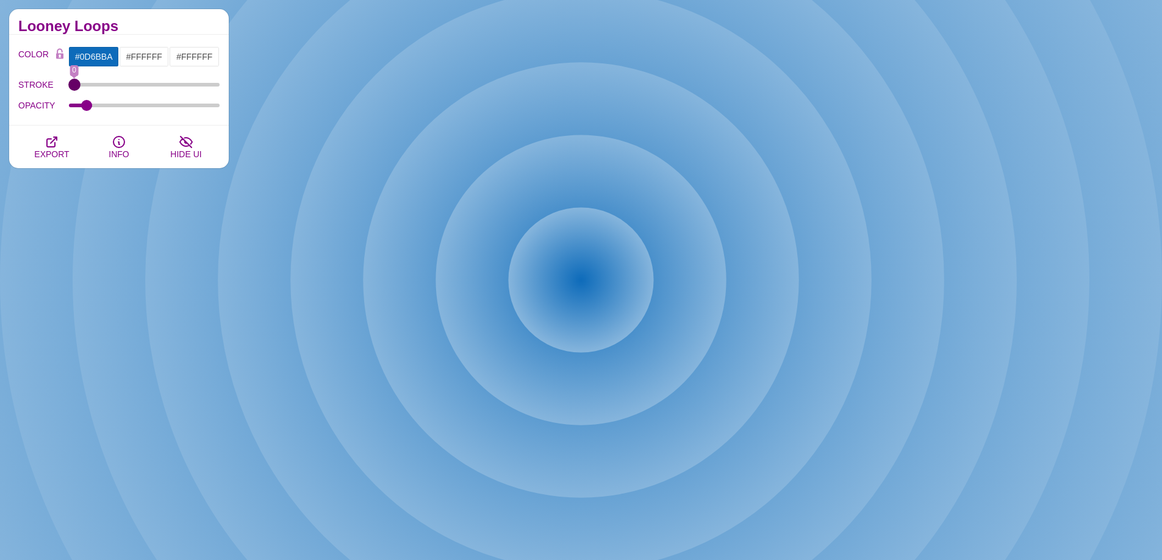
click at [69, 87] on input "STROKE" at bounding box center [144, 84] width 151 height 5
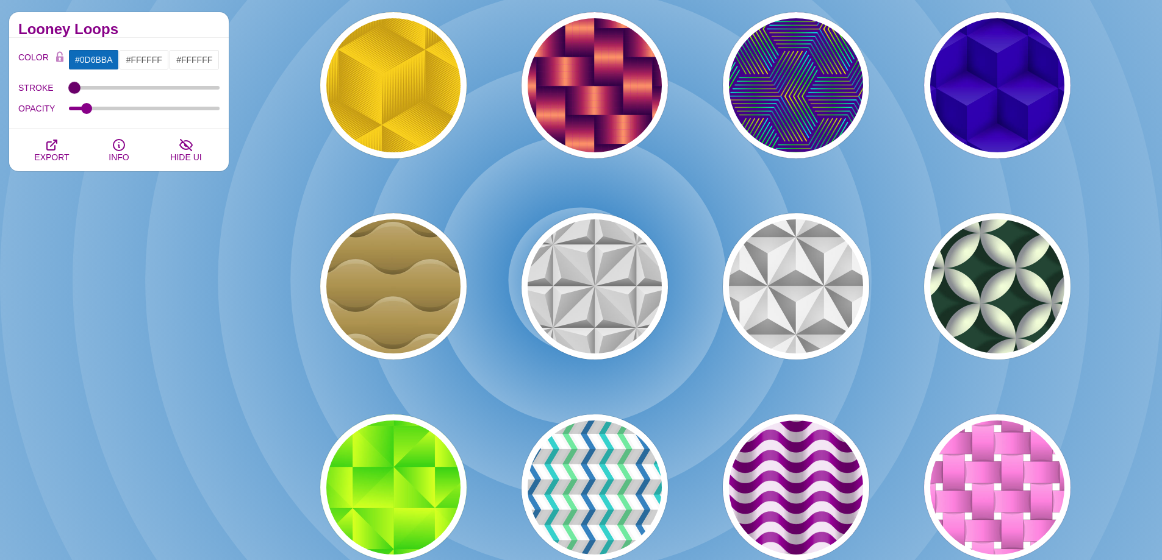
scroll to position [122, 0]
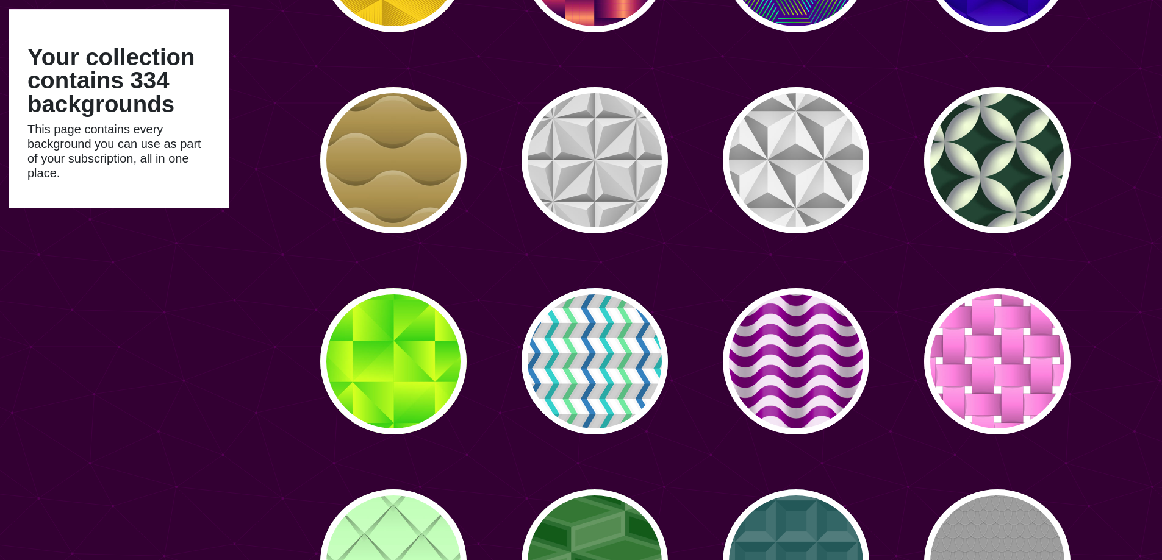
scroll to position [244, 0]
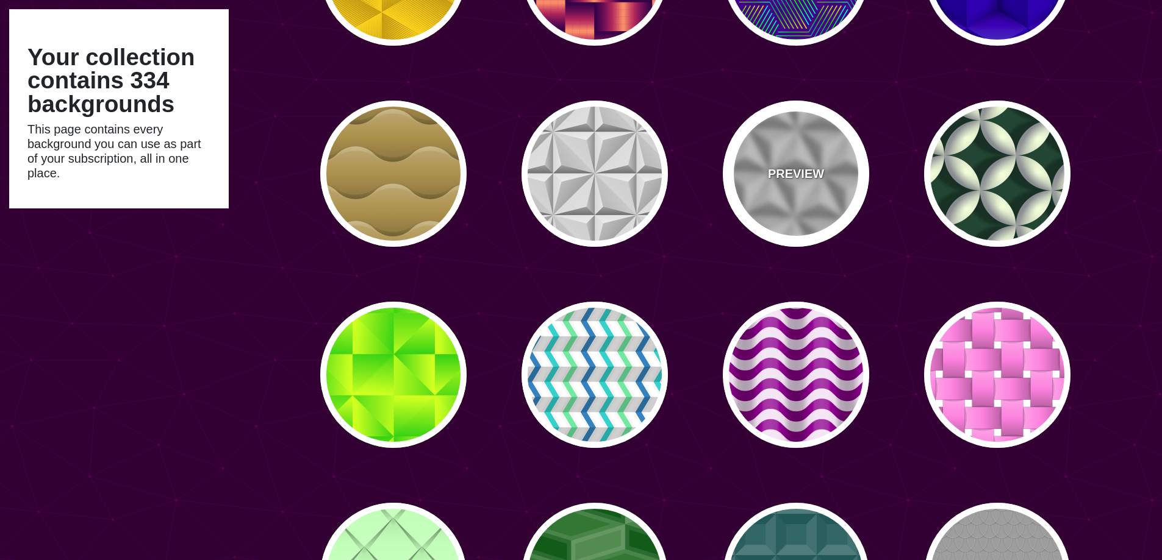
click at [813, 146] on div "PREVIEW" at bounding box center [796, 174] width 146 height 146
type input "#DDDDDD"
type input "0"
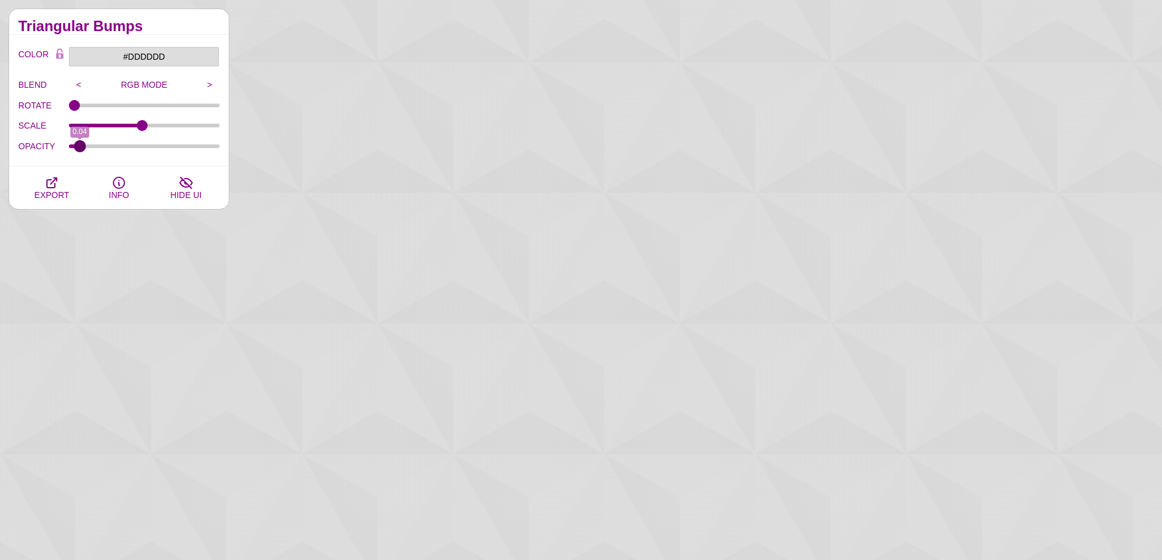
drag, startPoint x: 207, startPoint y: 146, endPoint x: 80, endPoint y: 154, distance: 127.7
type input "0.04"
click at [80, 149] on input "OPACITY" at bounding box center [144, 146] width 151 height 5
click at [141, 53] on input "#DDDDDD" at bounding box center [143, 56] width 151 height 21
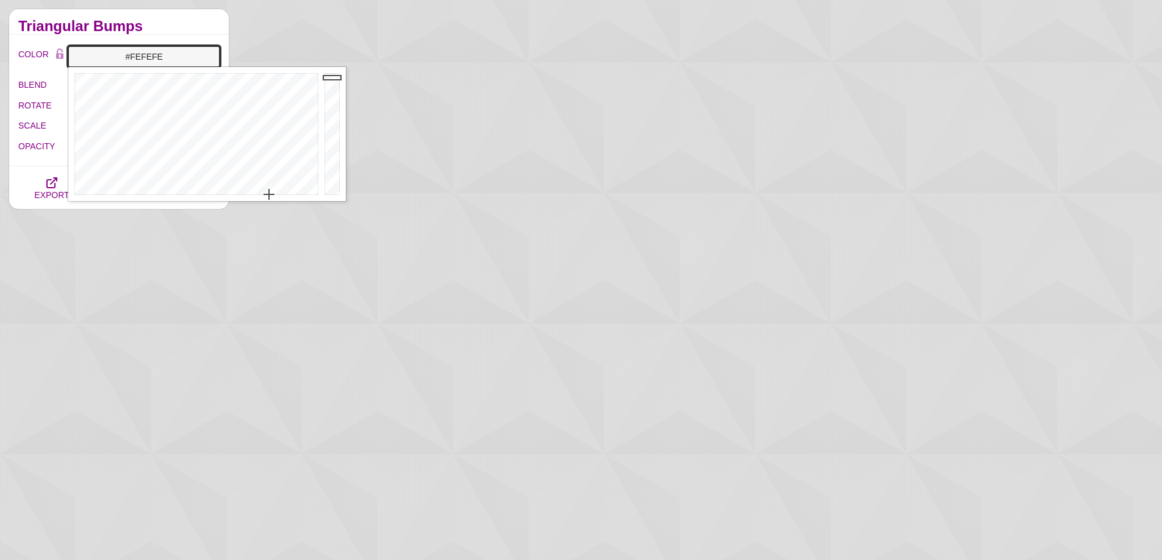
type input "#FFFFFF"
drag, startPoint x: 328, startPoint y: 90, endPoint x: 328, endPoint y: 65, distance: 24.4
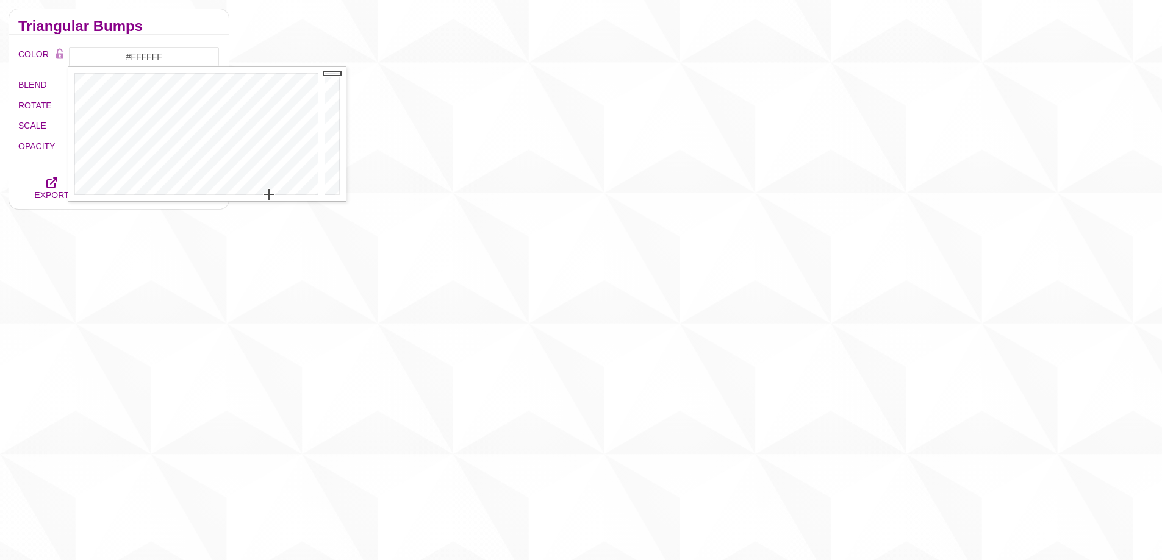
click at [179, 24] on h2 "Triangular Bumps" at bounding box center [118, 26] width 201 height 10
drag, startPoint x: 82, startPoint y: 143, endPoint x: 87, endPoint y: 148, distance: 7.3
type input "0.09"
click at [87, 148] on input "OPACITY" at bounding box center [144, 146] width 151 height 5
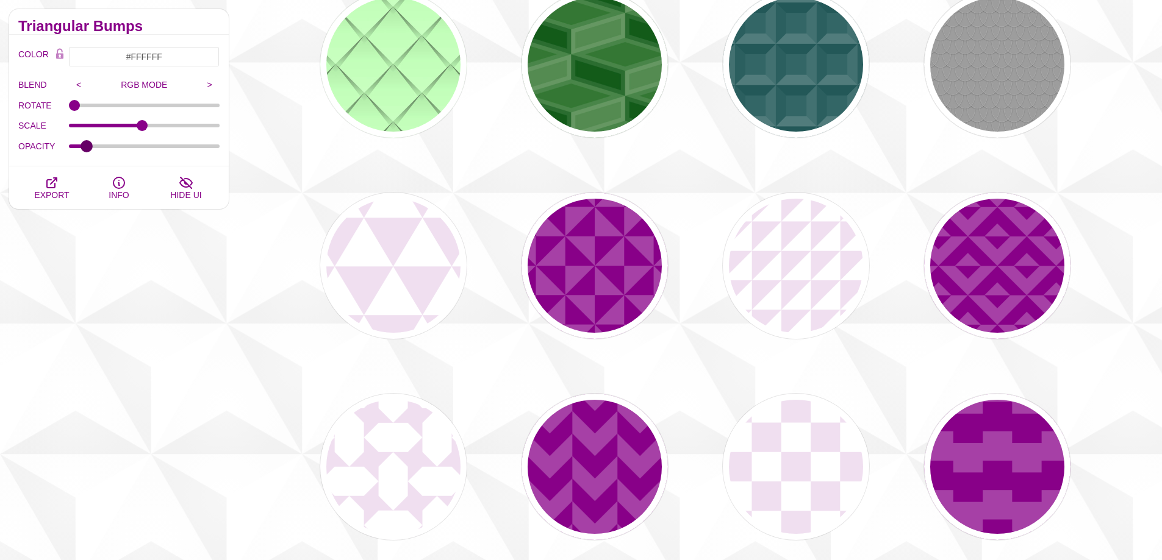
scroll to position [488, 0]
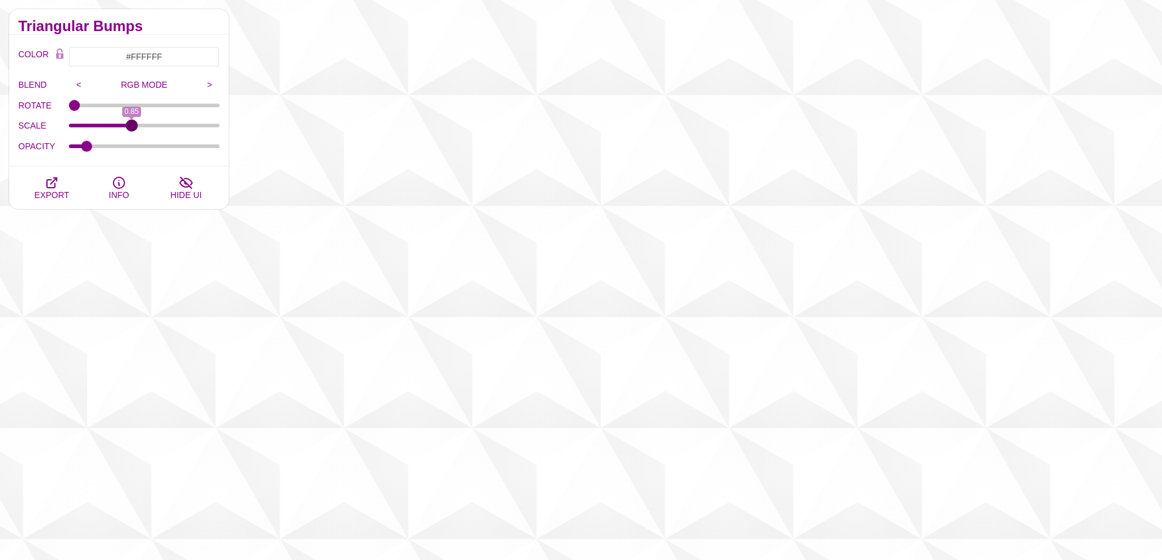
drag, startPoint x: 138, startPoint y: 127, endPoint x: 133, endPoint y: 112, distance: 15.6
type input "0.85"
click at [133, 123] on input "SCALE" at bounding box center [144, 125] width 151 height 5
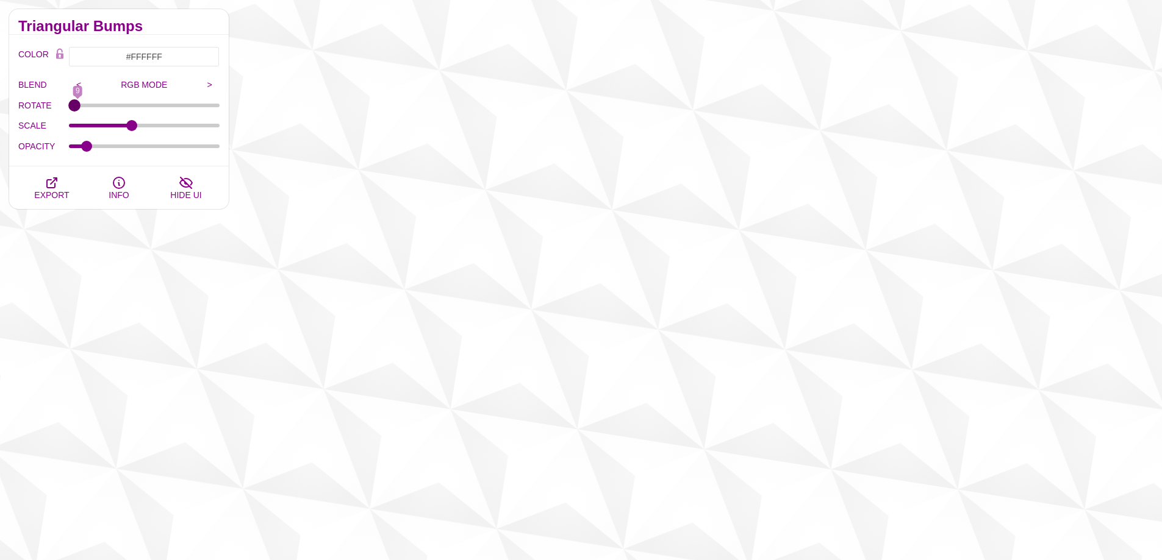
type input "0"
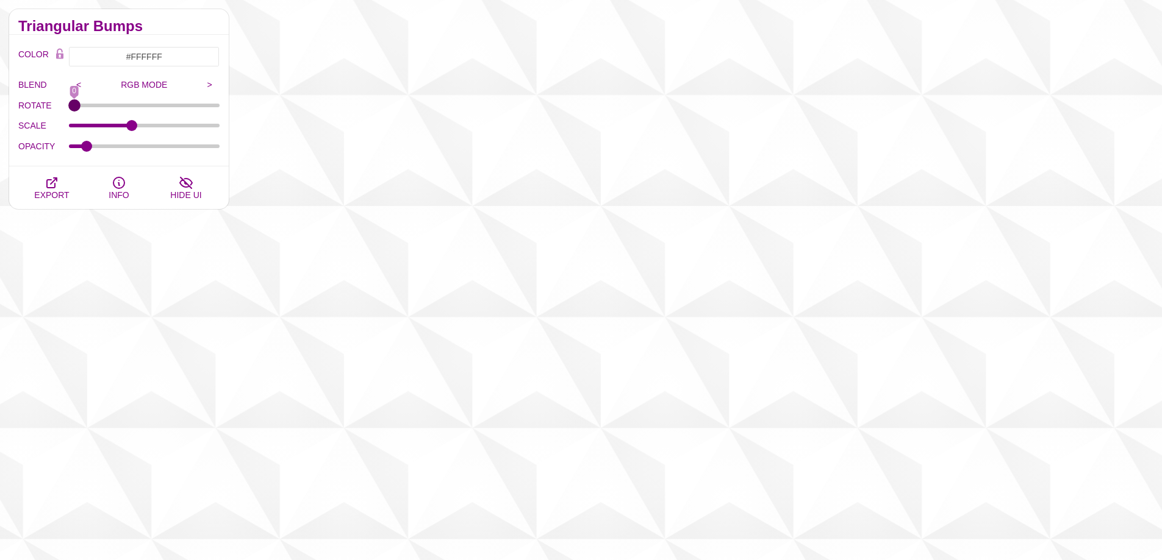
drag, startPoint x: 71, startPoint y: 105, endPoint x: 67, endPoint y: 123, distance: 18.2
click at [69, 103] on input "ROTATE" at bounding box center [144, 105] width 151 height 5
drag, startPoint x: 86, startPoint y: 148, endPoint x: 115, endPoint y: 109, distance: 48.3
type input "0.14"
click at [93, 146] on input "OPACITY" at bounding box center [144, 146] width 151 height 5
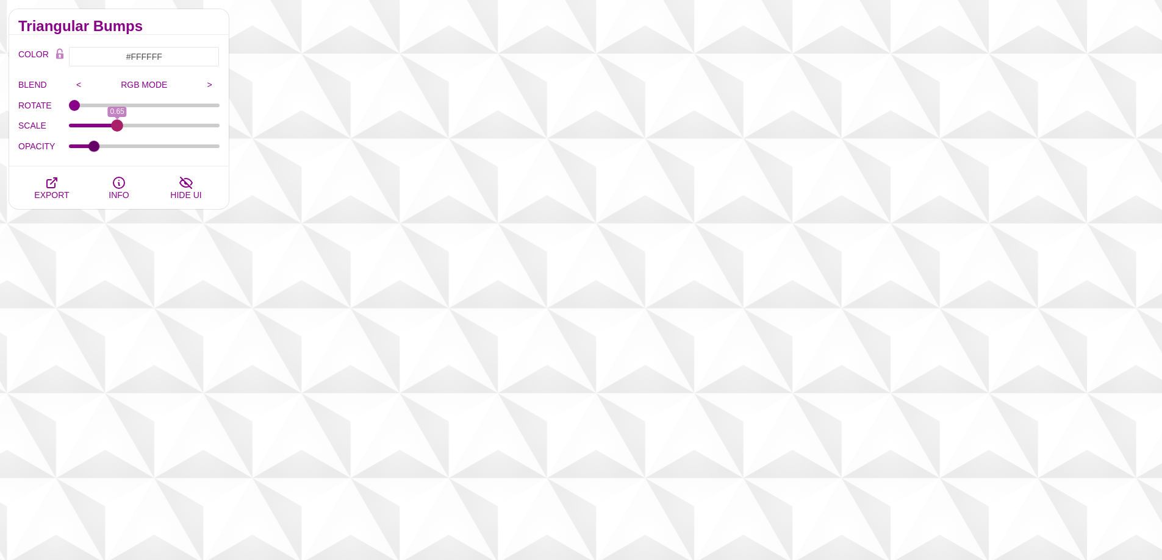
drag, startPoint x: 130, startPoint y: 124, endPoint x: 118, endPoint y: 123, distance: 12.9
type input "0.65"
click at [118, 123] on input "SCALE" at bounding box center [144, 125] width 151 height 5
drag, startPoint x: 93, startPoint y: 147, endPoint x: 90, endPoint y: 155, distance: 8.5
type input "0.11"
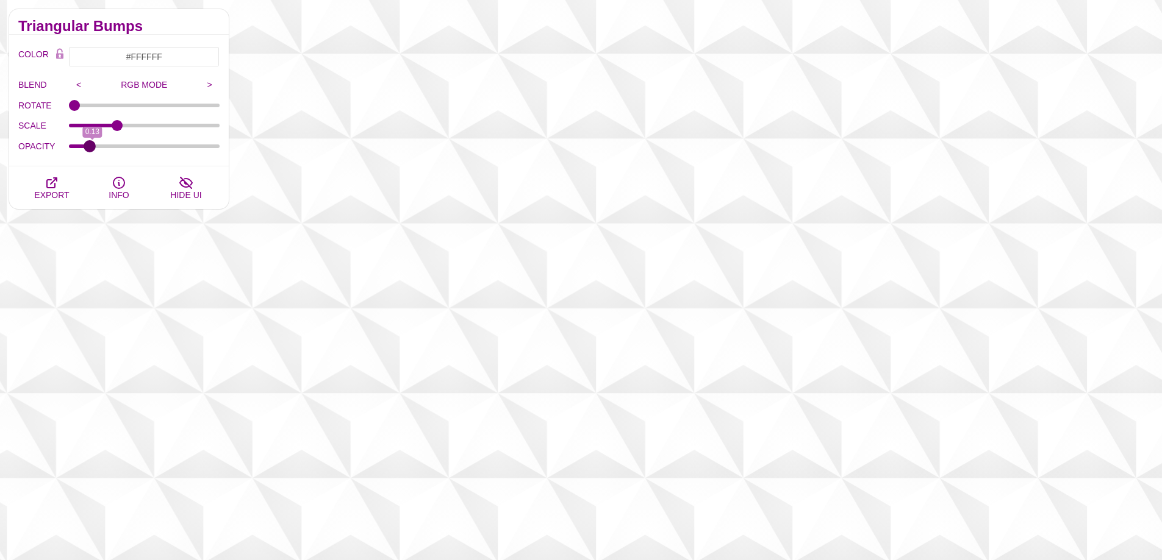
click at [90, 149] on input "OPACITY" at bounding box center [144, 146] width 151 height 5
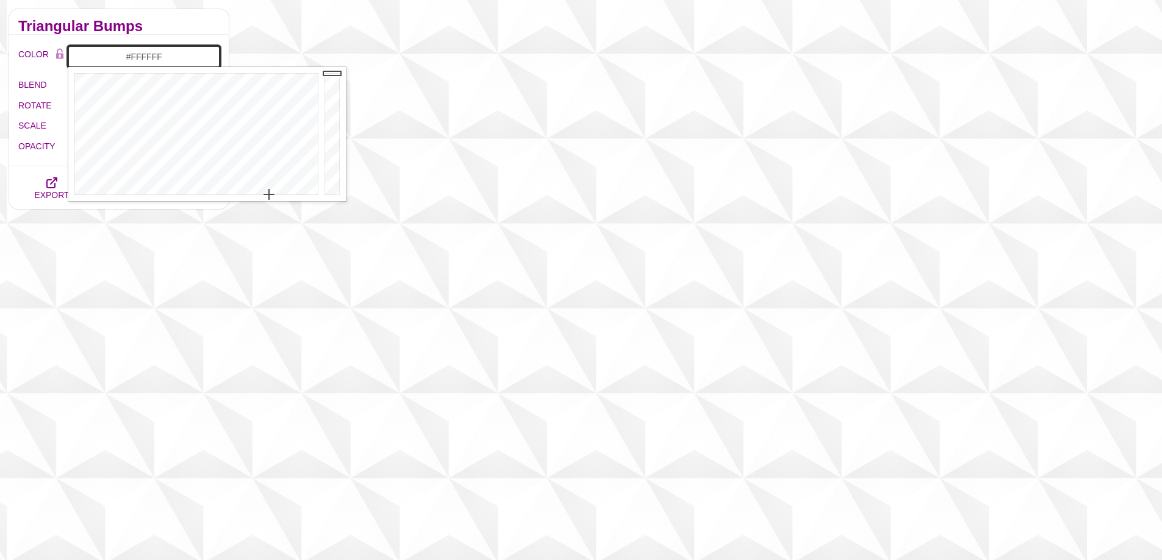
click at [173, 61] on input "#FFFFFF" at bounding box center [143, 56] width 151 height 21
type input "#FFFFFF"
drag, startPoint x: 330, startPoint y: 74, endPoint x: 332, endPoint y: 60, distance: 14.1
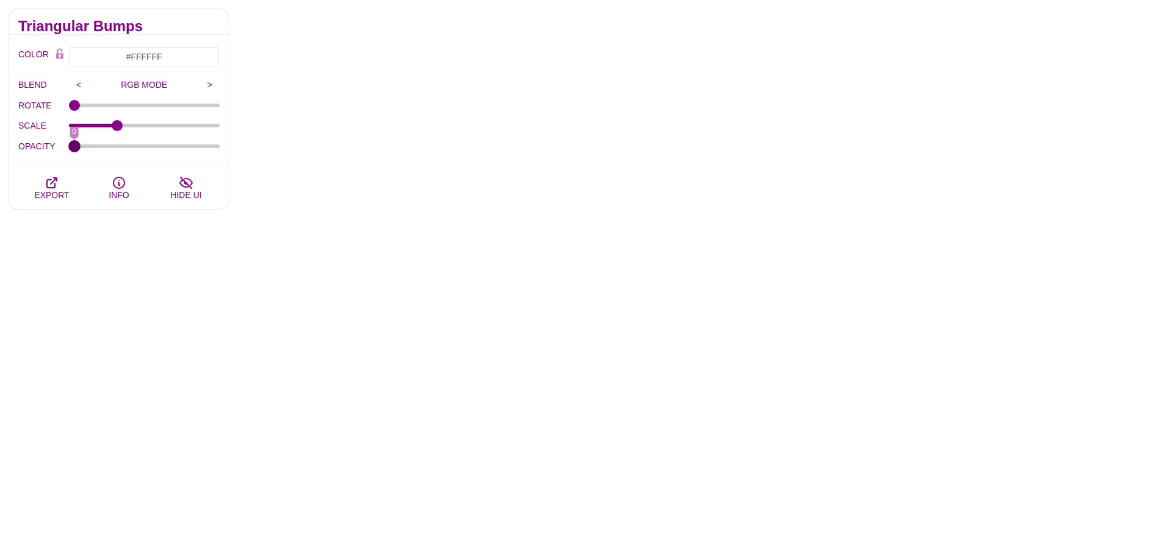
drag, startPoint x: 89, startPoint y: 148, endPoint x: 63, endPoint y: 141, distance: 27.1
click at [69, 144] on input "OPACITY" at bounding box center [144, 146] width 151 height 5
click at [73, 144] on div "OPACITY 0" at bounding box center [118, 146] width 201 height 21
type input "0.05"
click at [81, 148] on input "OPACITY" at bounding box center [144, 146] width 151 height 5
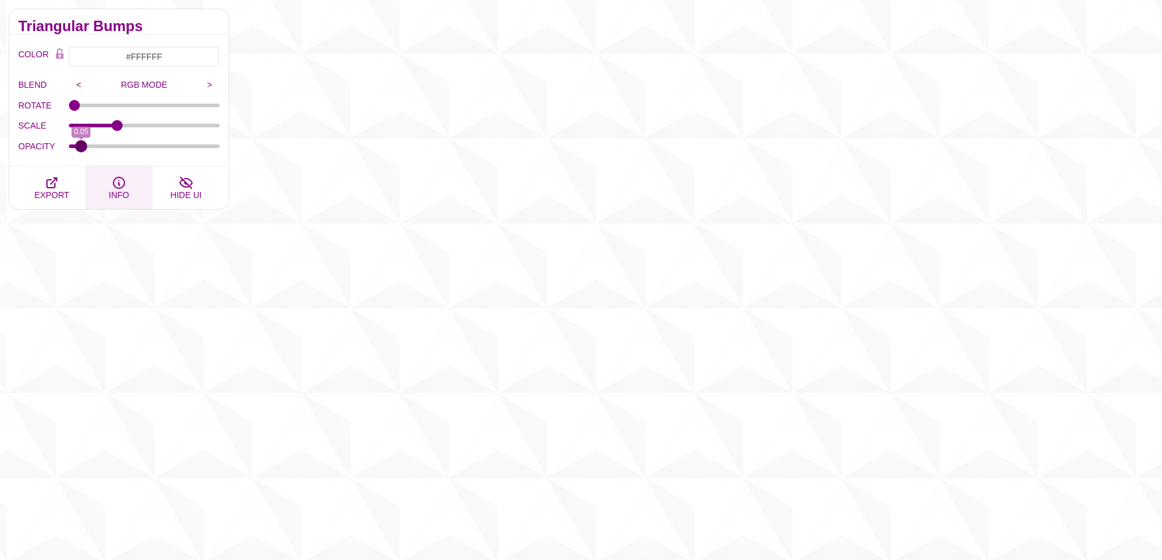
scroll to position [1037, 0]
click at [63, 179] on button "EXPORT" at bounding box center [51, 187] width 67 height 43
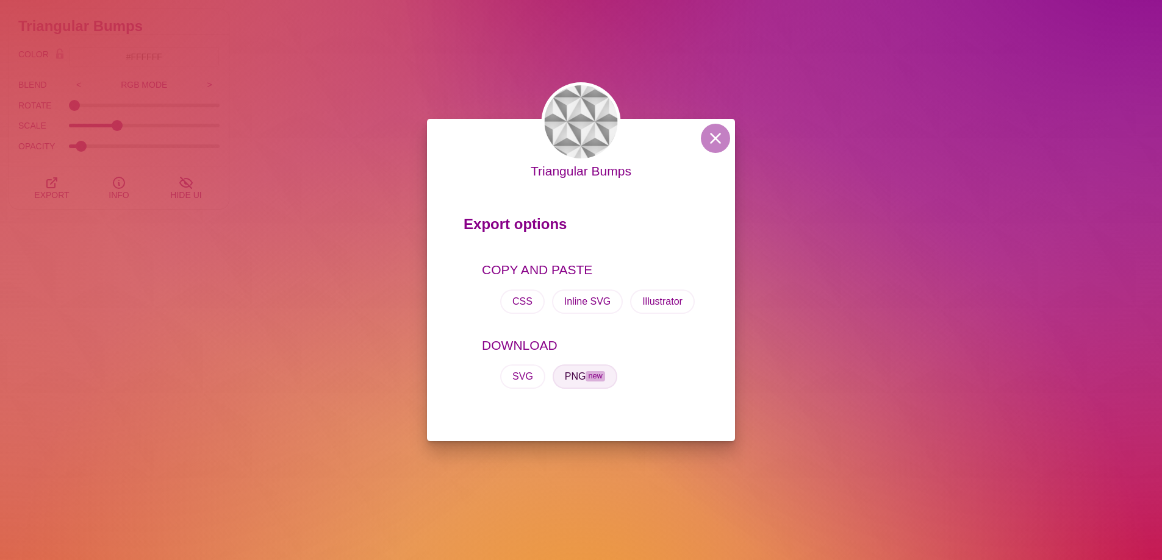
click at [558, 376] on button "PNG new" at bounding box center [584, 377] width 65 height 24
click at [713, 138] on button at bounding box center [715, 138] width 29 height 29
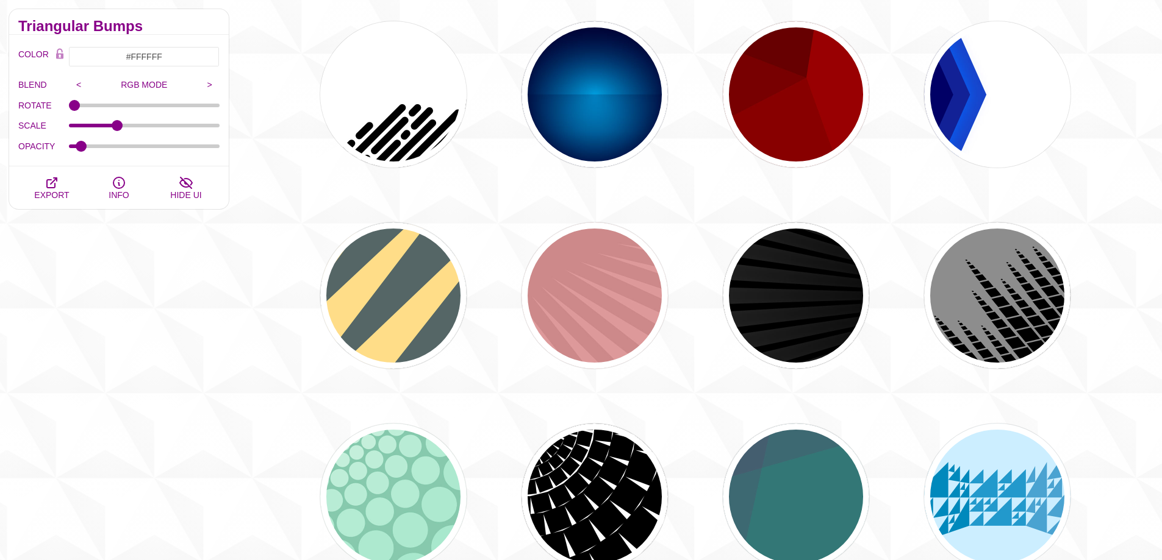
scroll to position [2195, 0]
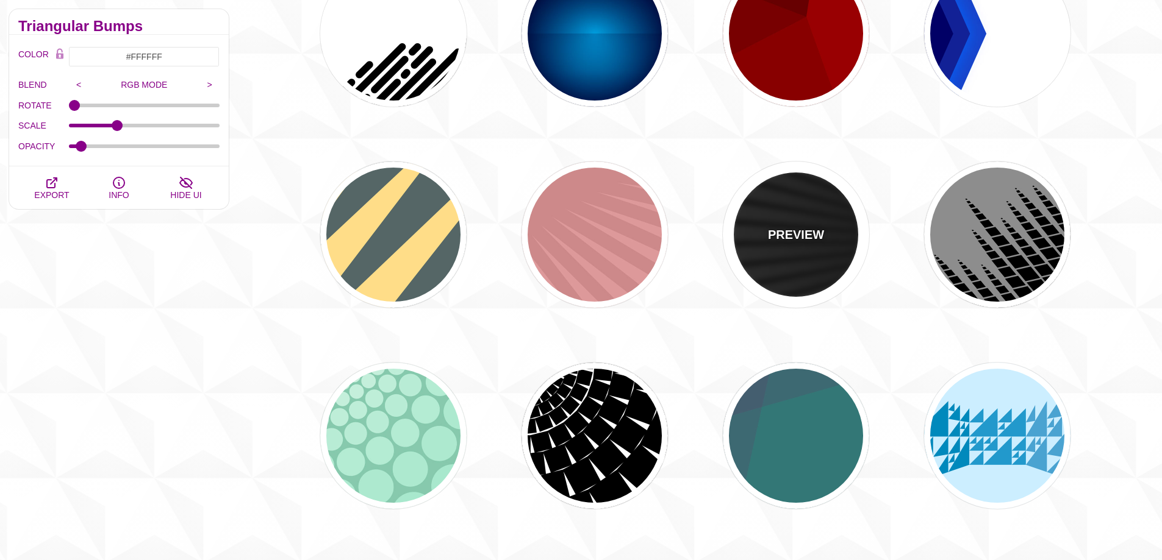
click at [777, 216] on div "PREVIEW" at bounding box center [796, 235] width 146 height 146
type input "#000000"
type input "#FFFFFF"
type input "0"
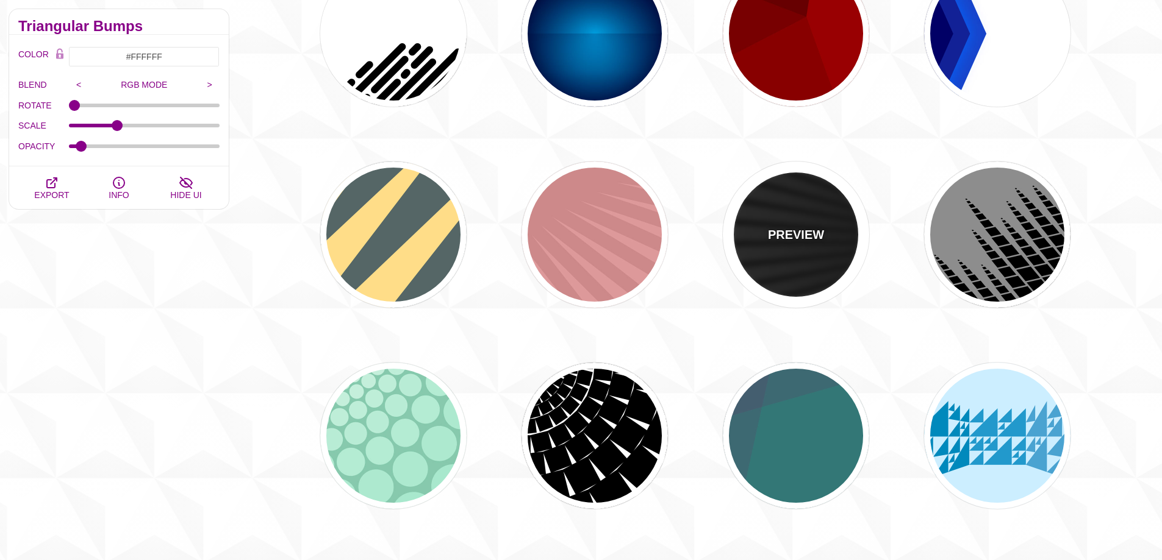
type input "0"
type input "50"
type input "0.2"
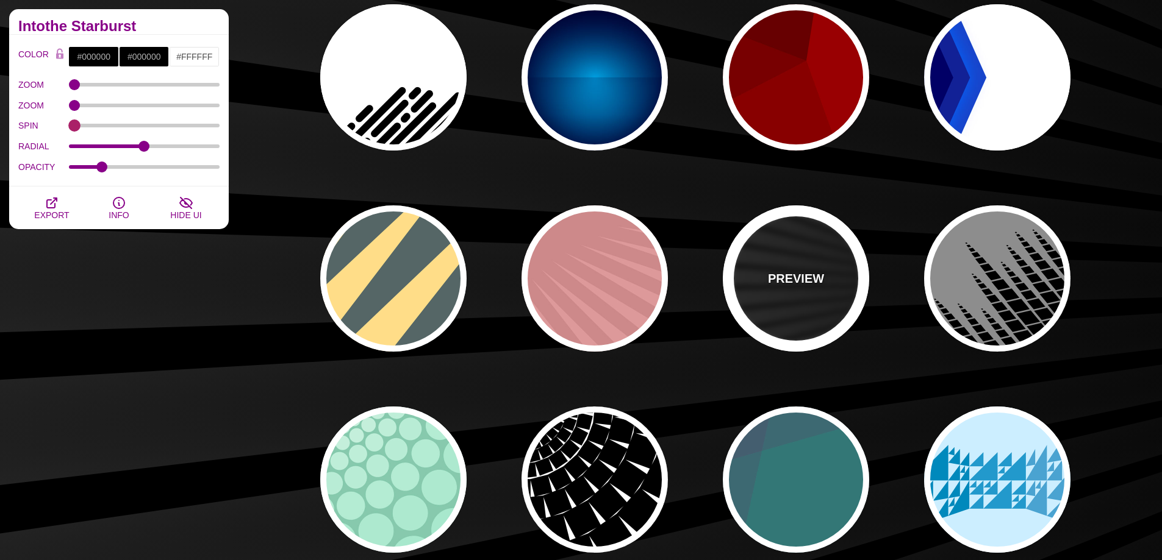
scroll to position [1951, 0]
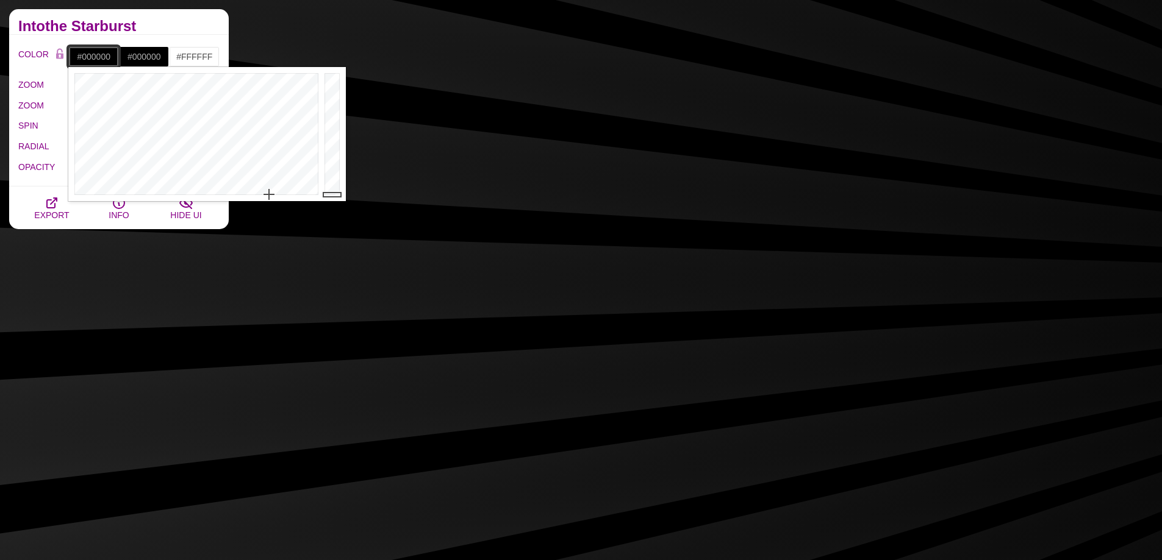
click at [96, 54] on input "#000000" at bounding box center [93, 56] width 51 height 21
click at [89, 60] on input "#000000" at bounding box center [93, 56] width 51 height 21
paste input "d6bba"
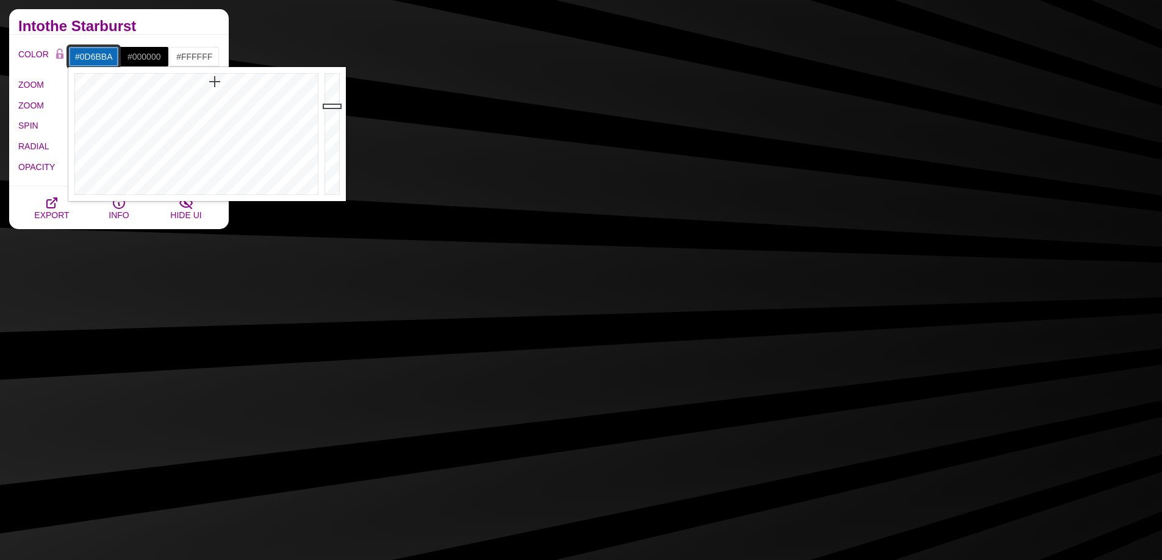
type input "#0D6BBA"
click at [217, 32] on div "Intothe Starburst" at bounding box center [119, 22] width 220 height 26
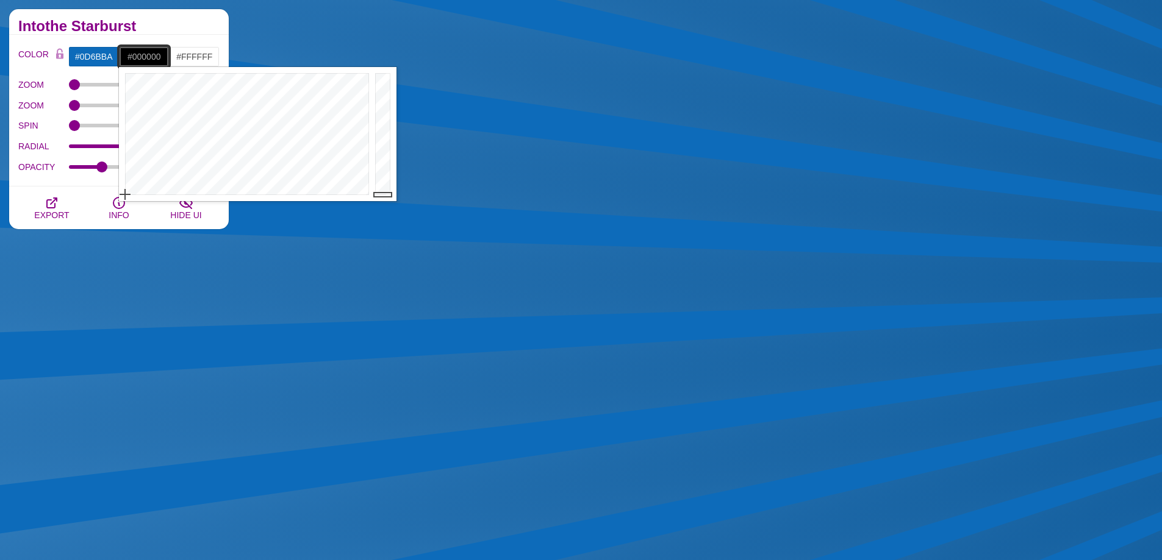
click at [137, 57] on input "#000000" at bounding box center [144, 56] width 51 height 21
click at [152, 57] on input "#000000" at bounding box center [144, 56] width 51 height 21
paste input "#46b0e8"
type input "#46B0E8"
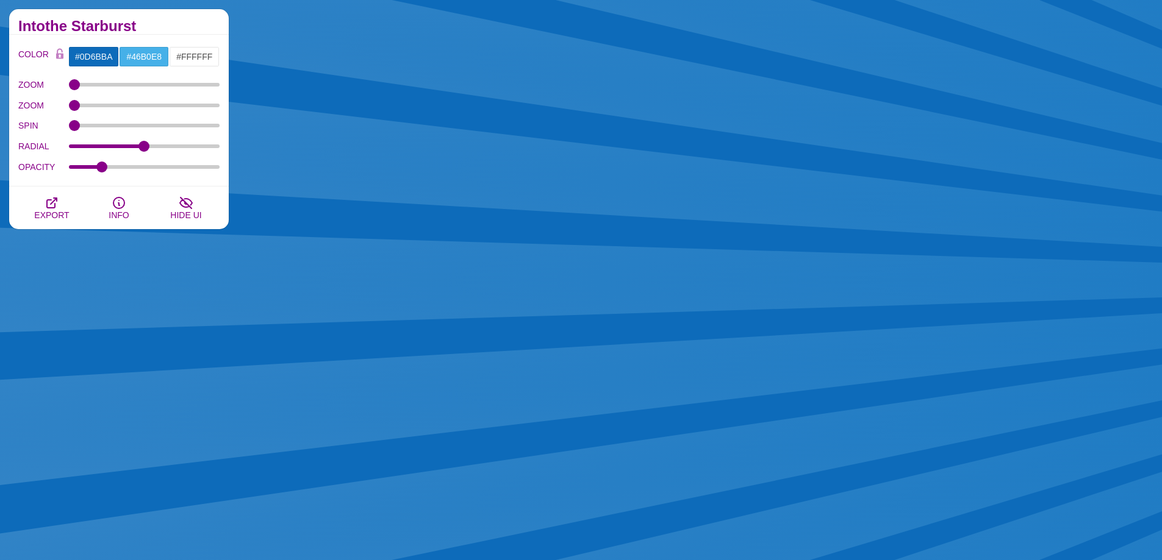
click at [179, 14] on div "Intothe Starburst" at bounding box center [119, 22] width 220 height 26
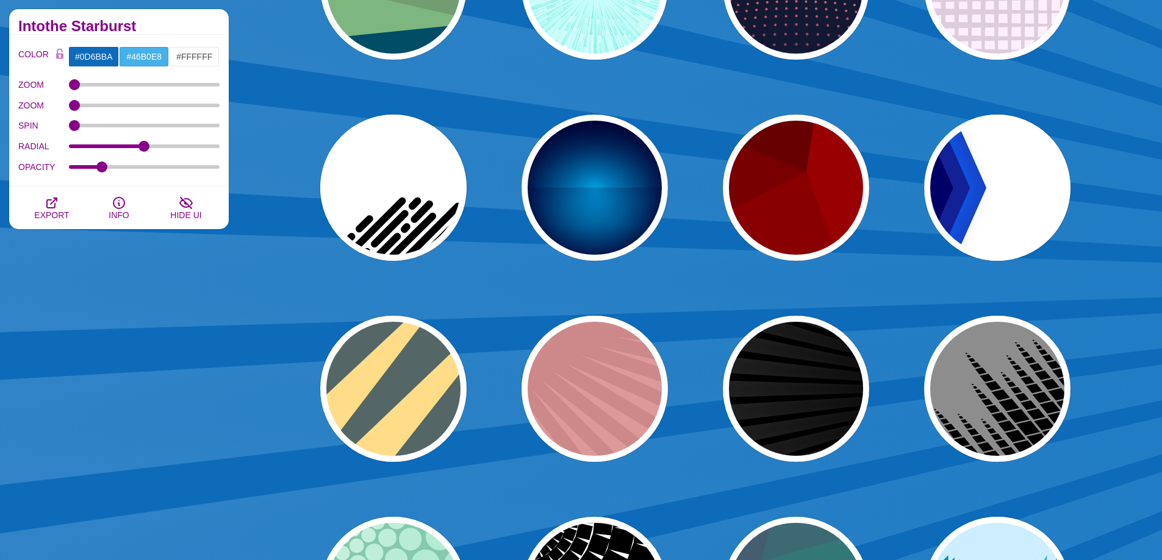
scroll to position [2073, 0]
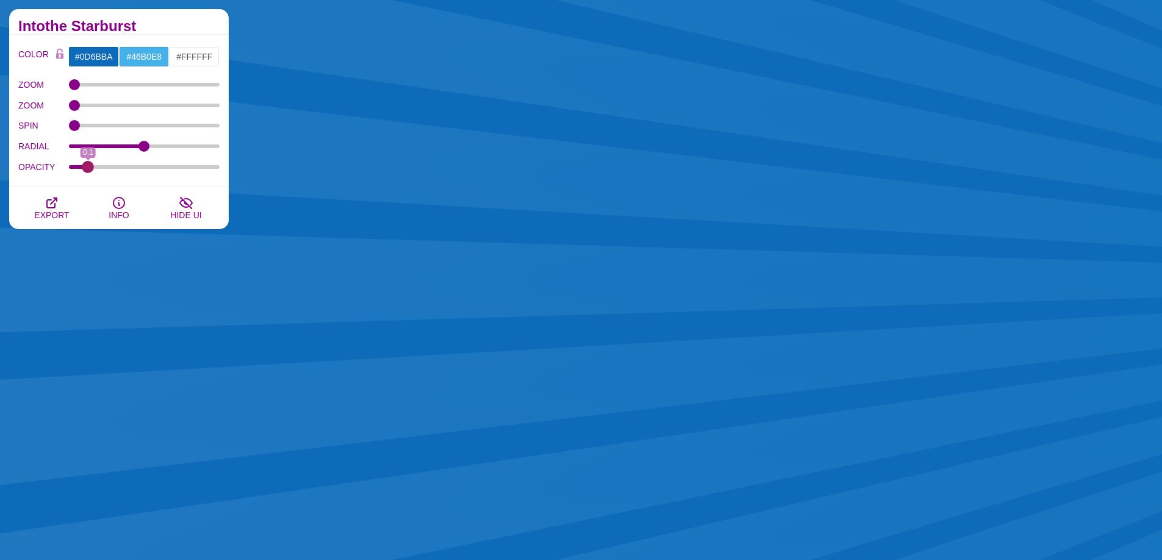
drag, startPoint x: 101, startPoint y: 165, endPoint x: 88, endPoint y: 160, distance: 13.5
type input "0.1"
click at [88, 165] on input "OPACITY" at bounding box center [144, 167] width 151 height 5
drag, startPoint x: 146, startPoint y: 146, endPoint x: 73, endPoint y: 136, distance: 73.2
type input "30.3"
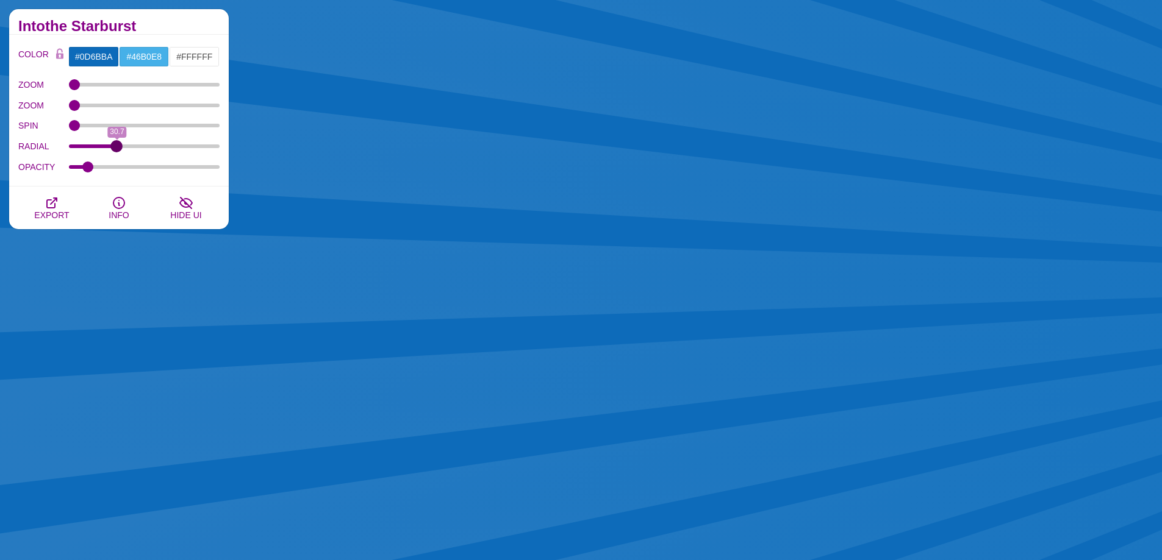
click at [116, 144] on input "RADIAL" at bounding box center [144, 146] width 151 height 5
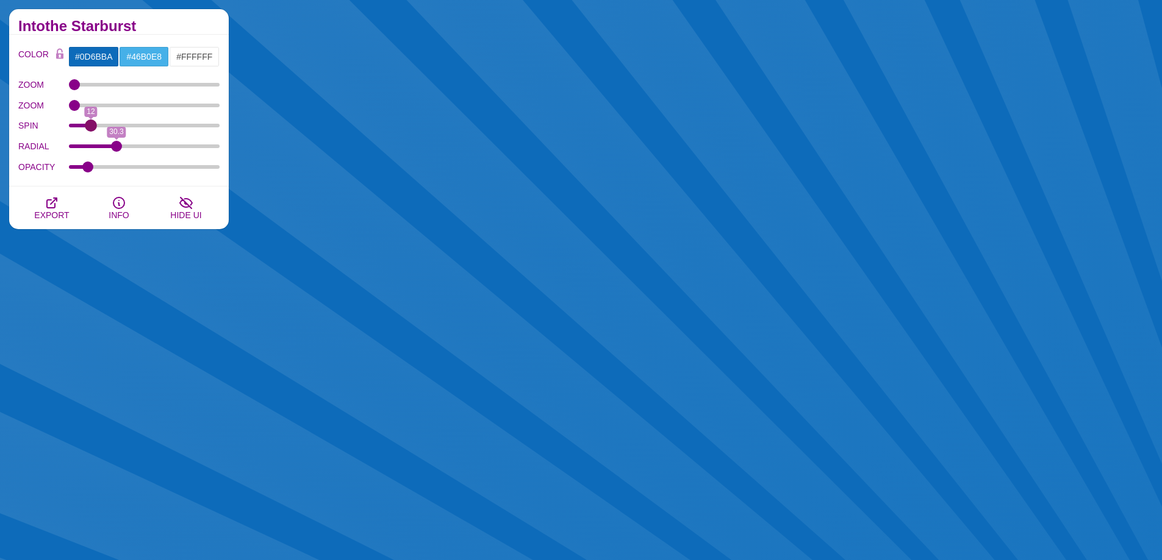
drag, startPoint x: 77, startPoint y: 125, endPoint x: 91, endPoint y: 128, distance: 14.4
click at [91, 128] on input "SPIN" at bounding box center [144, 125] width 151 height 5
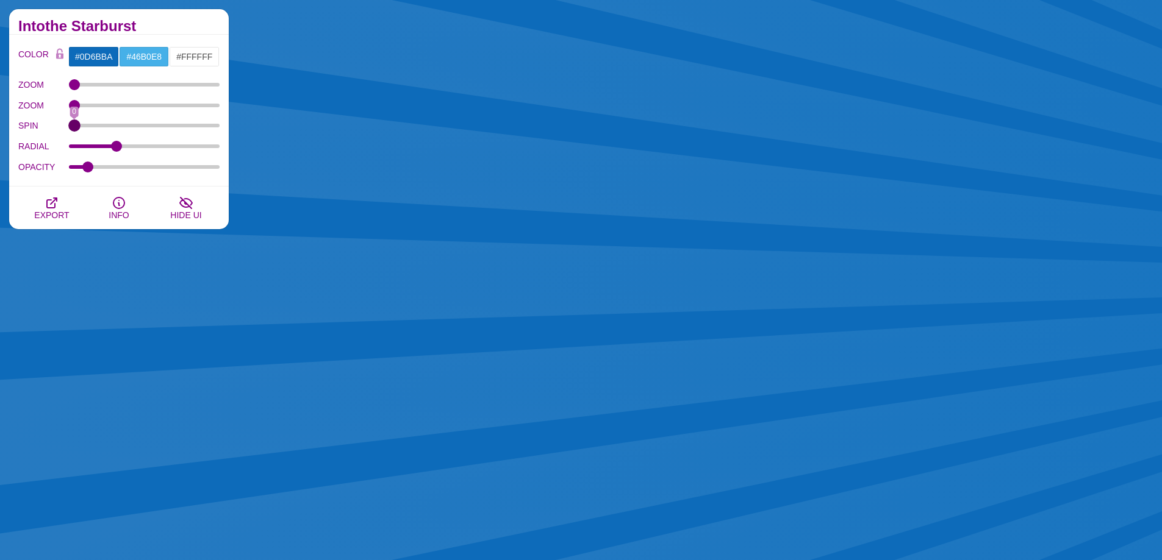
drag, startPoint x: 91, startPoint y: 128, endPoint x: 71, endPoint y: 123, distance: 20.9
type input "0"
click at [71, 125] on input "SPIN" at bounding box center [144, 125] width 151 height 5
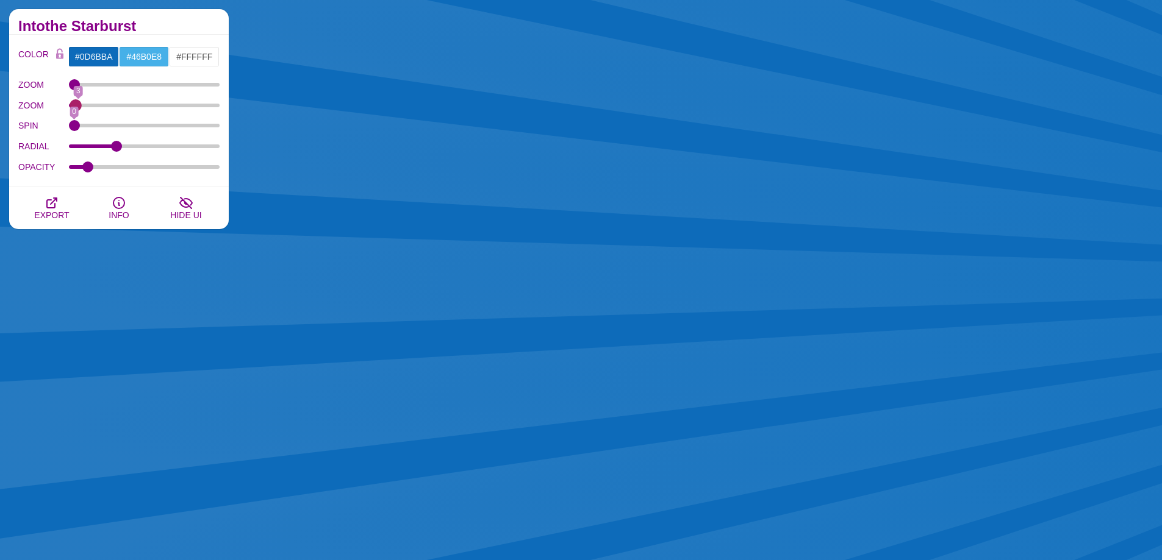
type input "0"
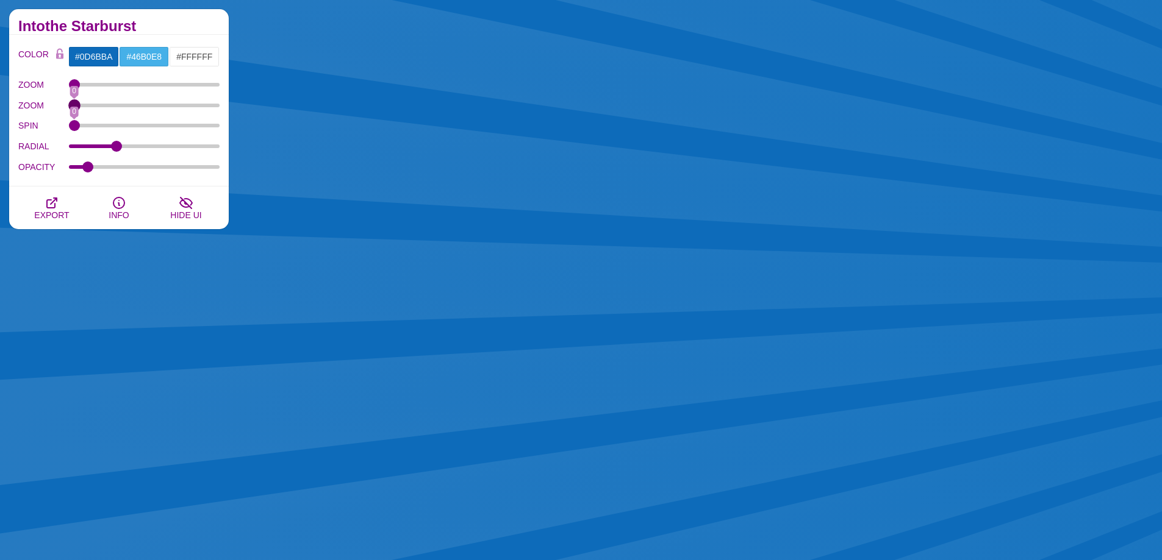
drag, startPoint x: 73, startPoint y: 105, endPoint x: 13, endPoint y: 110, distance: 60.5
click at [69, 108] on input "ZOOM" at bounding box center [144, 105] width 151 height 5
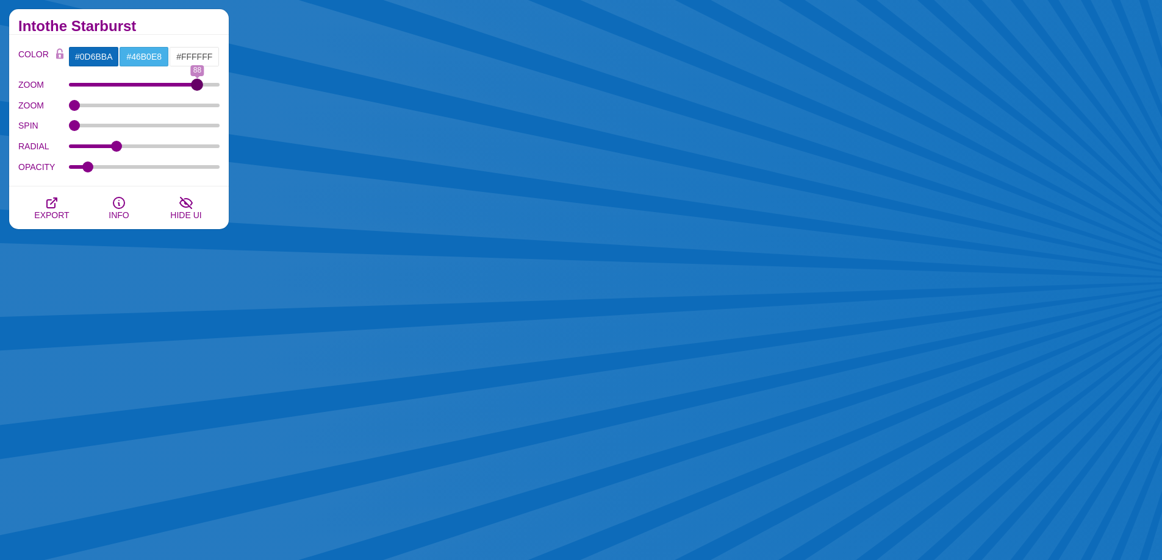
drag, startPoint x: 71, startPoint y: 83, endPoint x: 198, endPoint y: 81, distance: 126.8
type input "88"
click at [198, 82] on input "ZOOM" at bounding box center [144, 84] width 151 height 5
drag, startPoint x: 87, startPoint y: 164, endPoint x: 85, endPoint y: 176, distance: 12.4
type input "0.08"
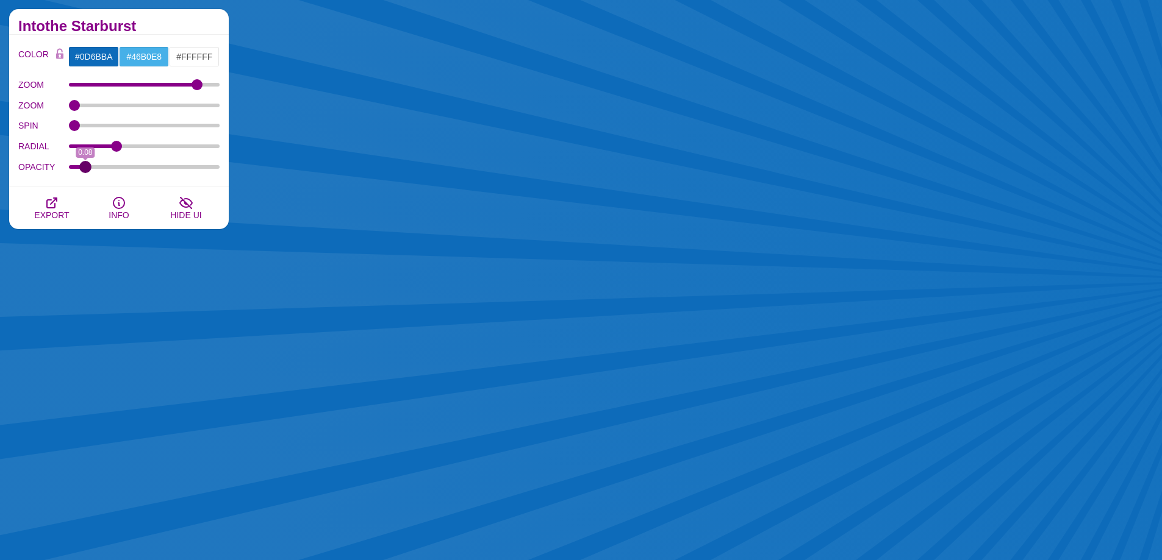
click at [85, 170] on input "OPACITY" at bounding box center [144, 167] width 151 height 5
click at [56, 205] on icon "button" at bounding box center [52, 203] width 15 height 15
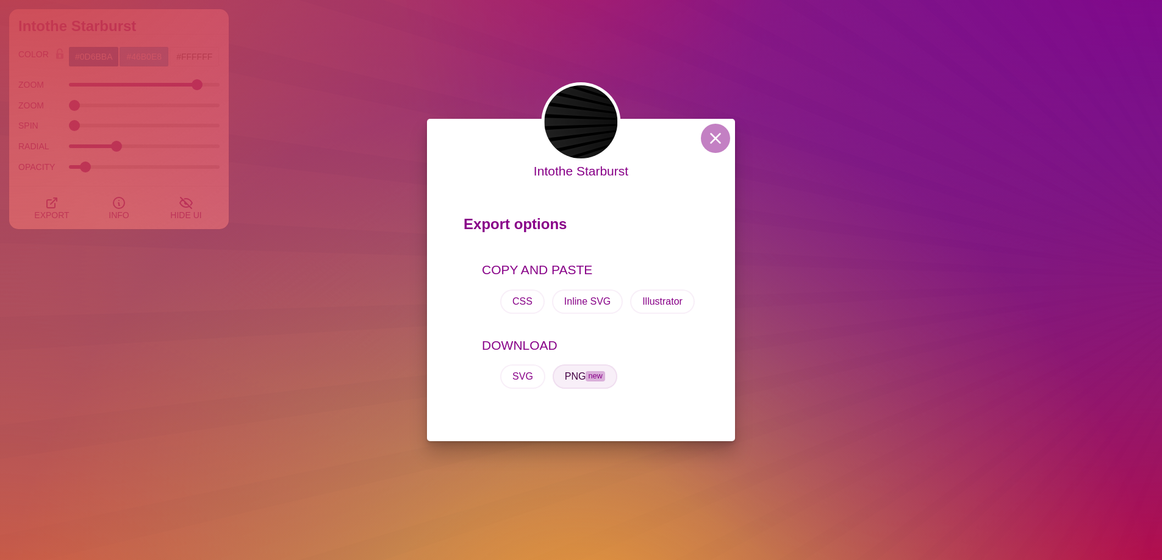
click at [575, 371] on button "PNG new" at bounding box center [584, 377] width 65 height 24
